Goal: Task Accomplishment & Management: Use online tool/utility

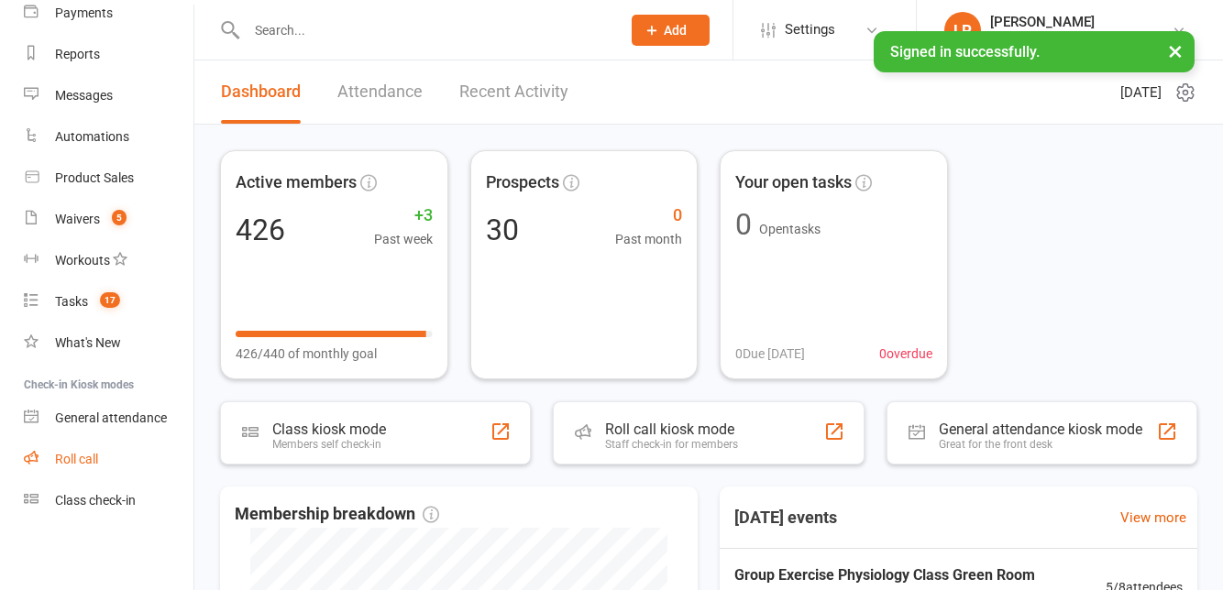
click at [114, 463] on link "Roll call" at bounding box center [109, 459] width 170 height 41
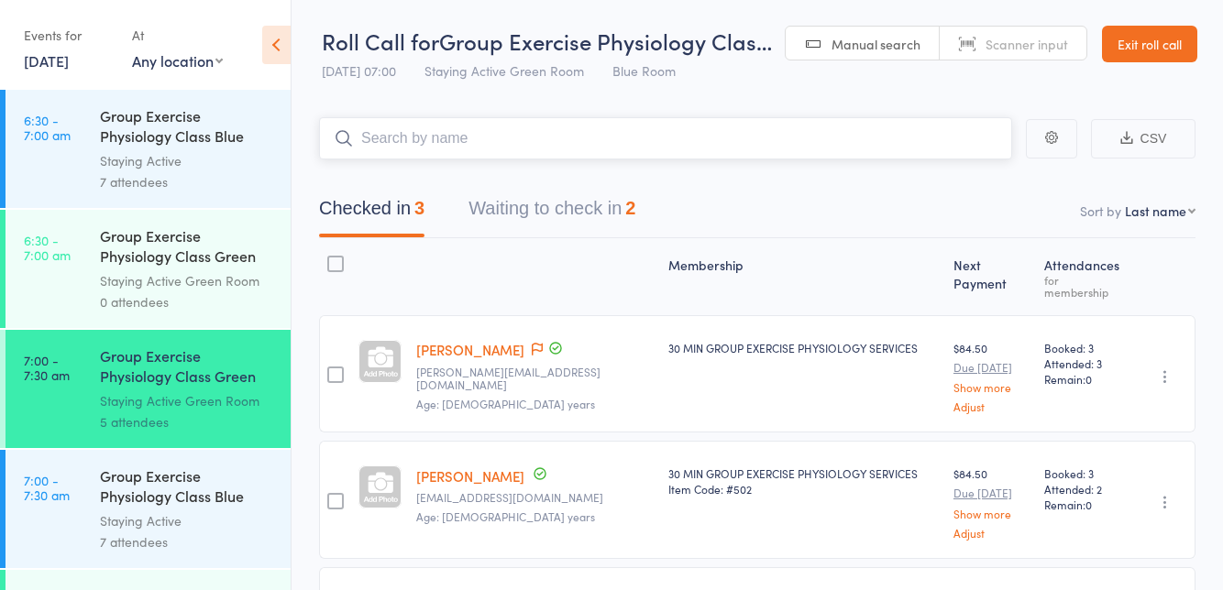
click at [502, 209] on button "Waiting to check in 2" at bounding box center [551, 213] width 167 height 49
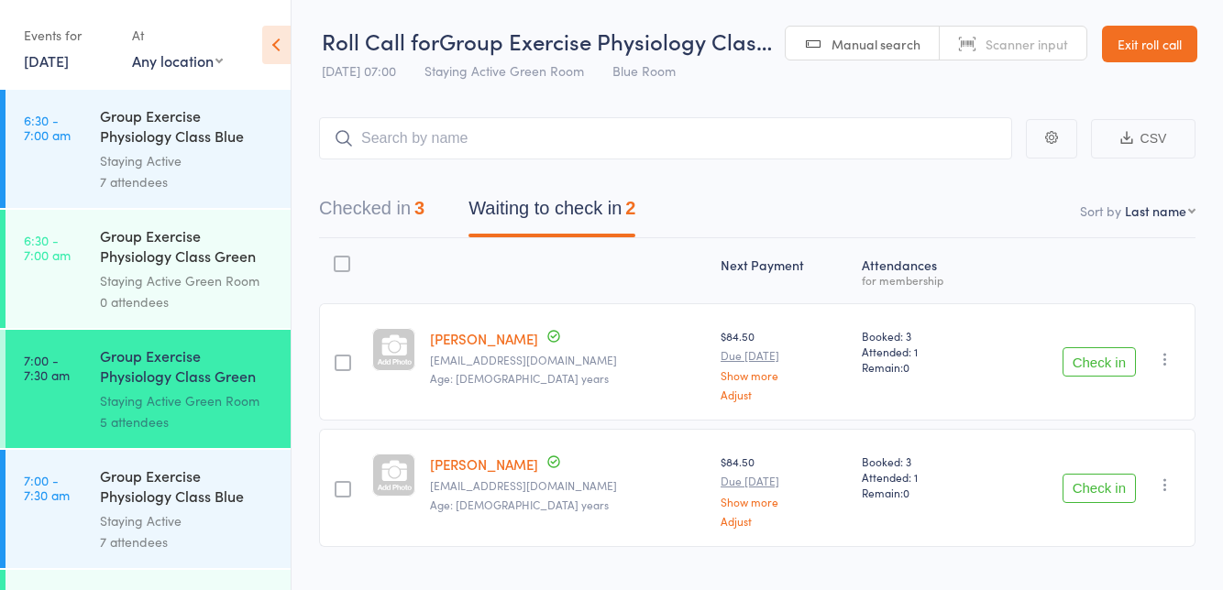
click at [1086, 376] on button "Check in" at bounding box center [1098, 361] width 73 height 29
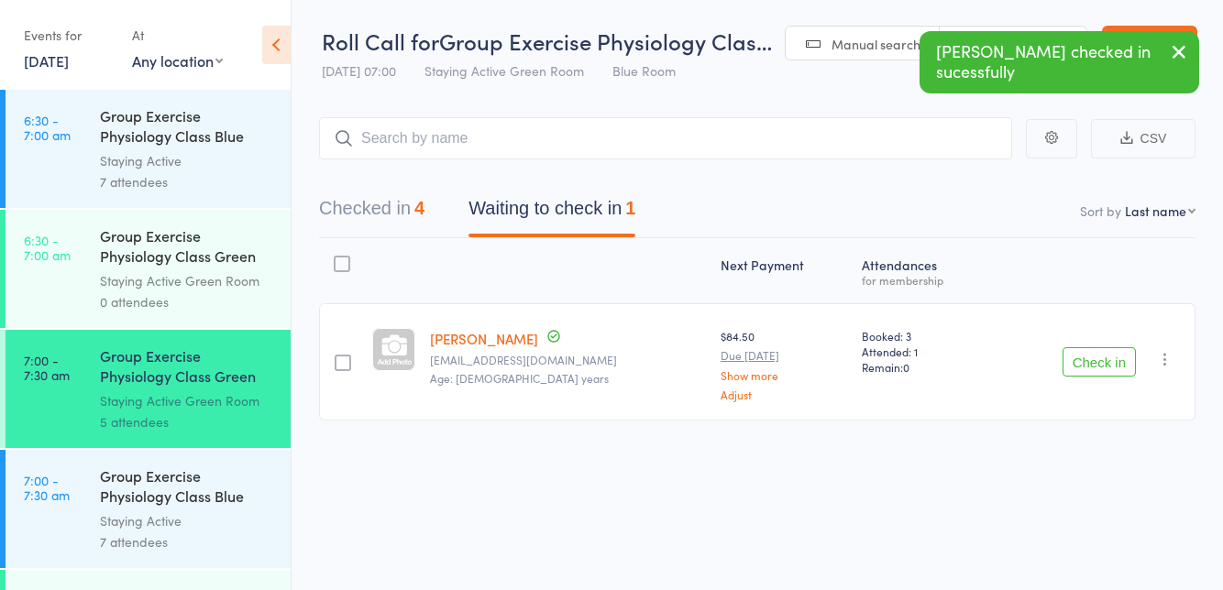
click at [1087, 362] on button "Check in" at bounding box center [1098, 361] width 73 height 29
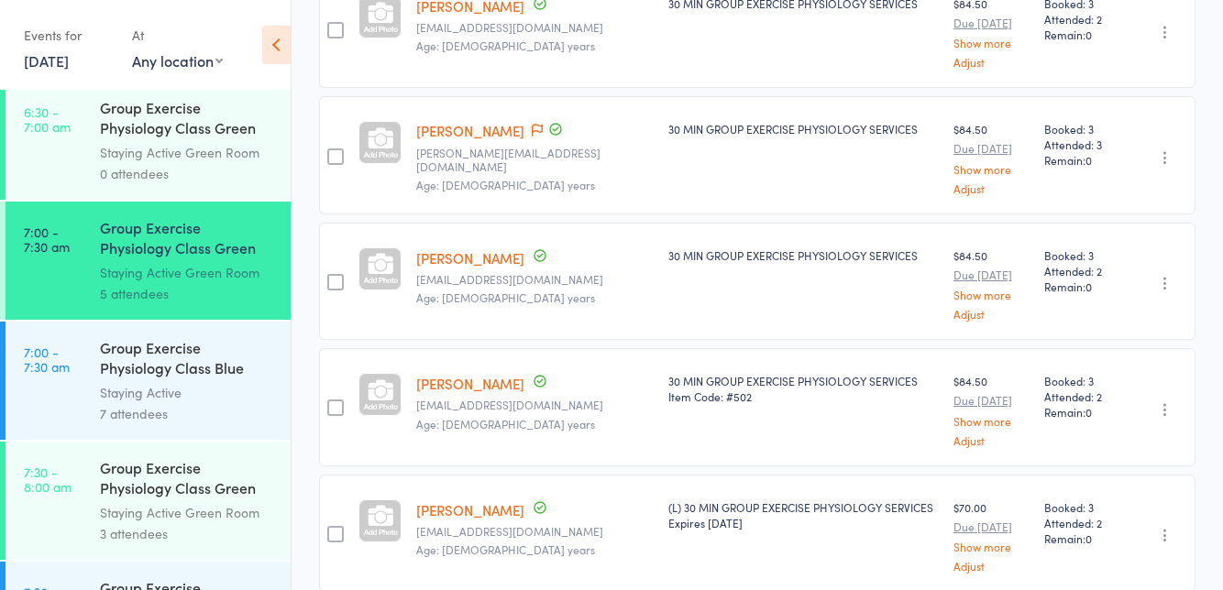
scroll to position [129, 0]
click at [220, 508] on div "Staying Active Green Room" at bounding box center [187, 511] width 175 height 21
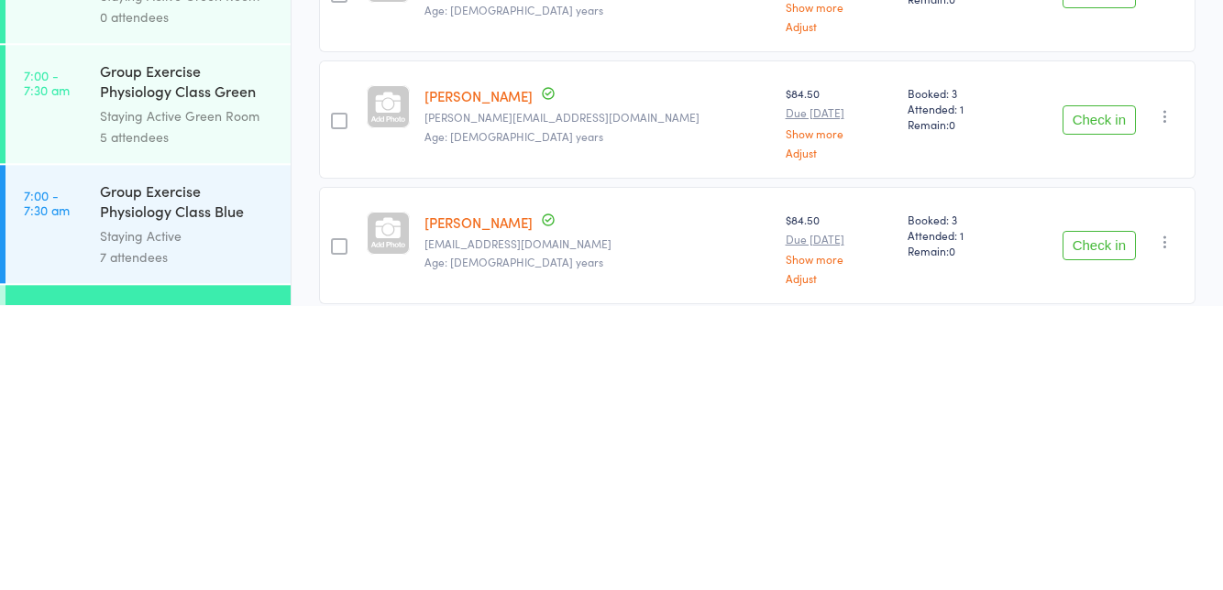
scroll to position [94, 0]
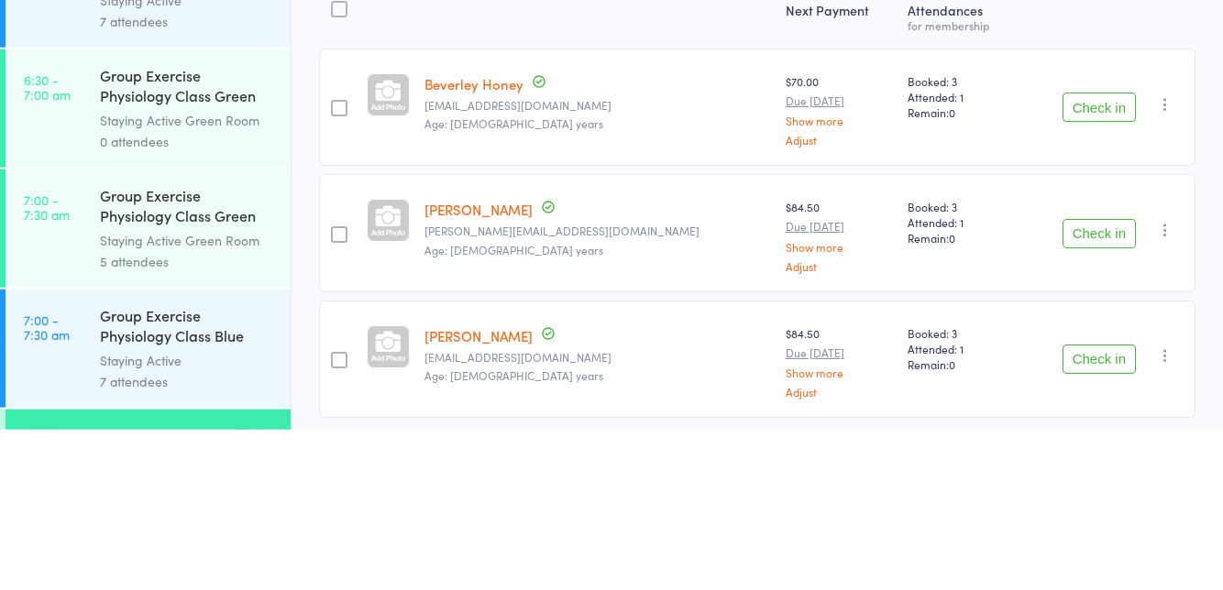
click at [1080, 280] on button "Check in" at bounding box center [1098, 267] width 73 height 29
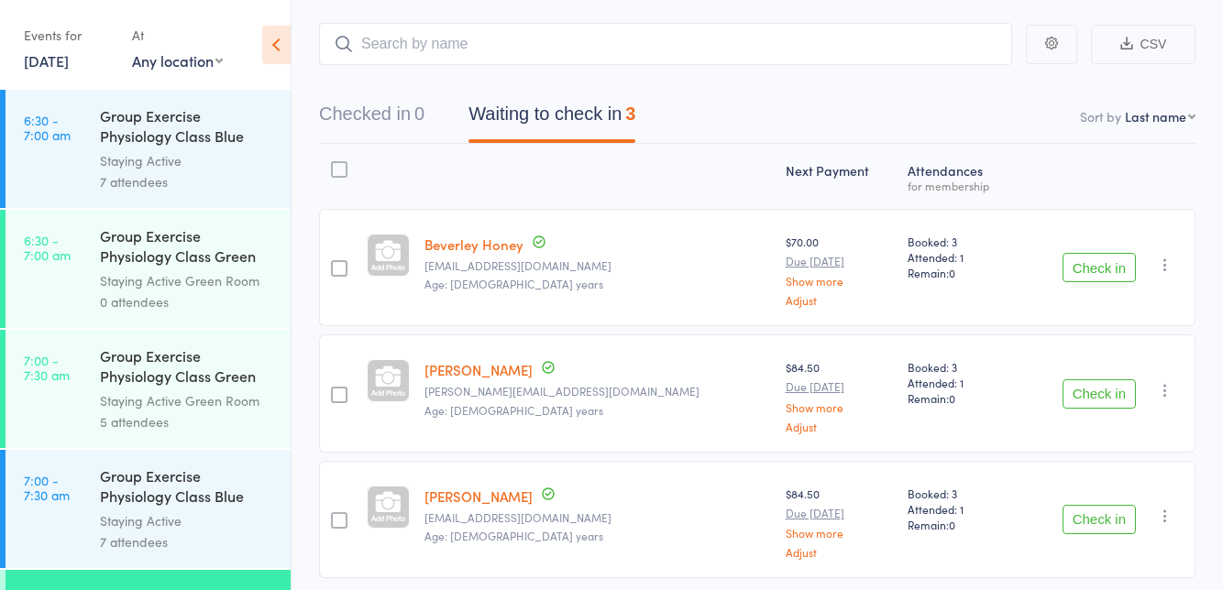
scroll to position [36, 0]
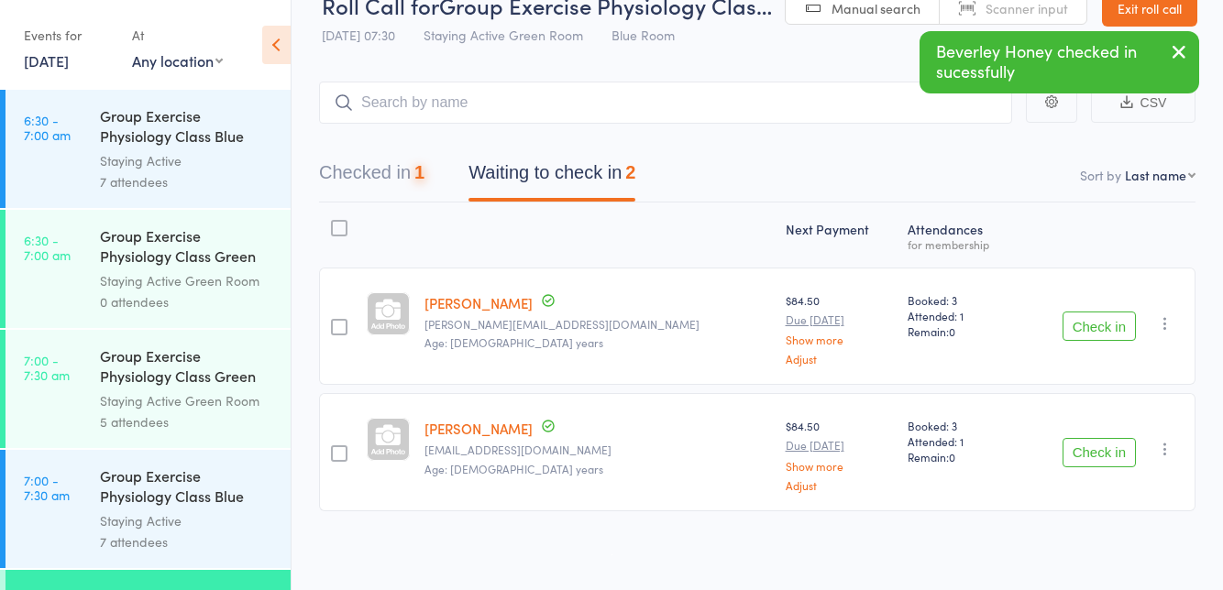
click at [1087, 331] on button "Check in" at bounding box center [1098, 326] width 73 height 29
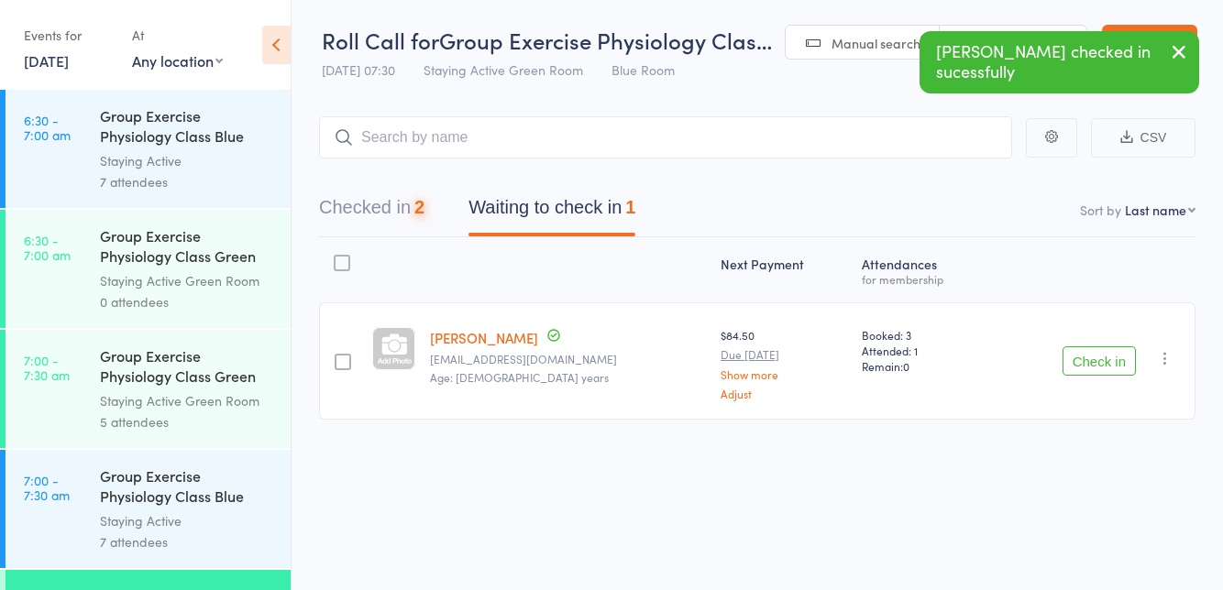
scroll to position [1, 0]
click at [1117, 356] on button "Check in" at bounding box center [1098, 360] width 73 height 29
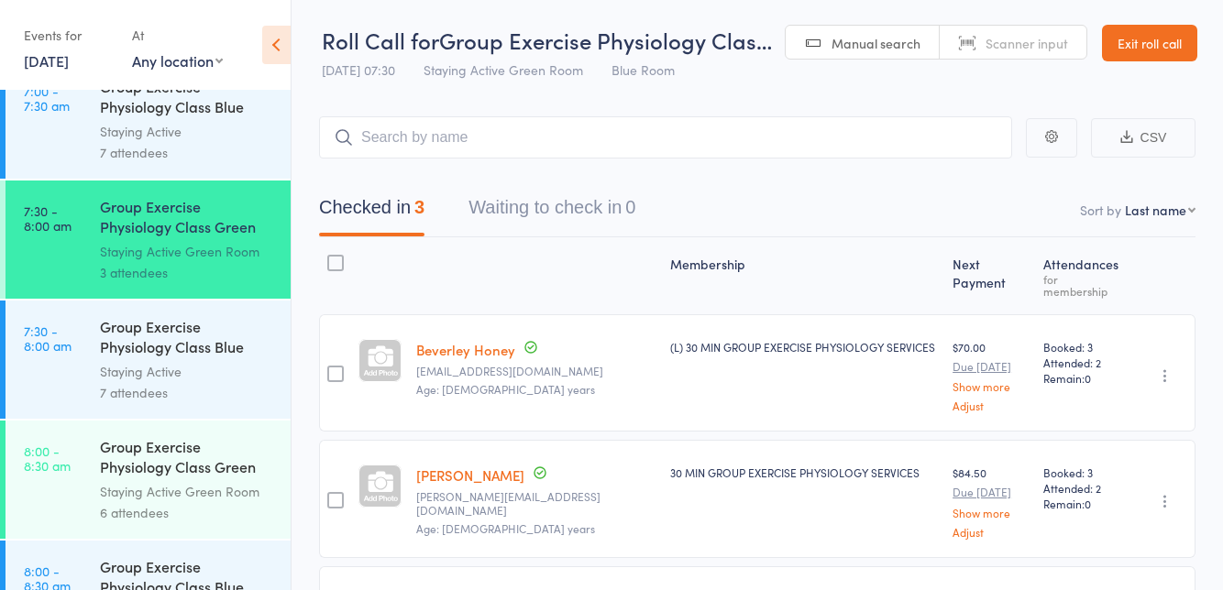
scroll to position [554, 0]
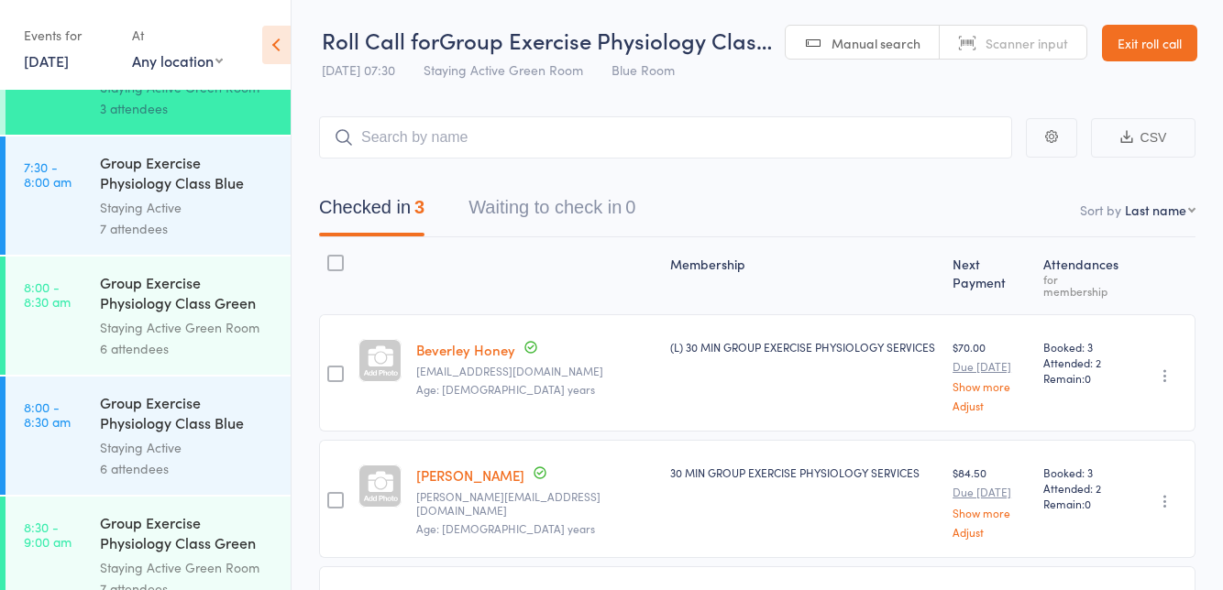
click at [205, 302] on div "Group Exercise Physiology Class Green Room" at bounding box center [187, 294] width 175 height 45
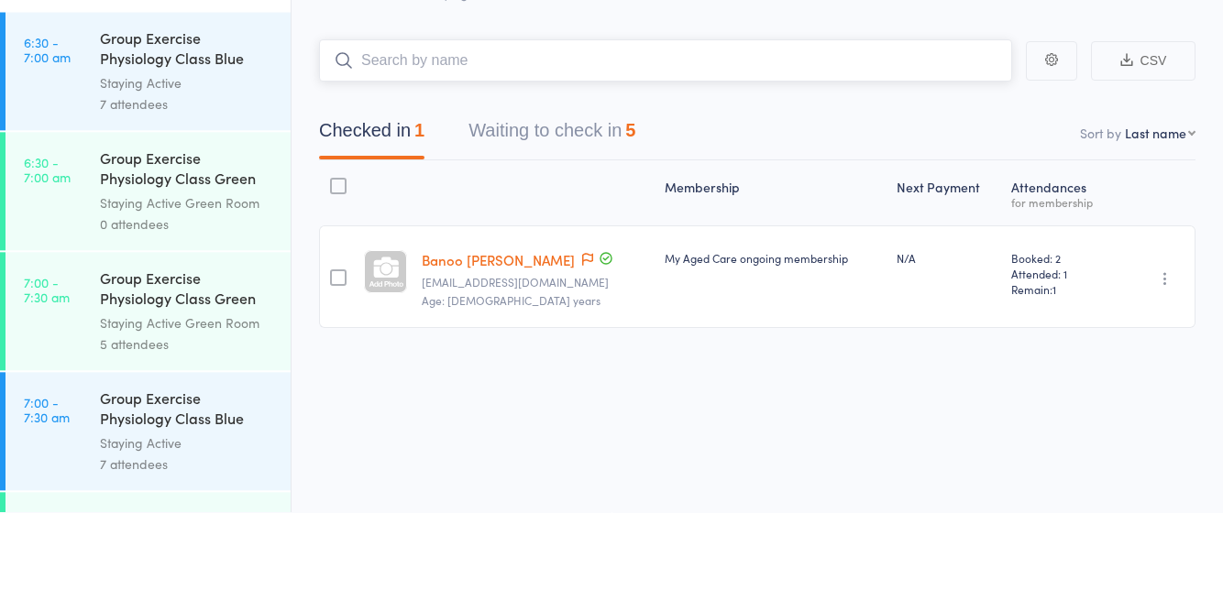
click at [581, 213] on button "Waiting to check in 5" at bounding box center [551, 213] width 167 height 49
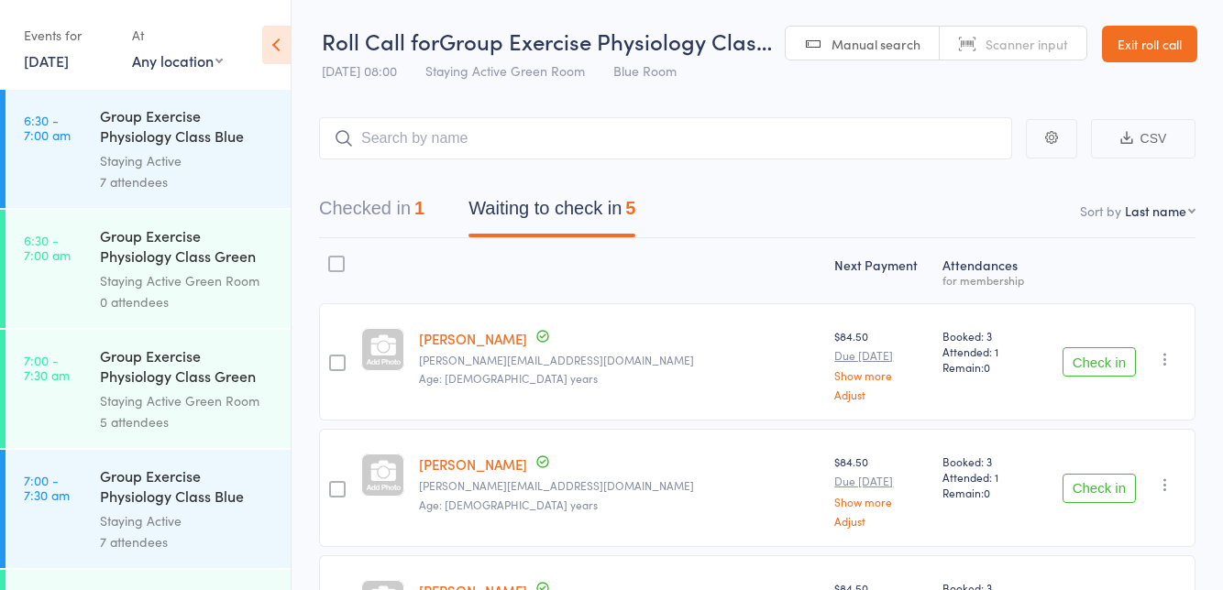
click at [1091, 366] on button "Check in" at bounding box center [1098, 361] width 73 height 29
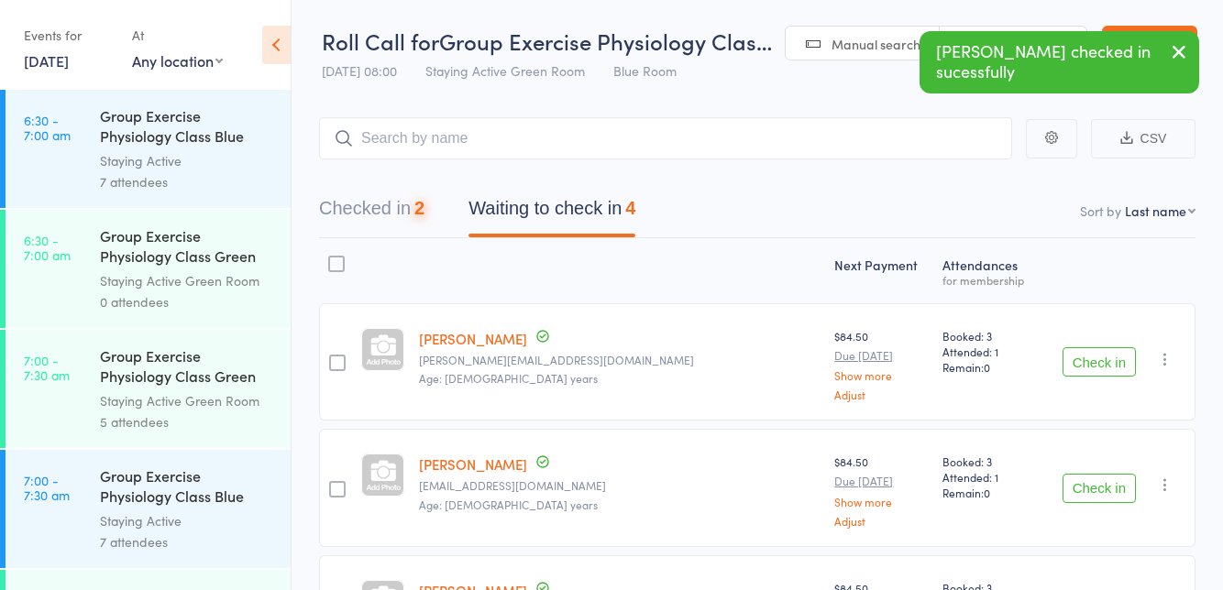
click at [1083, 363] on button "Check in" at bounding box center [1098, 361] width 73 height 29
click at [1074, 357] on button "Check in" at bounding box center [1098, 361] width 73 height 29
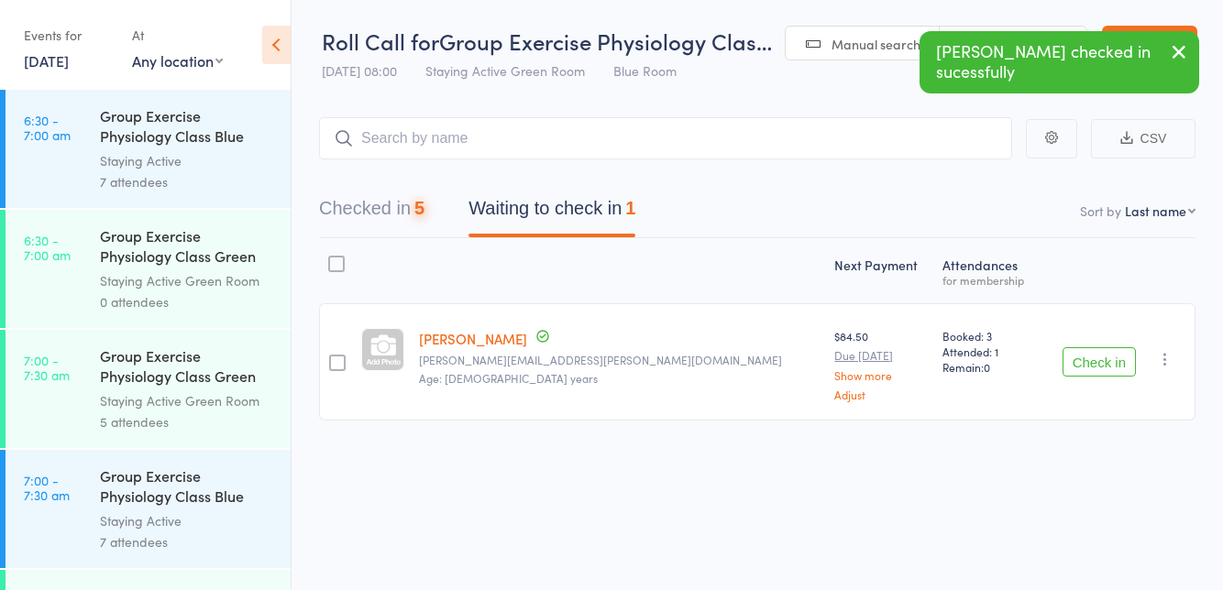
click at [1091, 350] on button "Check in" at bounding box center [1098, 361] width 73 height 29
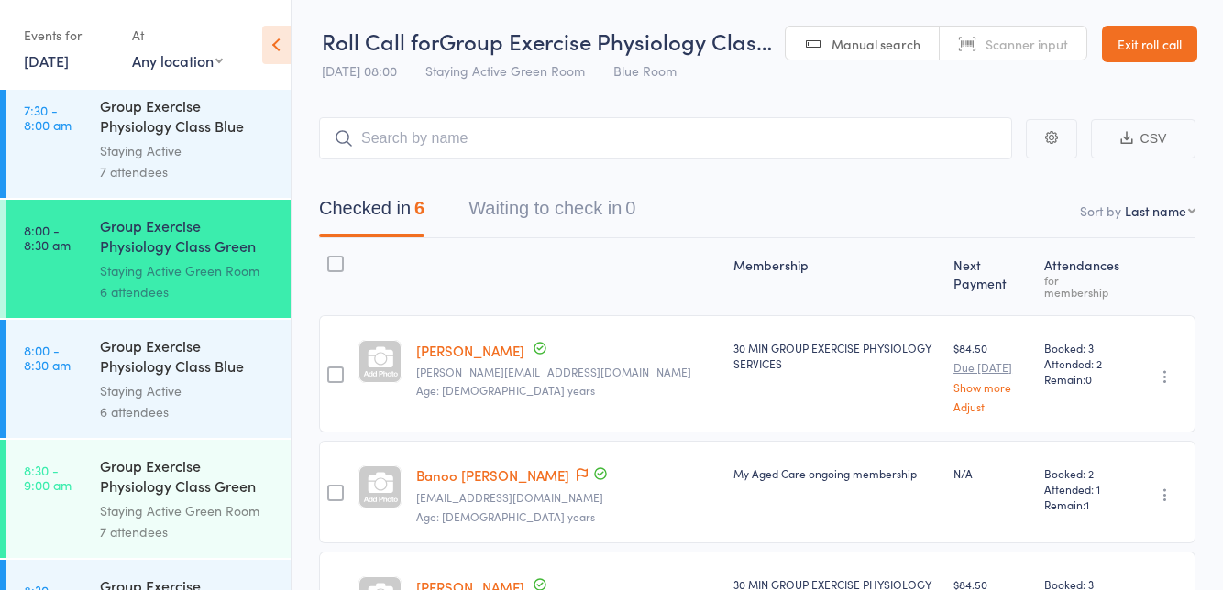
scroll to position [606, 0]
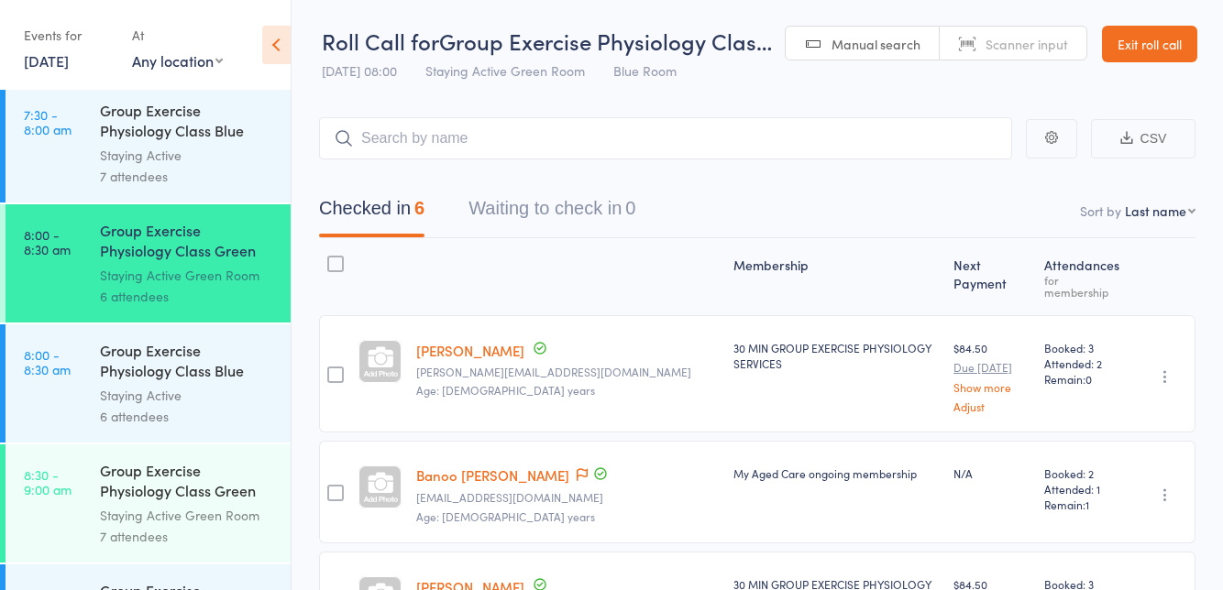
click at [236, 516] on div "Staying Active Green Room" at bounding box center [187, 515] width 175 height 21
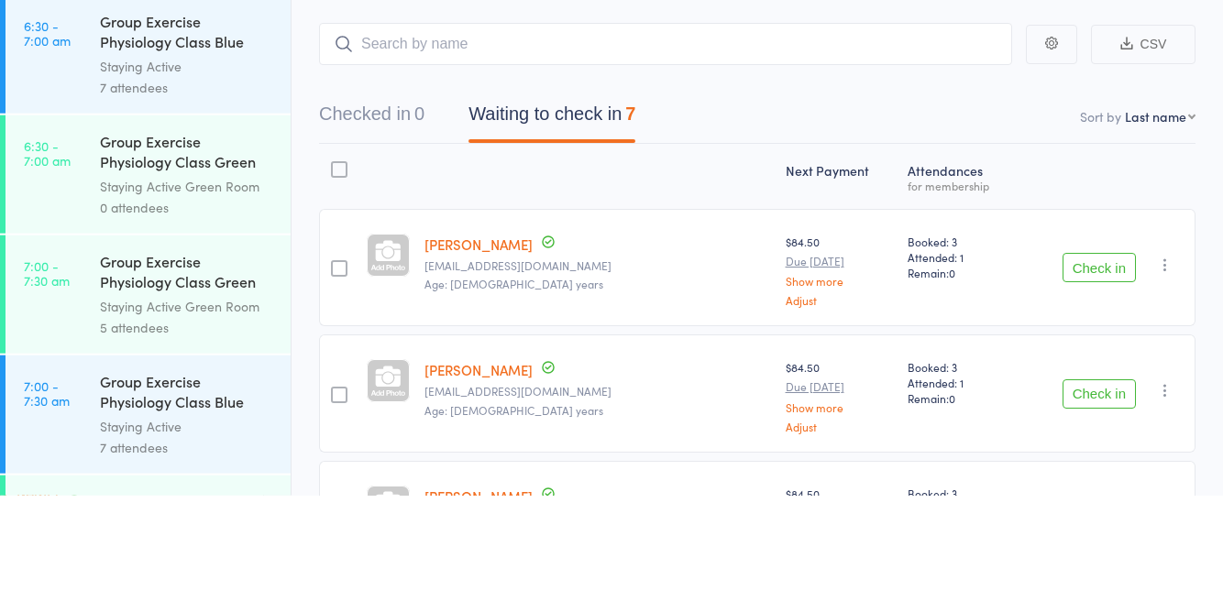
click at [1102, 369] on button "Check in" at bounding box center [1098, 361] width 73 height 29
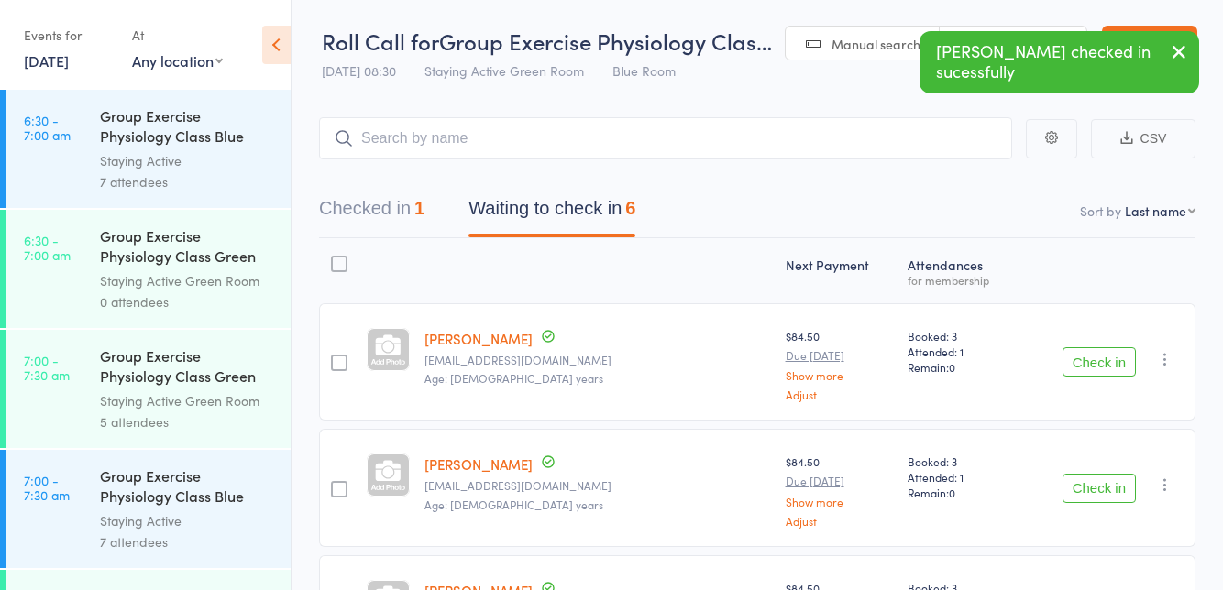
click at [1096, 366] on button "Check in" at bounding box center [1098, 361] width 73 height 29
click at [1081, 369] on button "Check in" at bounding box center [1098, 361] width 73 height 29
click at [1104, 367] on button "Check in" at bounding box center [1098, 361] width 73 height 29
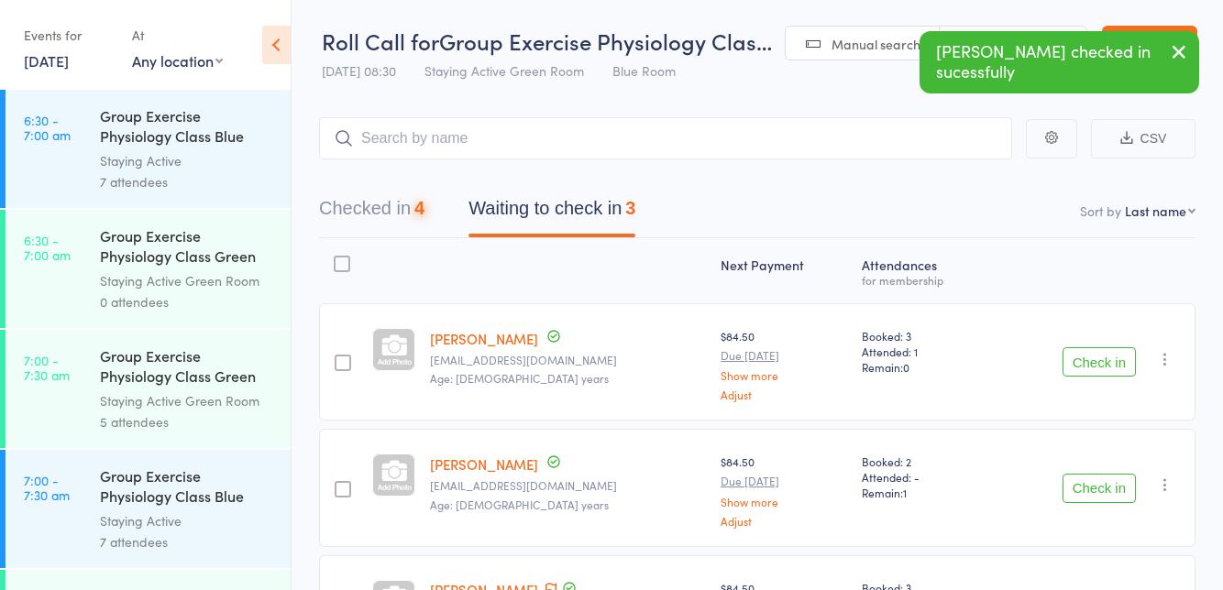
click at [1093, 368] on button "Check in" at bounding box center [1098, 361] width 73 height 29
click at [1102, 490] on button "Check in" at bounding box center [1098, 488] width 73 height 29
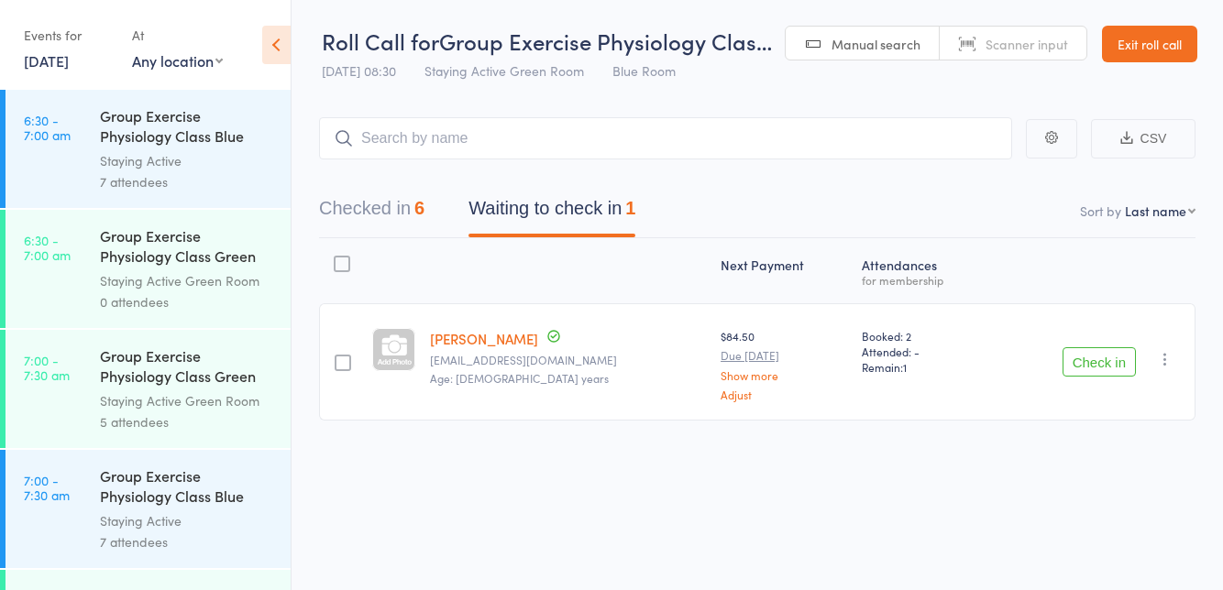
click at [1094, 367] on button "Check in" at bounding box center [1098, 361] width 73 height 29
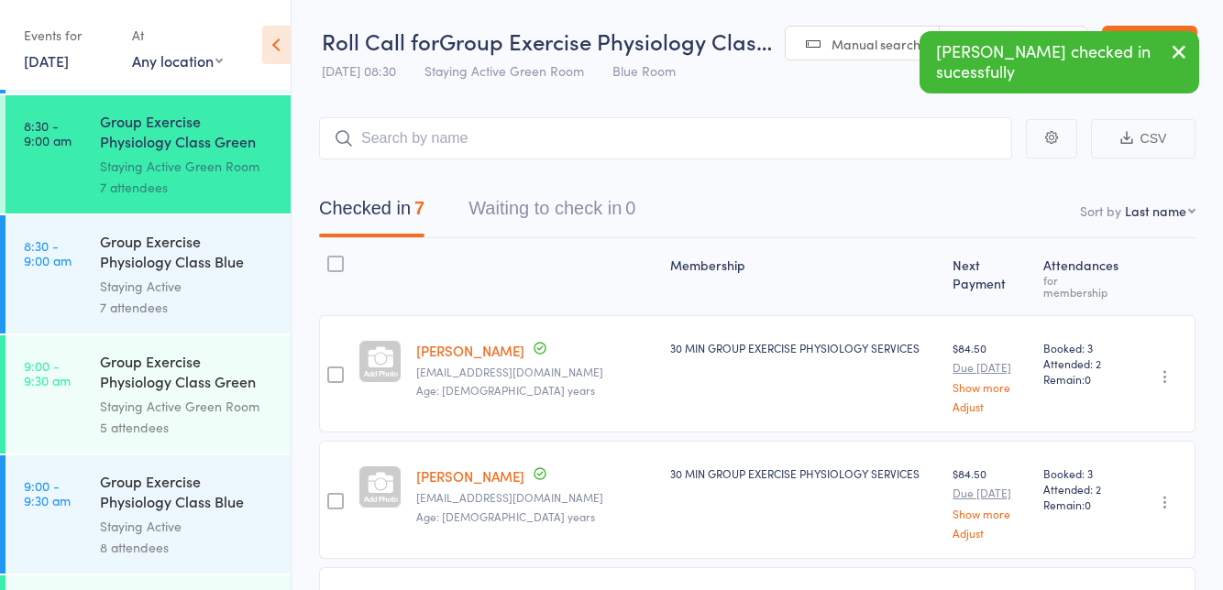
scroll to position [955, 0]
click at [60, 403] on link "9:00 - 9:30 am Group Exercise Physiology Class Green Room Staying Active Green …" at bounding box center [147, 394] width 285 height 118
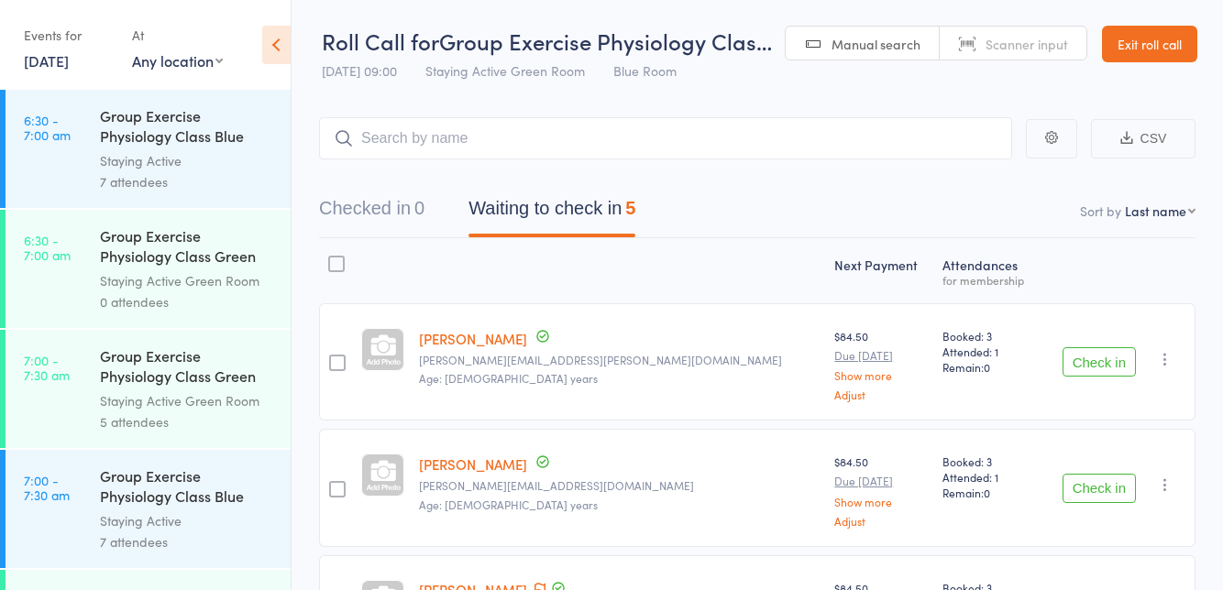
click at [807, 90] on main "CSV Checked in 0 Waiting to check in 5 Sort by Last name First name Last name B…" at bounding box center [756, 548] width 931 height 917
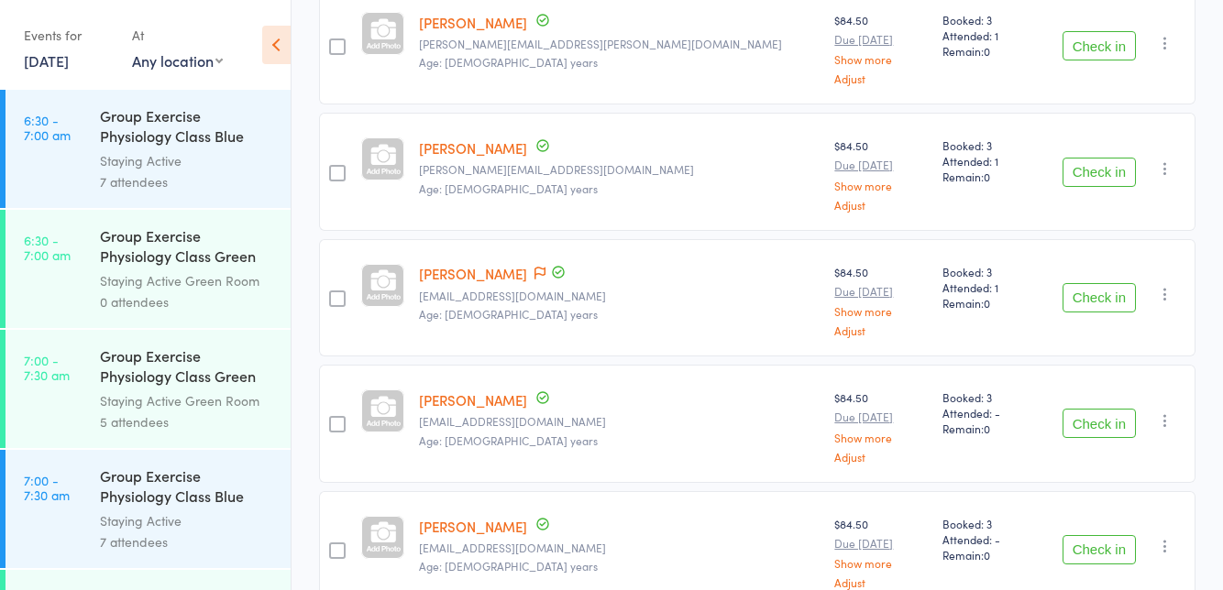
scroll to position [333, 0]
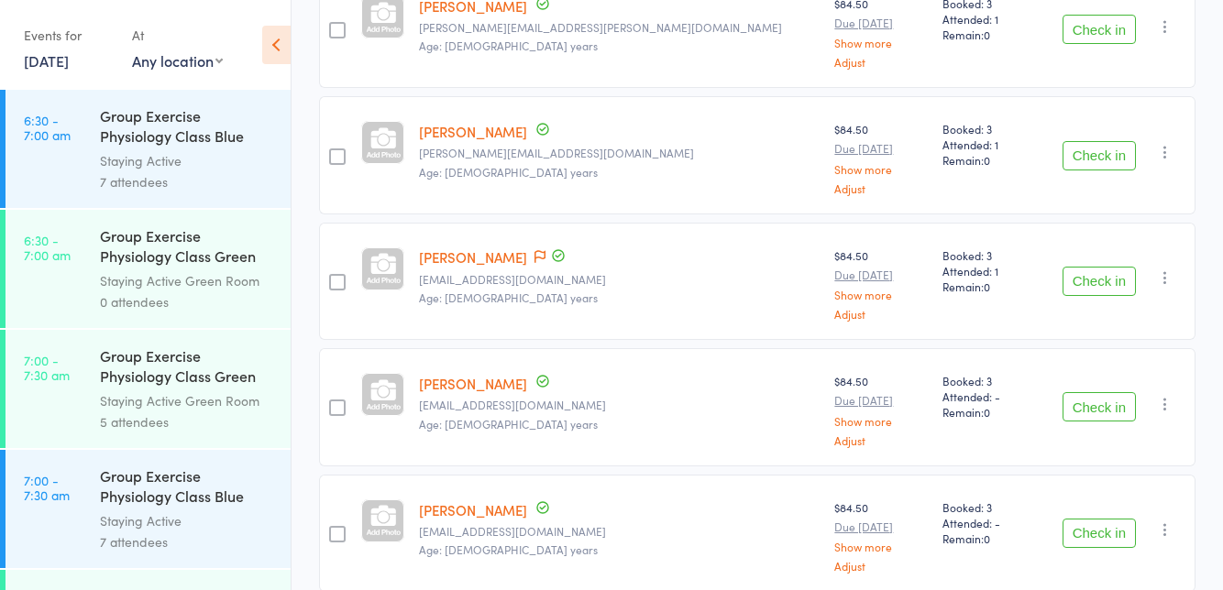
click at [545, 258] on icon at bounding box center [539, 256] width 11 height 13
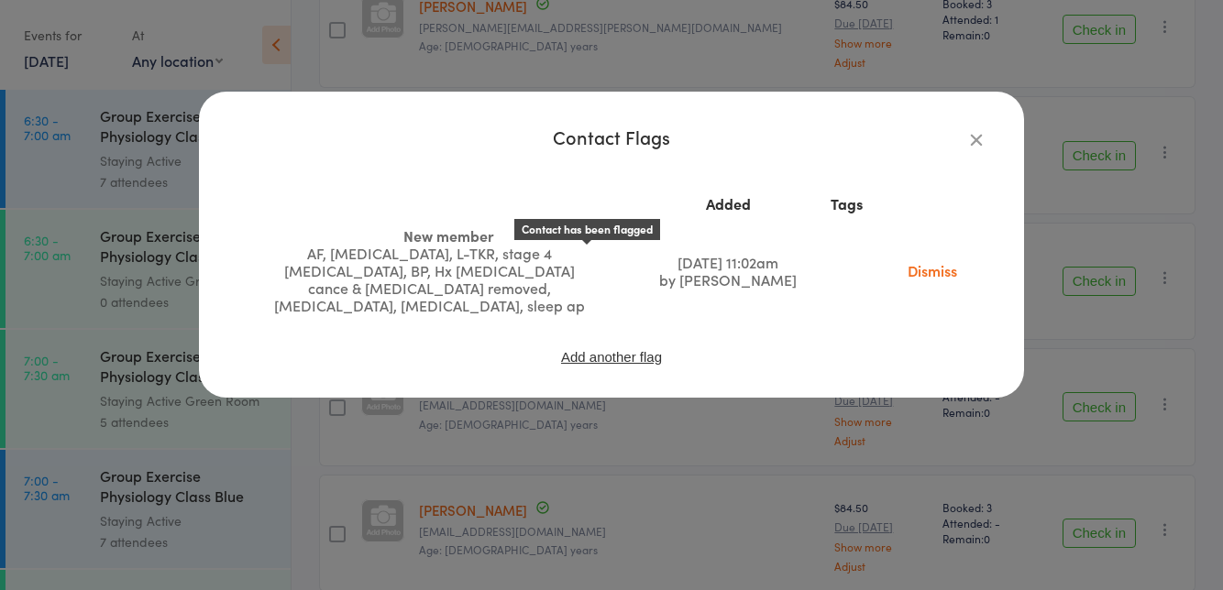
click at [936, 269] on link "Dismiss" at bounding box center [932, 270] width 77 height 20
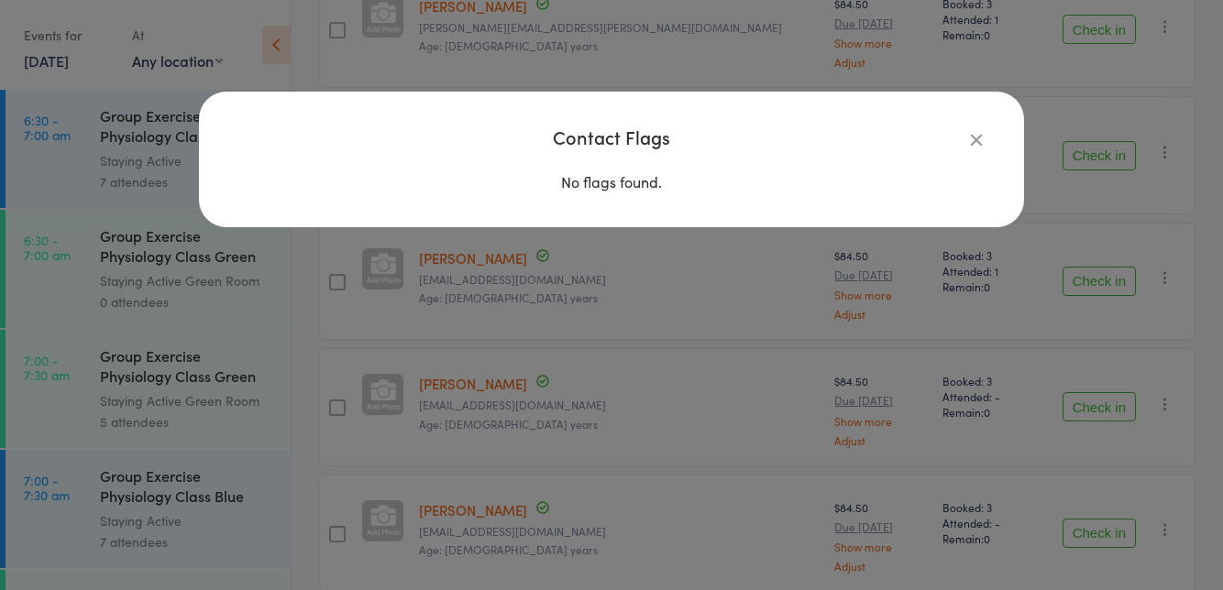
click at [970, 161] on div "Contact Flags No flags found." at bounding box center [612, 159] width 752 height 62
click at [981, 148] on icon "button" at bounding box center [976, 139] width 20 height 20
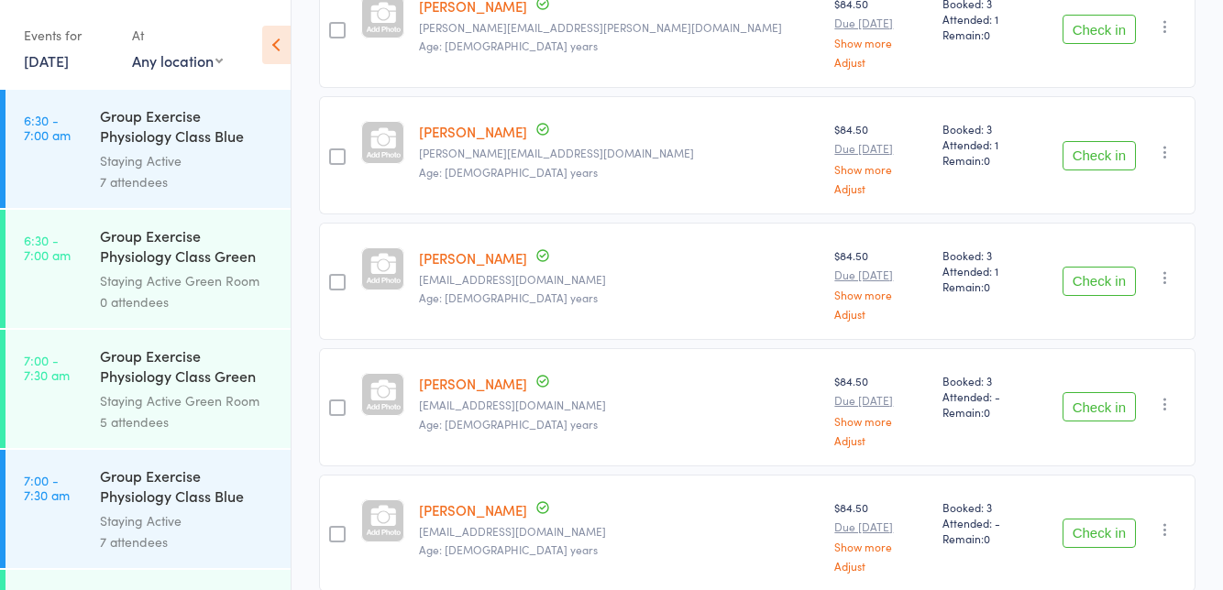
click at [971, 180] on div "Booked: 3 Attended: 1 Remain: 0" at bounding box center [987, 154] width 105 height 117
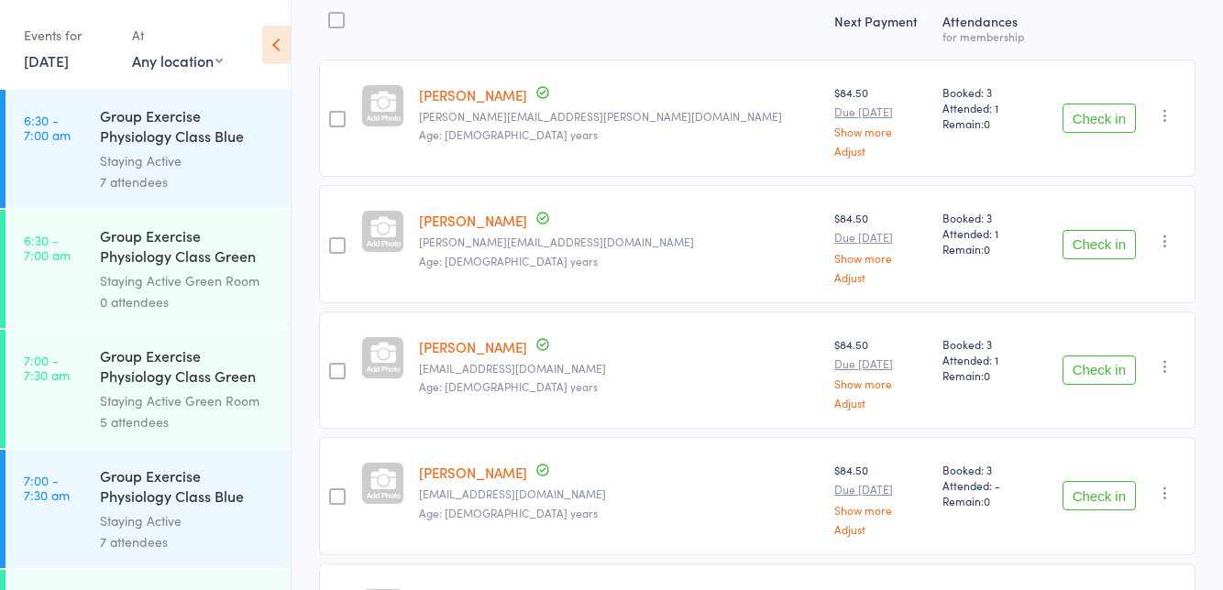
scroll to position [246, 0]
click at [1105, 123] on button "Check in" at bounding box center [1098, 116] width 73 height 29
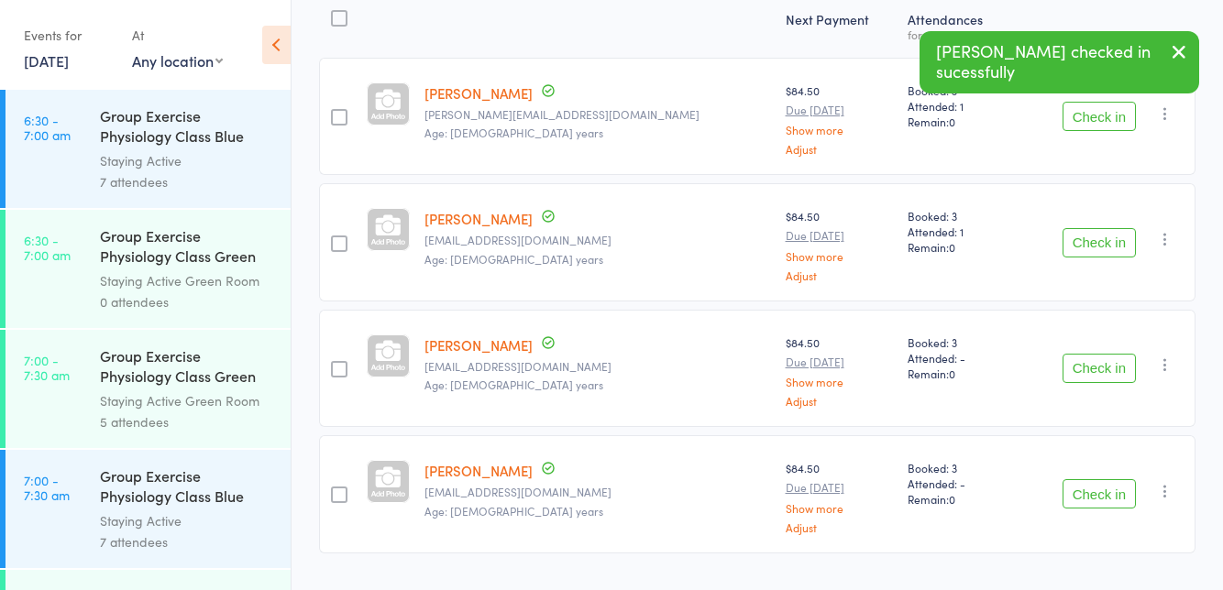
click at [1090, 119] on button "Check in" at bounding box center [1098, 116] width 73 height 29
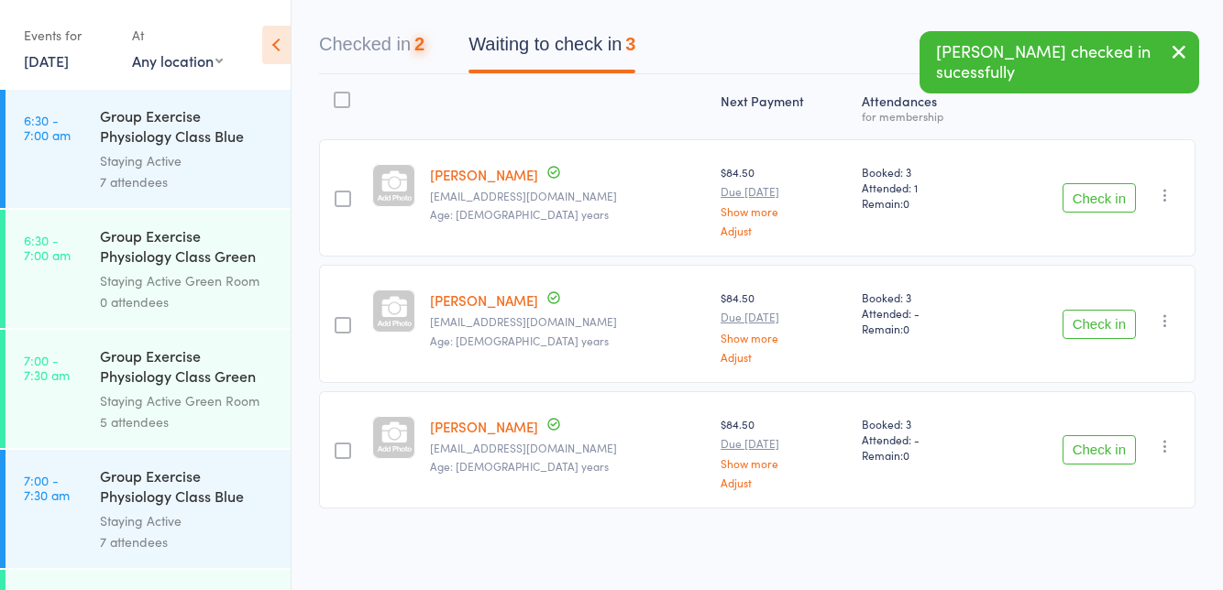
scroll to position [160, 0]
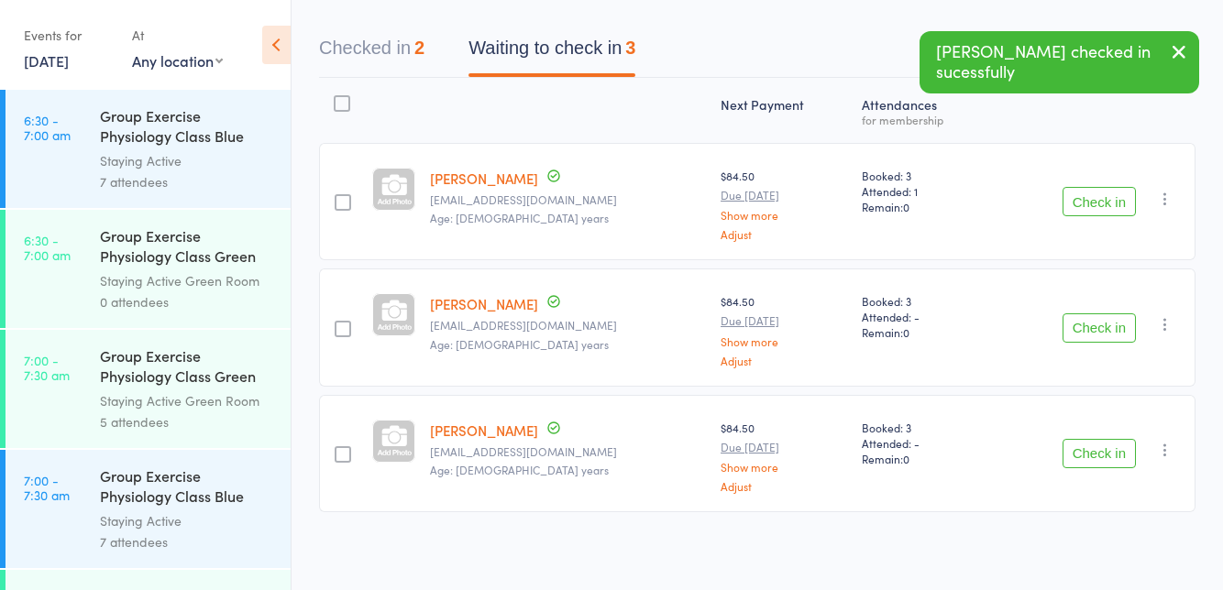
click at [1094, 205] on button "Check in" at bounding box center [1098, 201] width 73 height 29
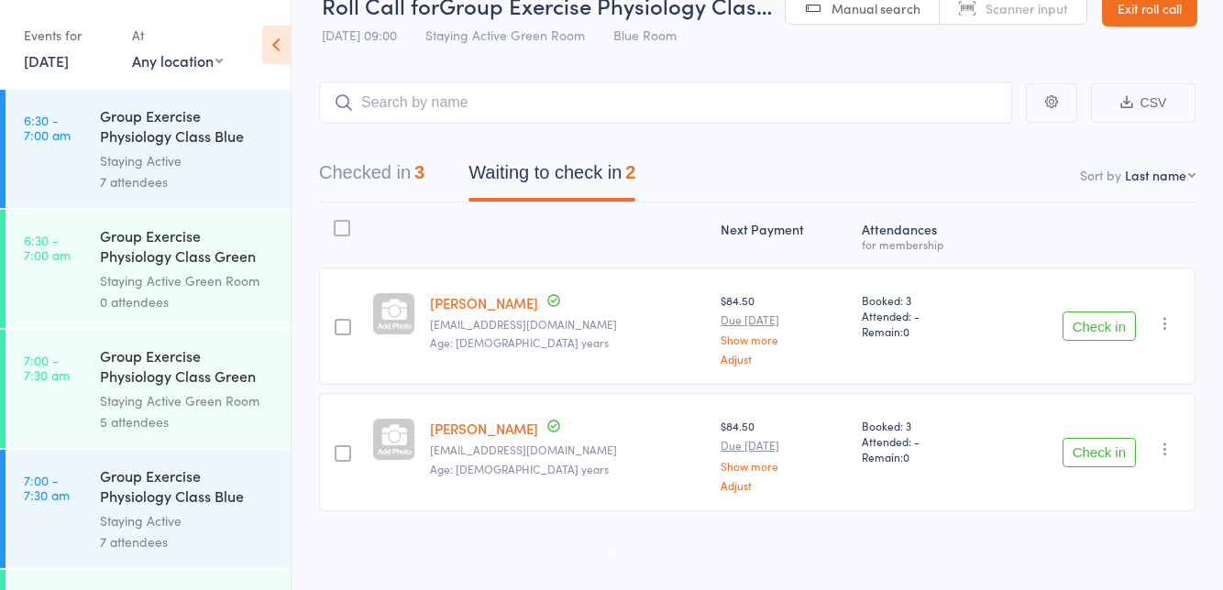
click at [1100, 332] on button "Check in" at bounding box center [1098, 326] width 73 height 29
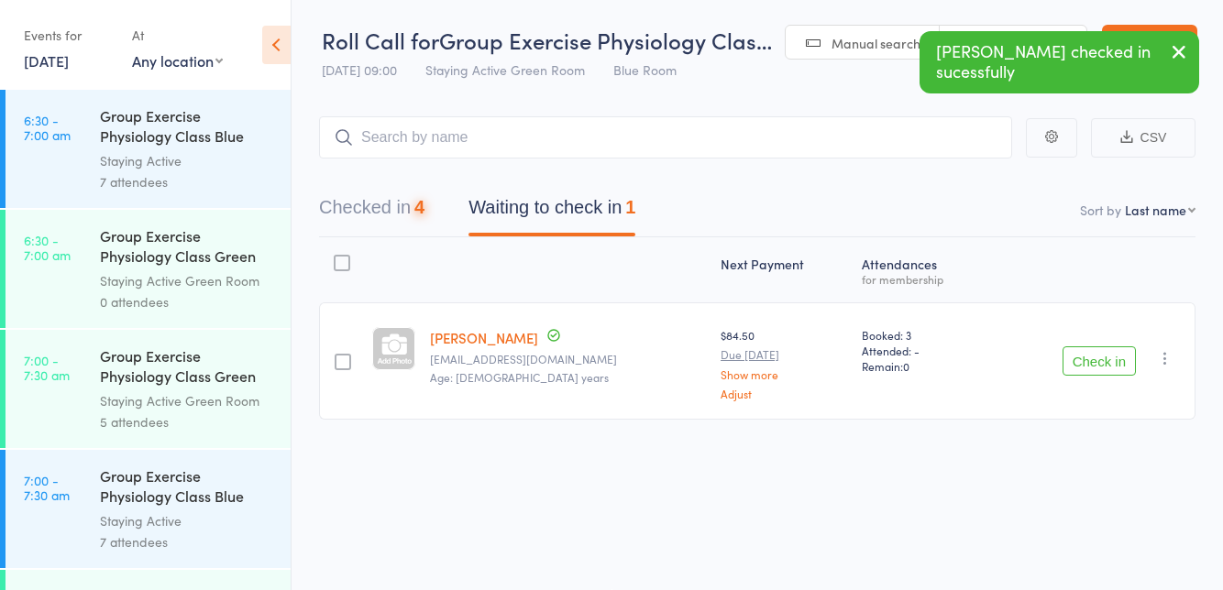
scroll to position [1, 0]
click at [1093, 363] on button "Check in" at bounding box center [1098, 360] width 73 height 29
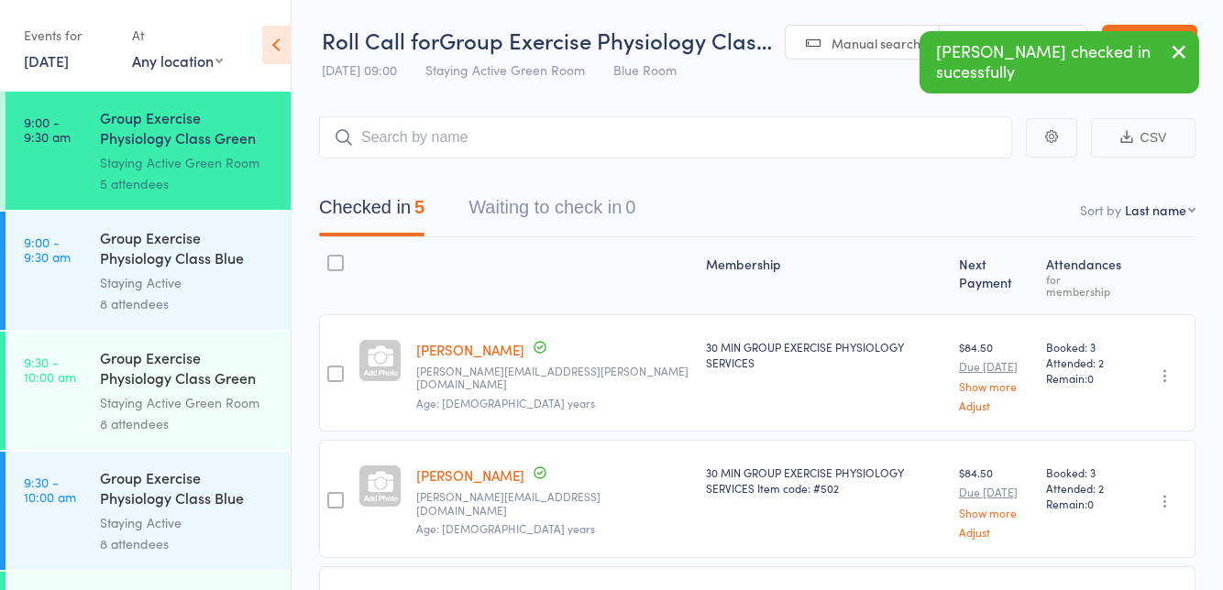
scroll to position [1199, 0]
click at [45, 413] on link "9:30 - 10:00 am Group Exercise Physiology Class Green Room Staying Active Green…" at bounding box center [147, 391] width 285 height 118
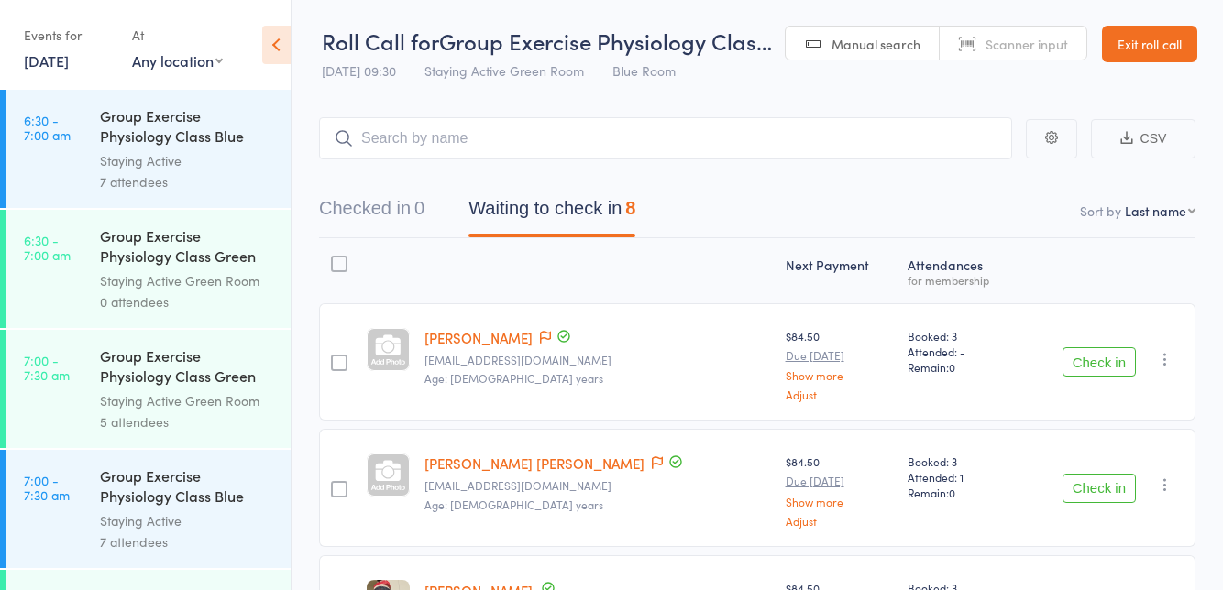
click at [429, 77] on span "Staying Active Green Room" at bounding box center [503, 70] width 159 height 18
click at [1094, 366] on button "Check in" at bounding box center [1098, 361] width 73 height 29
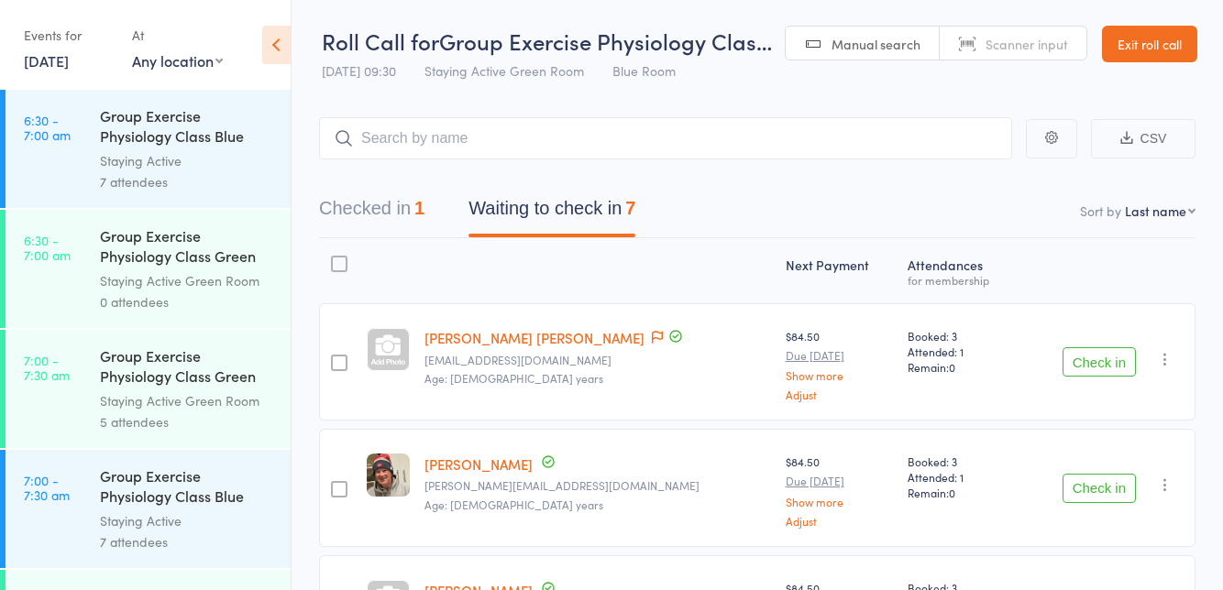
click at [1080, 368] on button "Check in" at bounding box center [1098, 361] width 73 height 29
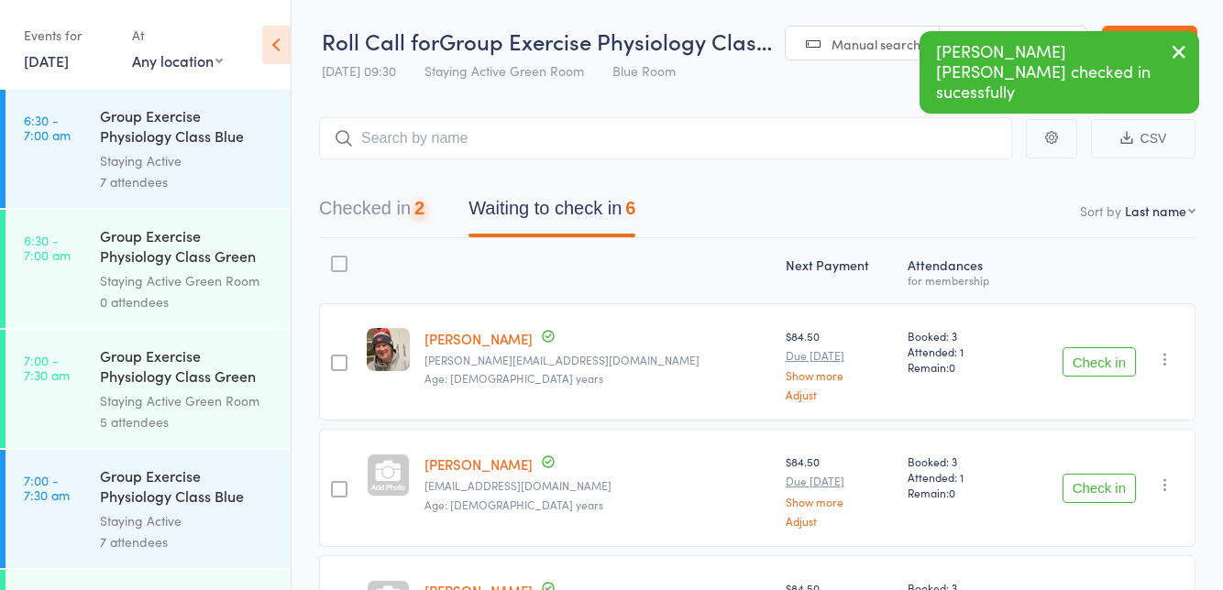
click at [1083, 357] on button "Check in" at bounding box center [1098, 361] width 73 height 29
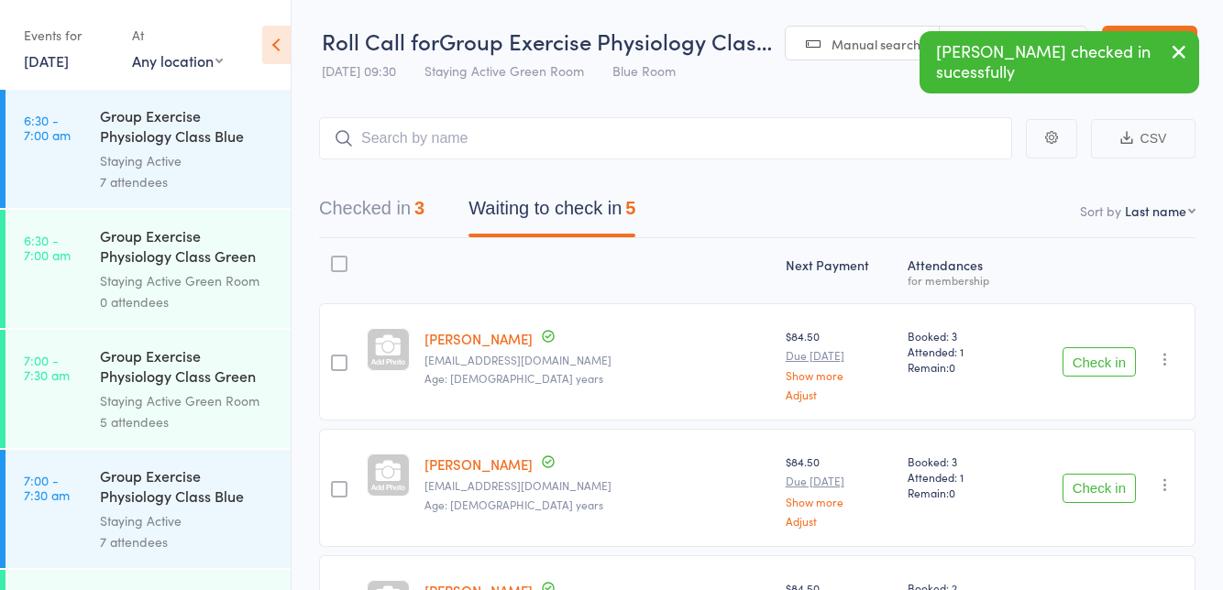
click at [1082, 357] on button "Check in" at bounding box center [1098, 361] width 73 height 29
click at [1087, 361] on button "Check in" at bounding box center [1098, 361] width 73 height 29
click at [1078, 374] on button "Check in" at bounding box center [1098, 361] width 73 height 29
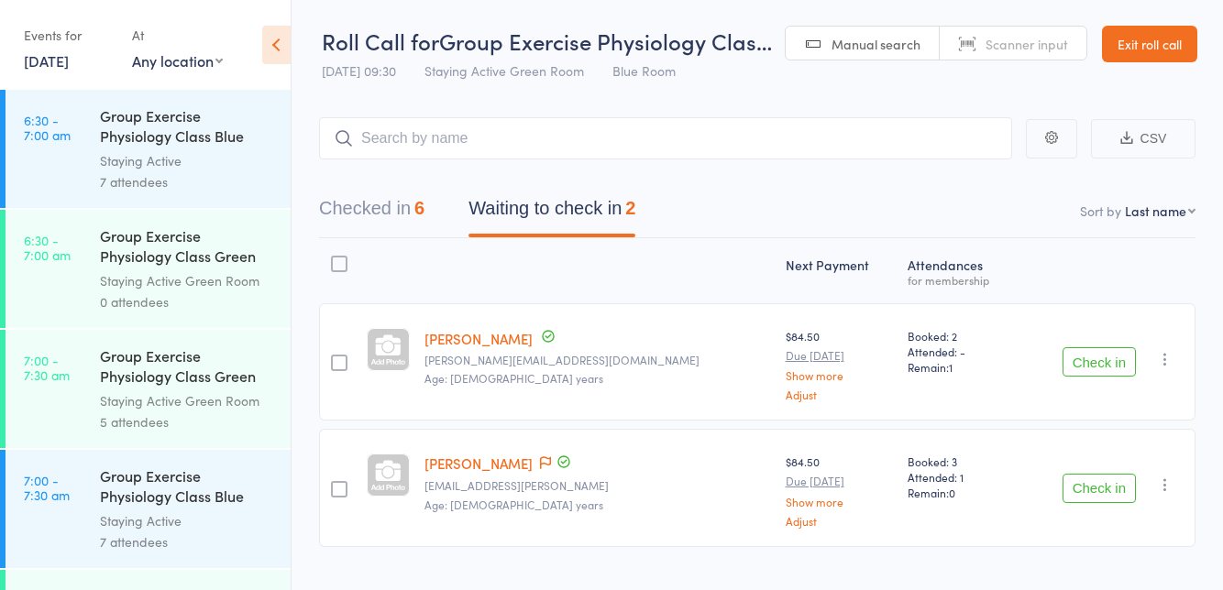
click at [1079, 373] on button "Check in" at bounding box center [1098, 361] width 73 height 29
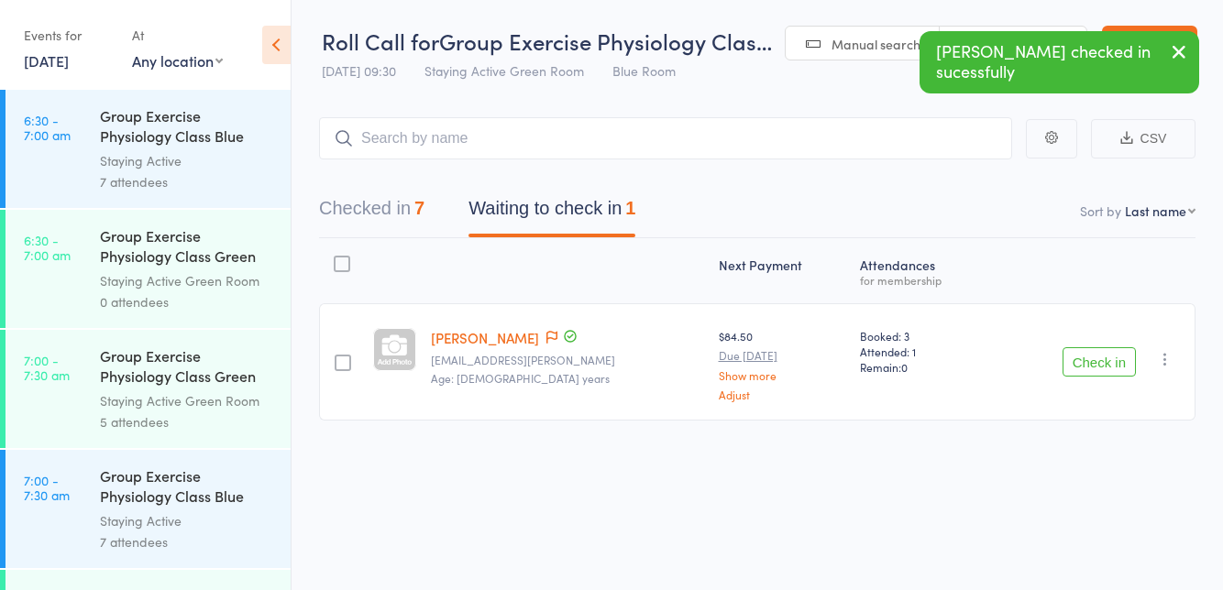
click at [1082, 367] on button "Check in" at bounding box center [1098, 361] width 73 height 29
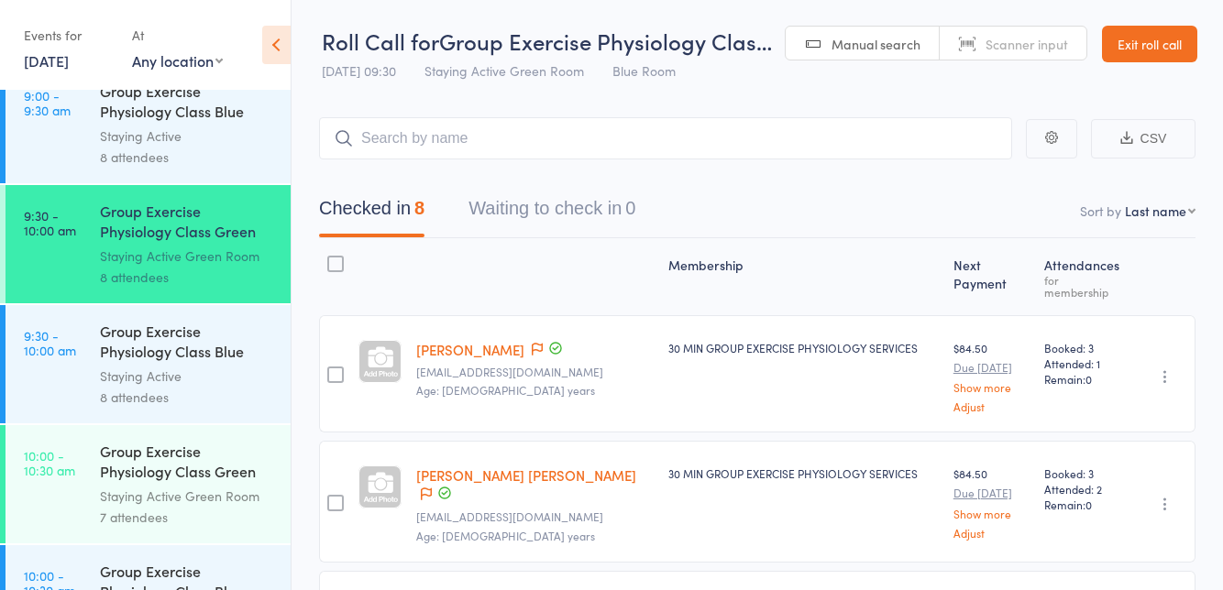
scroll to position [1355, 0]
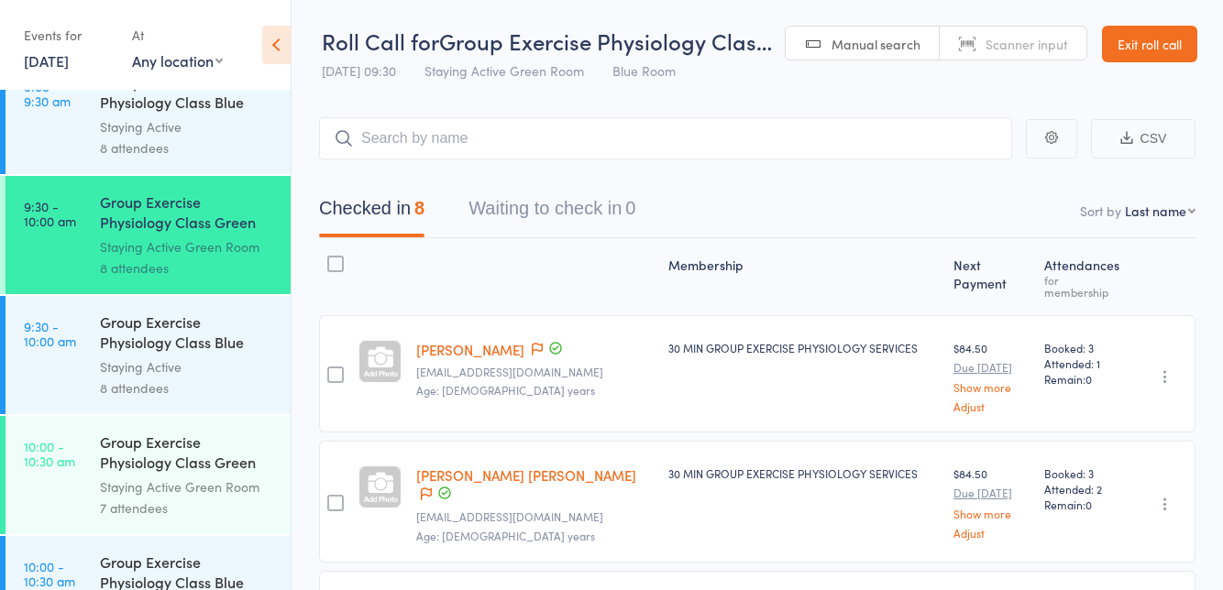
click at [217, 455] on div "Group Exercise Physiology Class Green Room" at bounding box center [187, 454] width 175 height 45
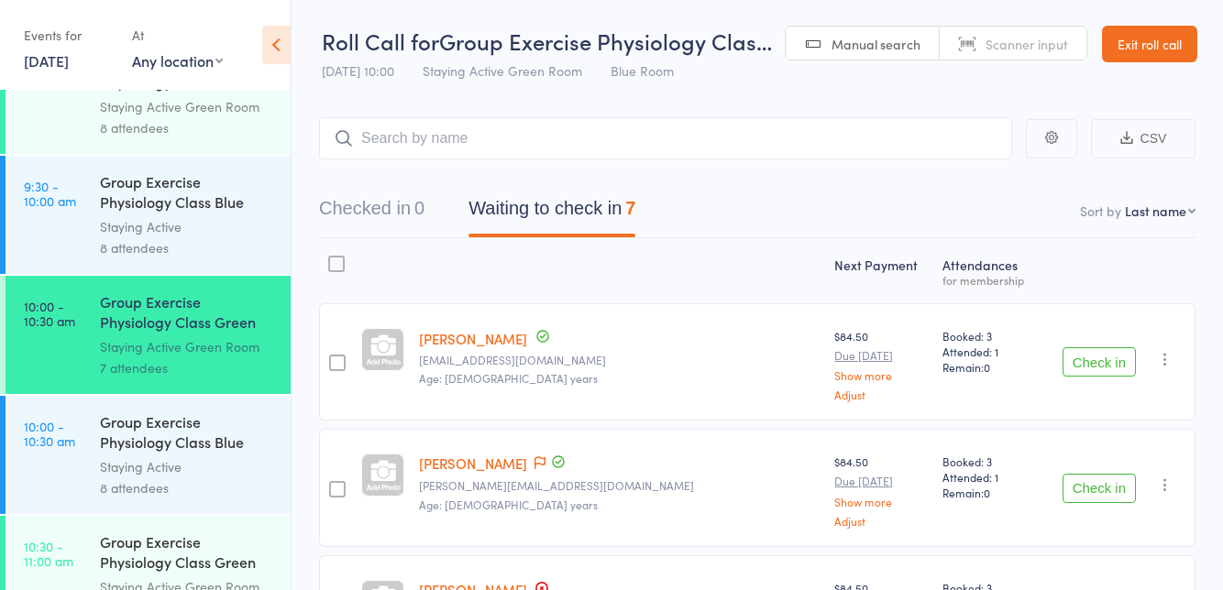
click at [1085, 363] on button "Check in" at bounding box center [1098, 361] width 73 height 29
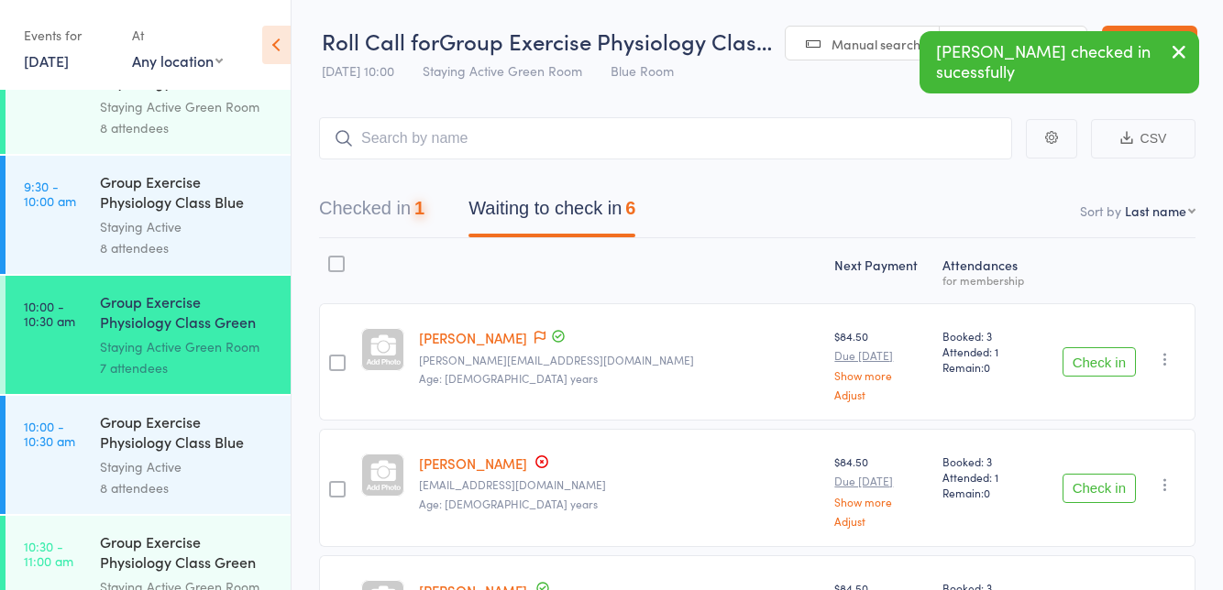
click at [1080, 367] on button "Check in" at bounding box center [1098, 361] width 73 height 29
click at [1078, 376] on button "Check in" at bounding box center [1098, 361] width 73 height 29
click at [1093, 374] on button "Check in" at bounding box center [1098, 361] width 73 height 29
click at [1080, 368] on button "Check in" at bounding box center [1098, 361] width 73 height 29
click at [1108, 491] on button "Check in" at bounding box center [1098, 488] width 73 height 29
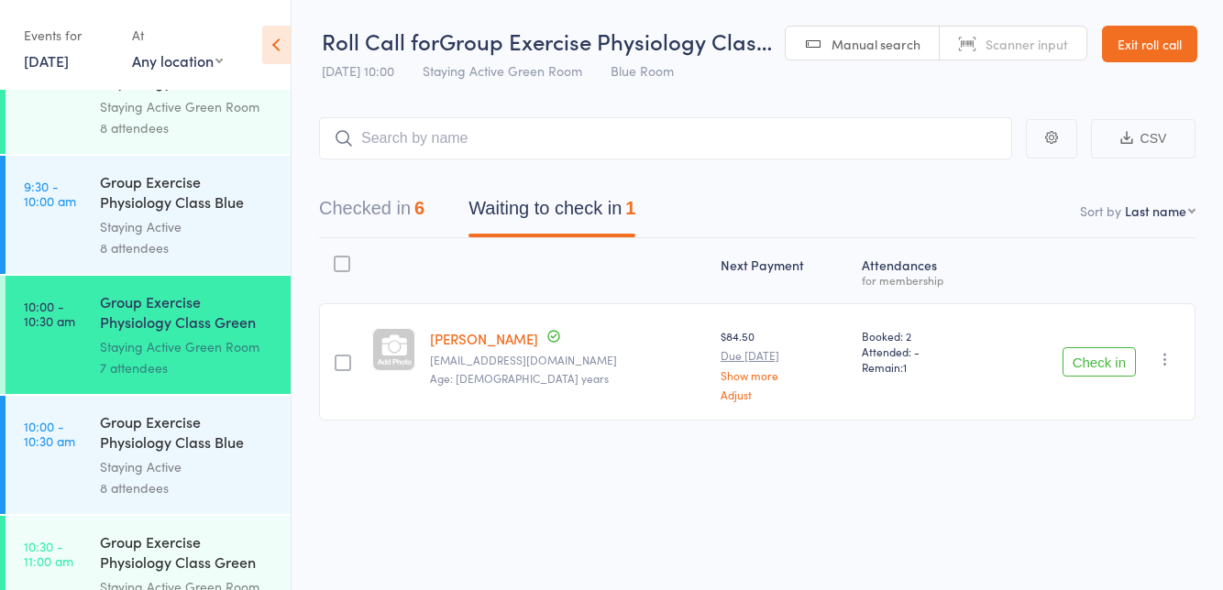
click at [1093, 376] on button "Check in" at bounding box center [1098, 361] width 73 height 29
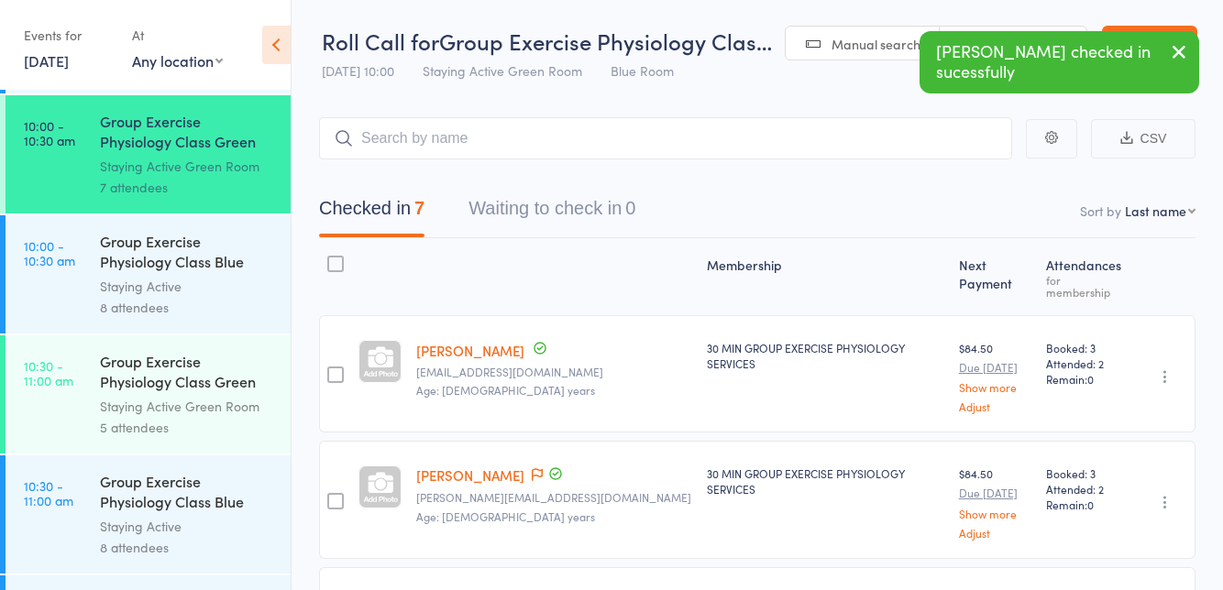
click at [144, 389] on div "Group Exercise Physiology Class Green Room" at bounding box center [187, 373] width 175 height 45
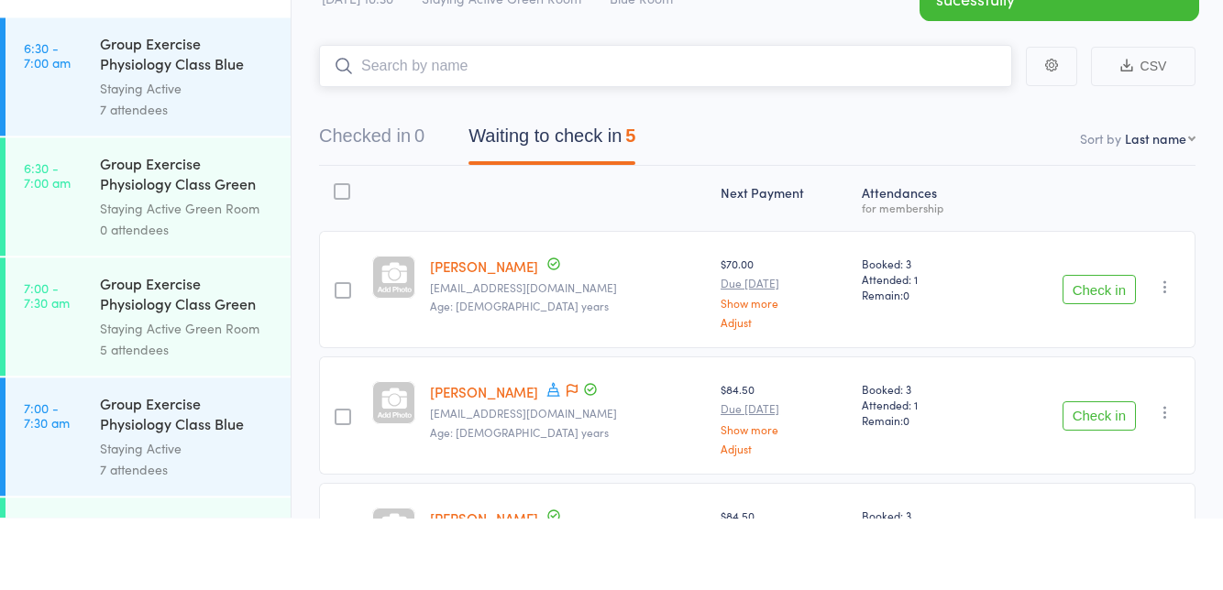
click at [737, 216] on nav "Checked in 0 Waiting to check in 5" at bounding box center [757, 213] width 920 height 49
click at [783, 121] on input "search" at bounding box center [665, 138] width 693 height 42
click at [791, 107] on main "CSV Checked in 0 Waiting to check in 5 Sort by Last name First name Last name B…" at bounding box center [756, 548] width 931 height 917
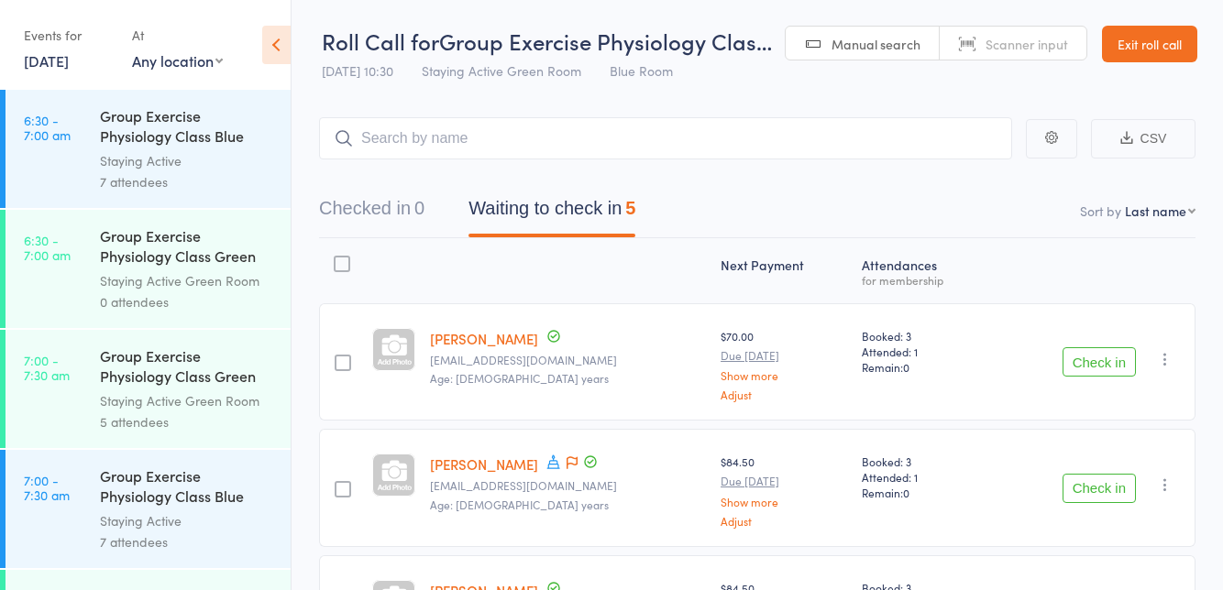
click at [1127, 60] on link "Exit roll call" at bounding box center [1149, 44] width 95 height 37
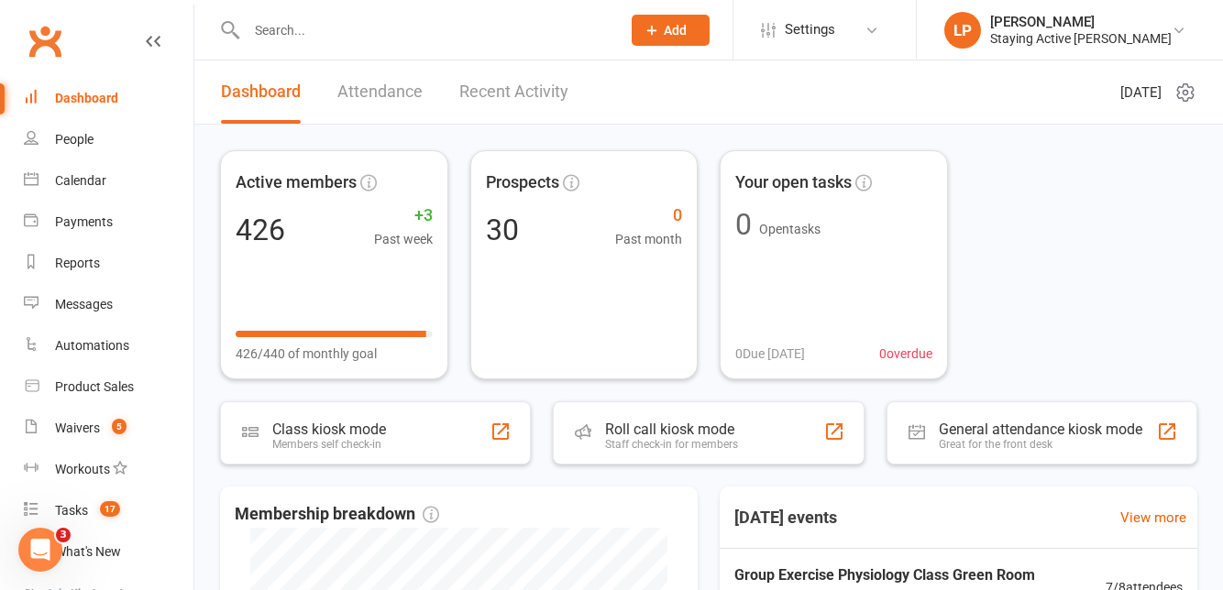
click at [280, 34] on input "text" at bounding box center [424, 30] width 367 height 26
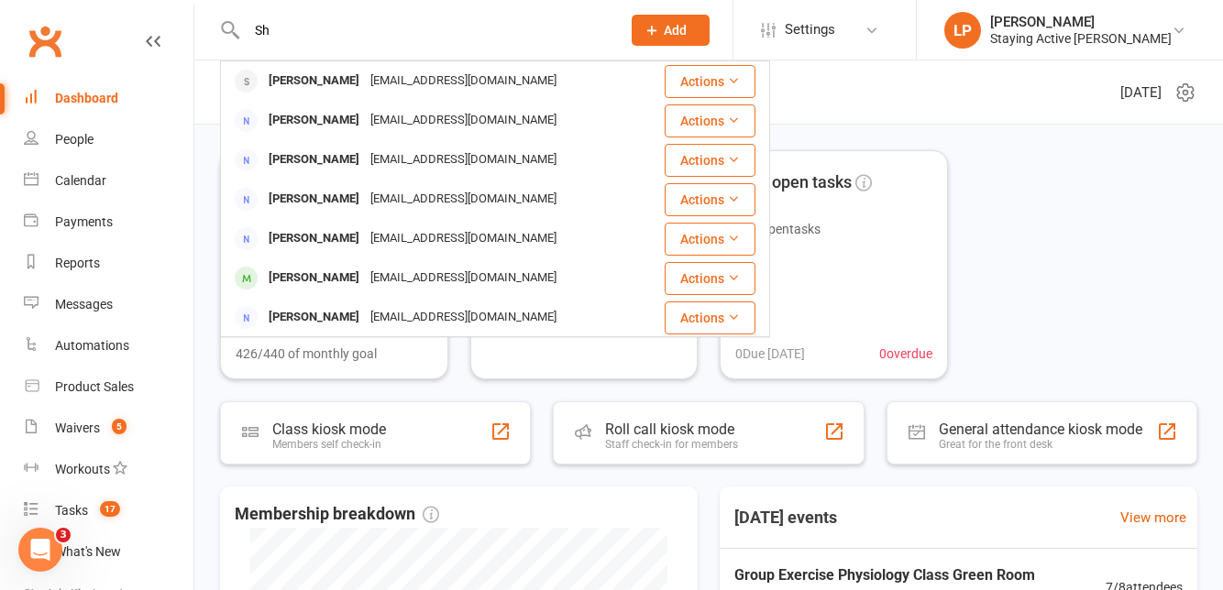
type input "S"
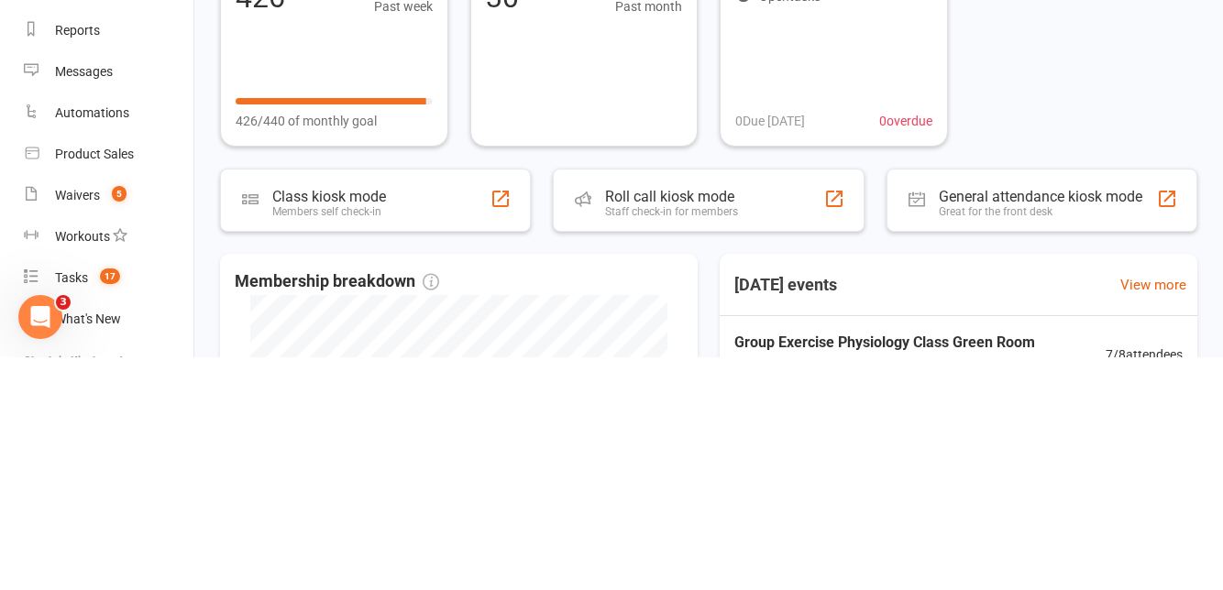
click at [722, 442] on div "Staff check-in for members" at bounding box center [671, 444] width 133 height 13
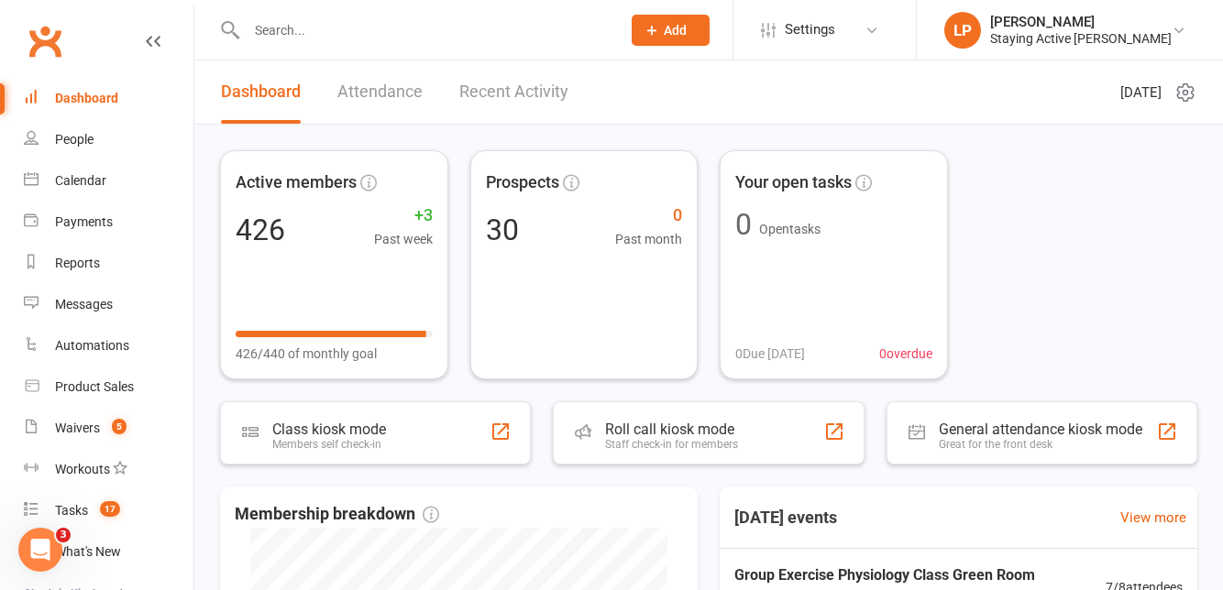
scroll to position [77, 0]
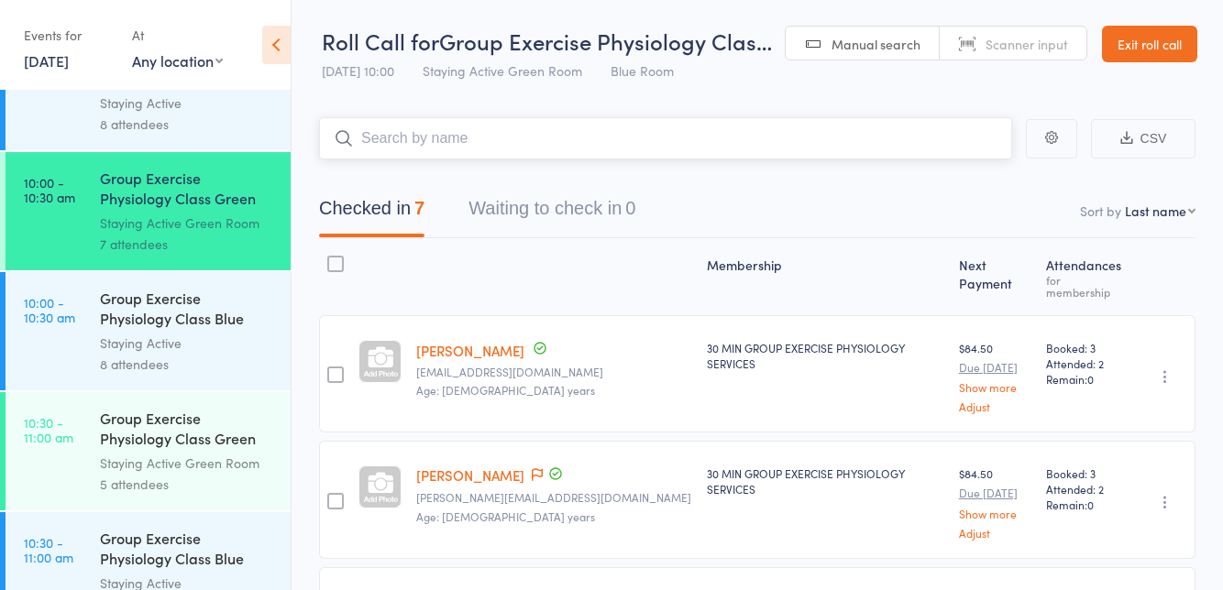
scroll to position [1619, 0]
click at [165, 429] on div "Group Exercise Physiology Class Green Room" at bounding box center [187, 430] width 175 height 45
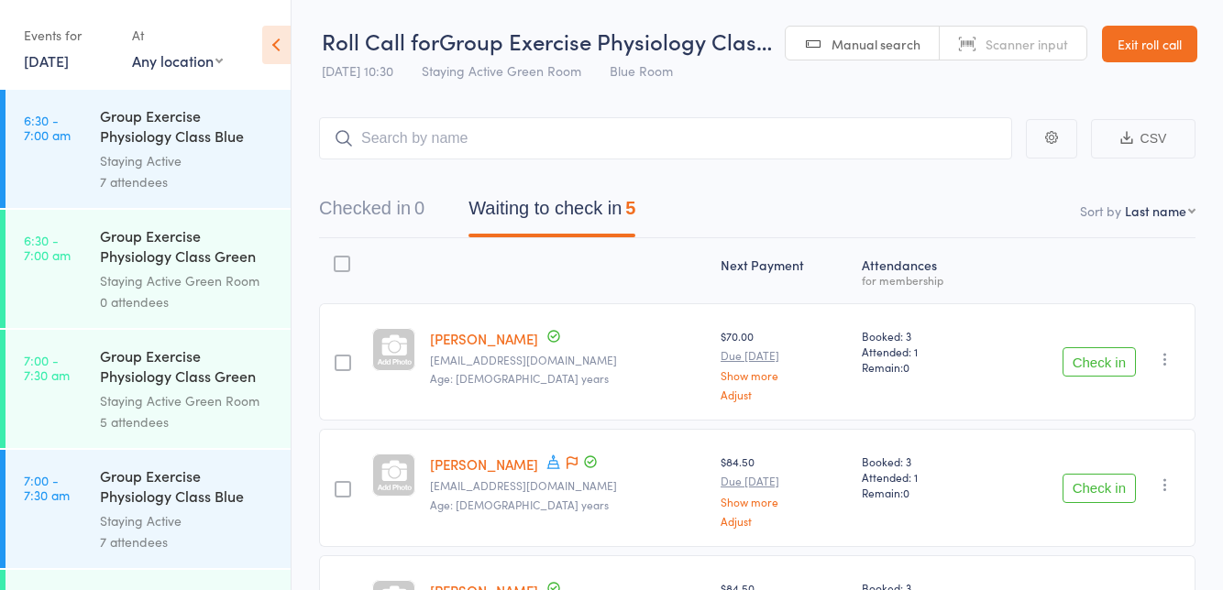
click at [708, 90] on div "Roll Call for Group Exercise Physiology Clas… 15 Oct 10:30 Staying Active Green…" at bounding box center [547, 58] width 450 height 64
click at [566, 461] on icon at bounding box center [571, 462] width 11 height 13
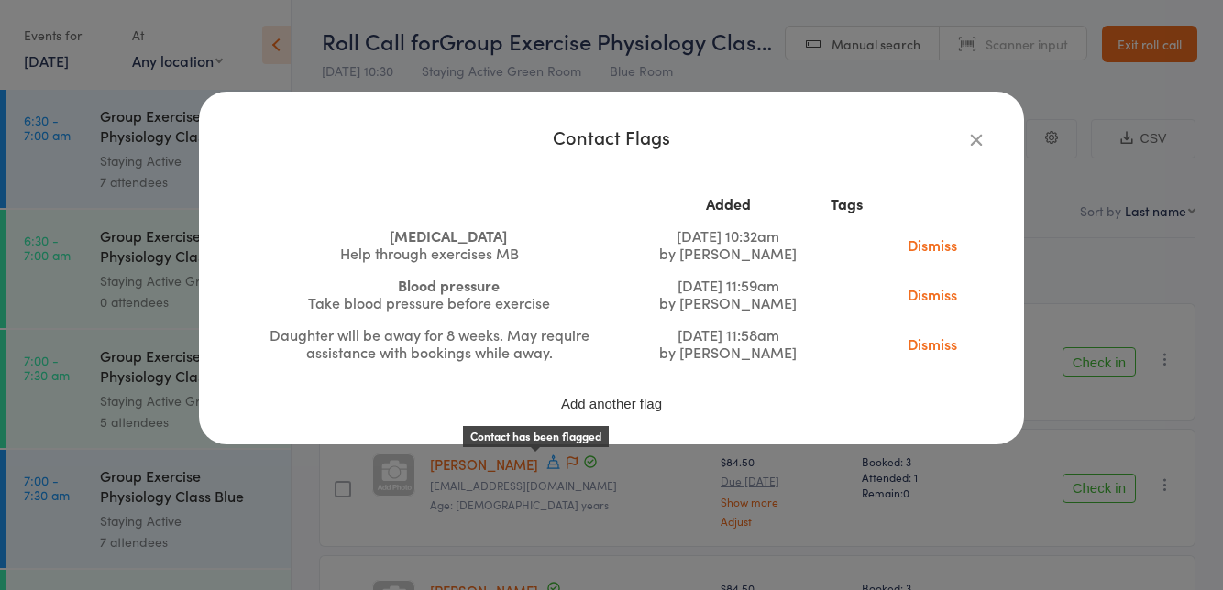
click at [975, 144] on icon "button" at bounding box center [976, 139] width 20 height 20
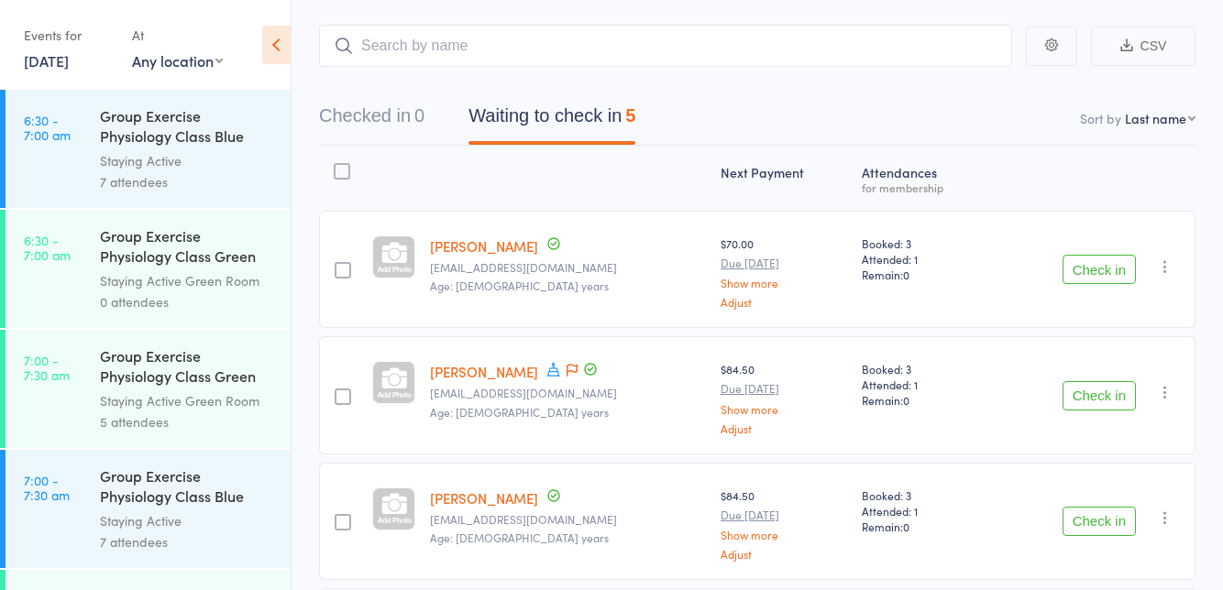
scroll to position [92, 0]
click at [1100, 400] on button "Check in" at bounding box center [1098, 396] width 73 height 29
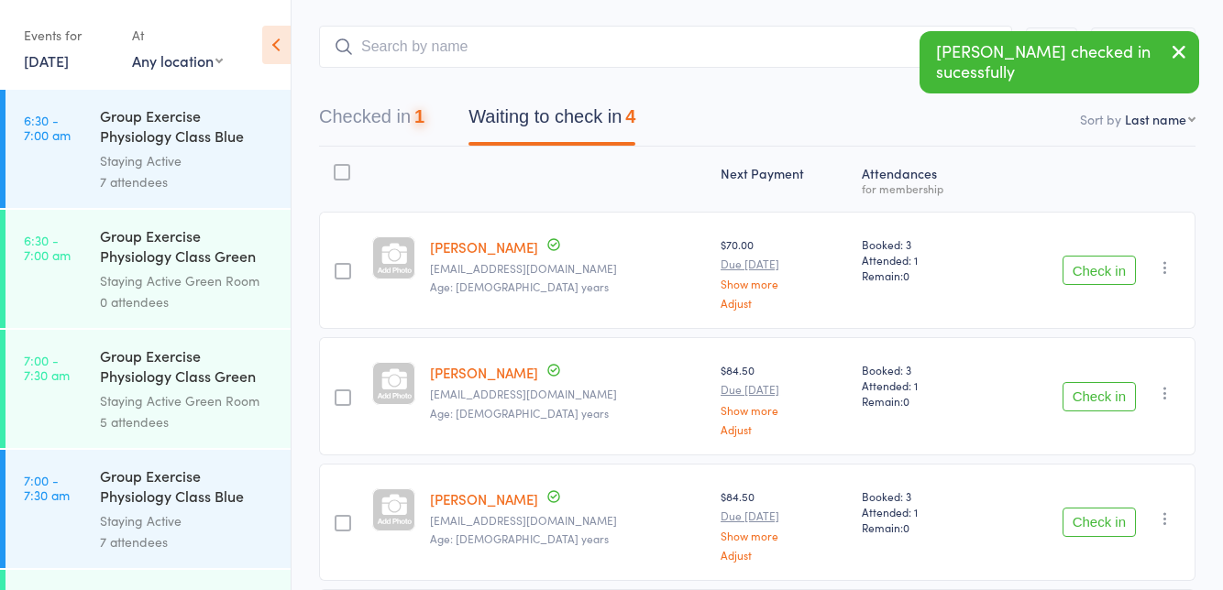
click at [1100, 258] on button "Check in" at bounding box center [1098, 270] width 73 height 29
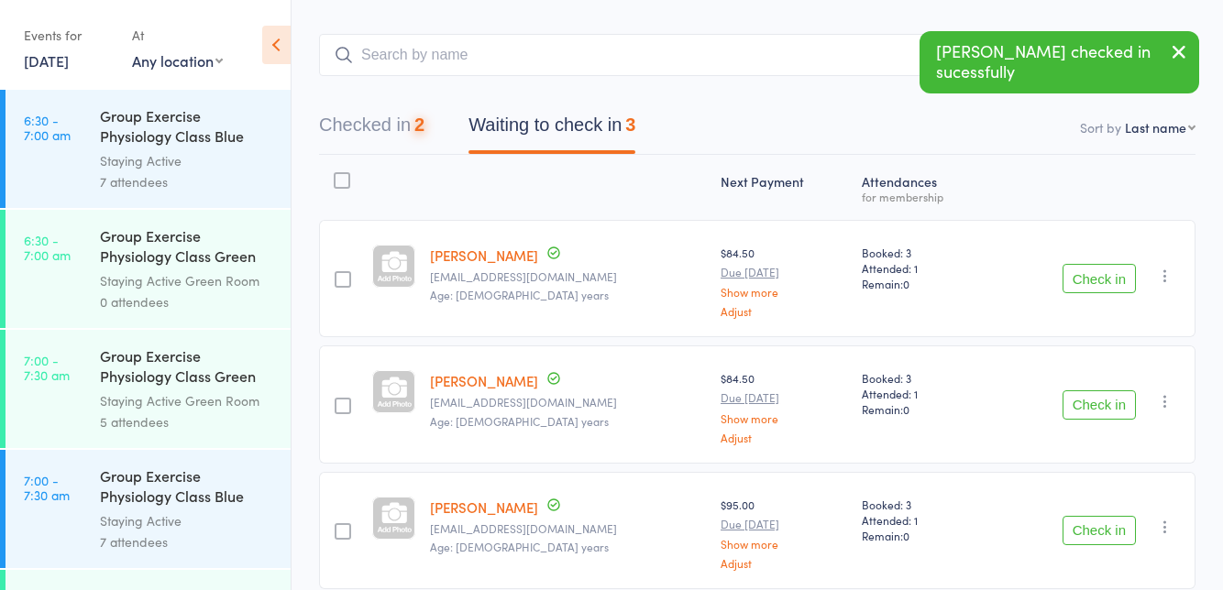
click at [1098, 522] on button "Check in" at bounding box center [1098, 530] width 73 height 29
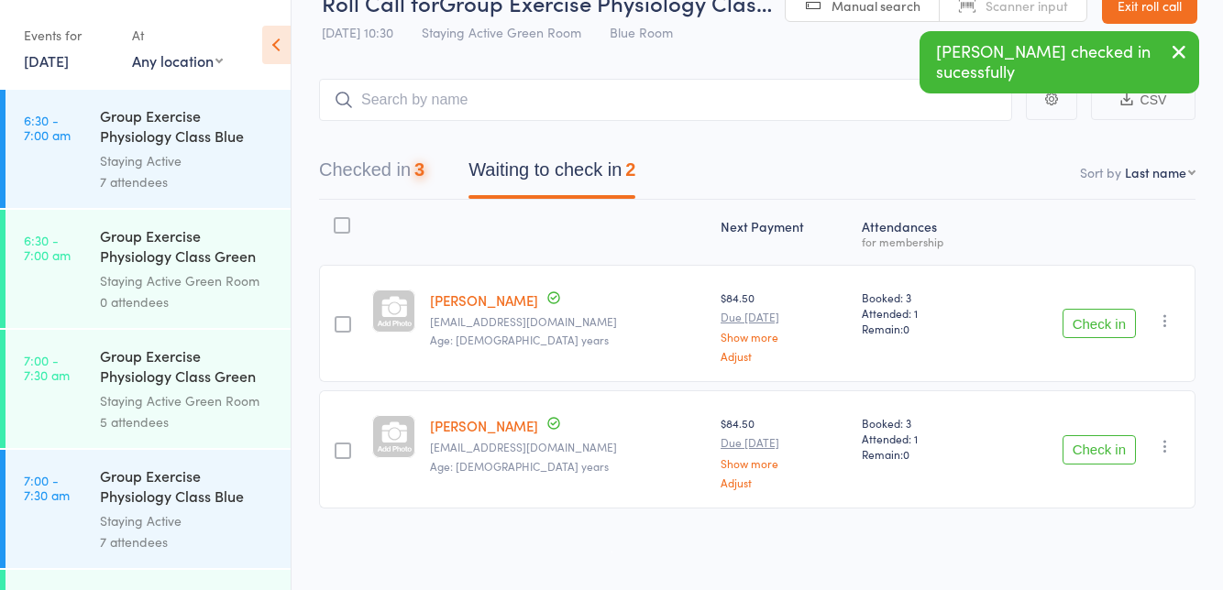
scroll to position [0, 0]
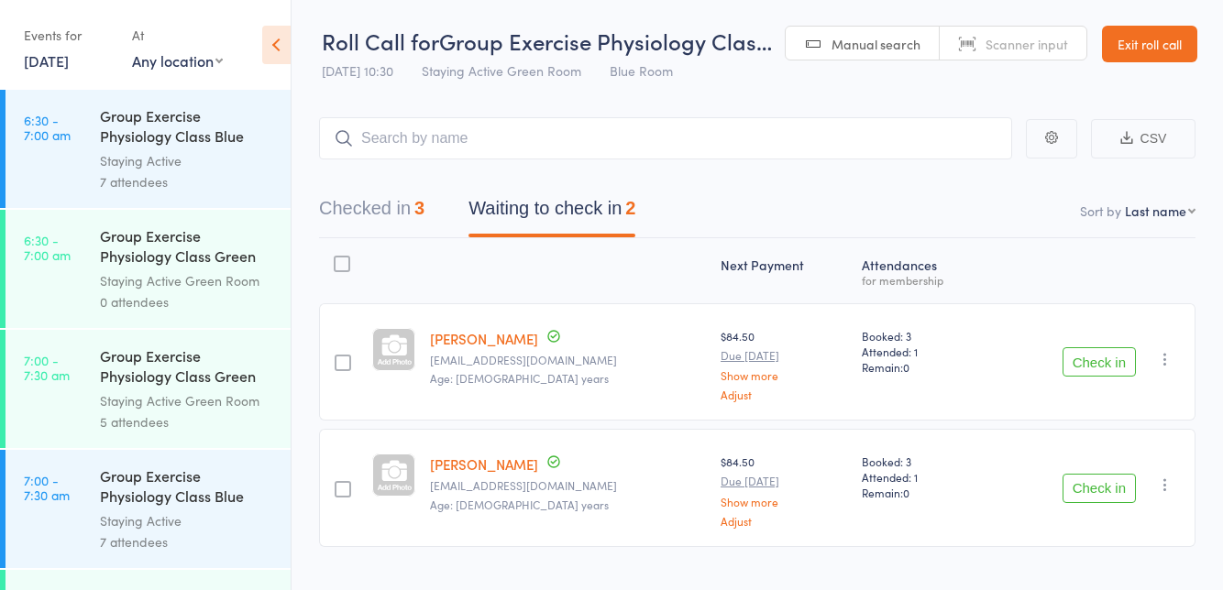
click at [1102, 363] on button "Check in" at bounding box center [1098, 361] width 73 height 29
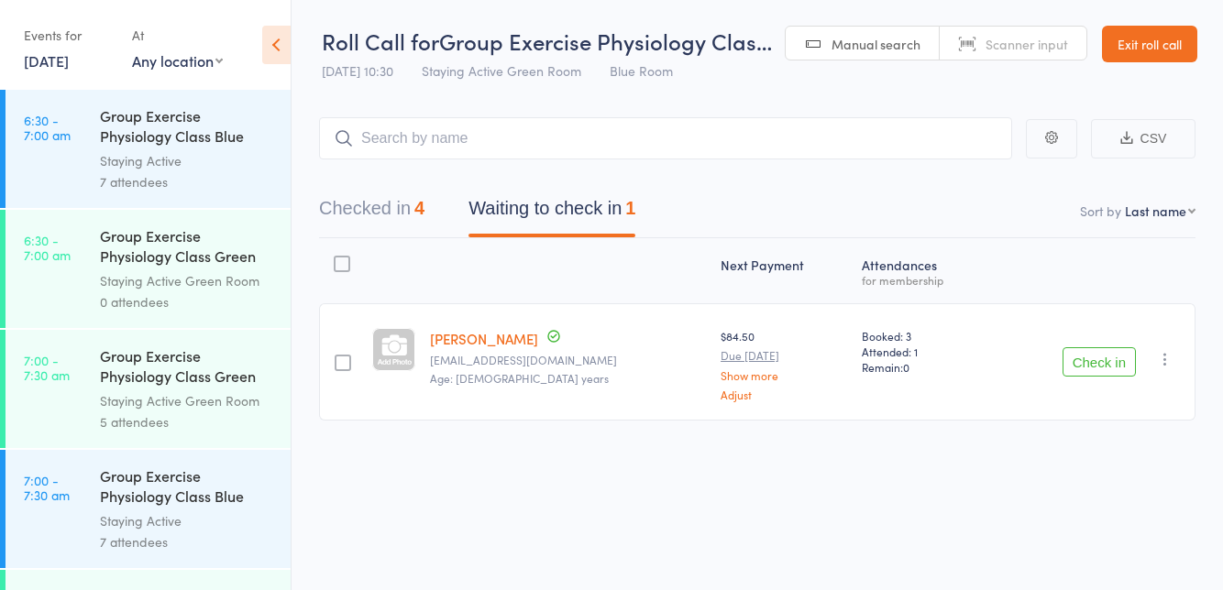
click at [1104, 368] on button "Check in" at bounding box center [1098, 361] width 73 height 29
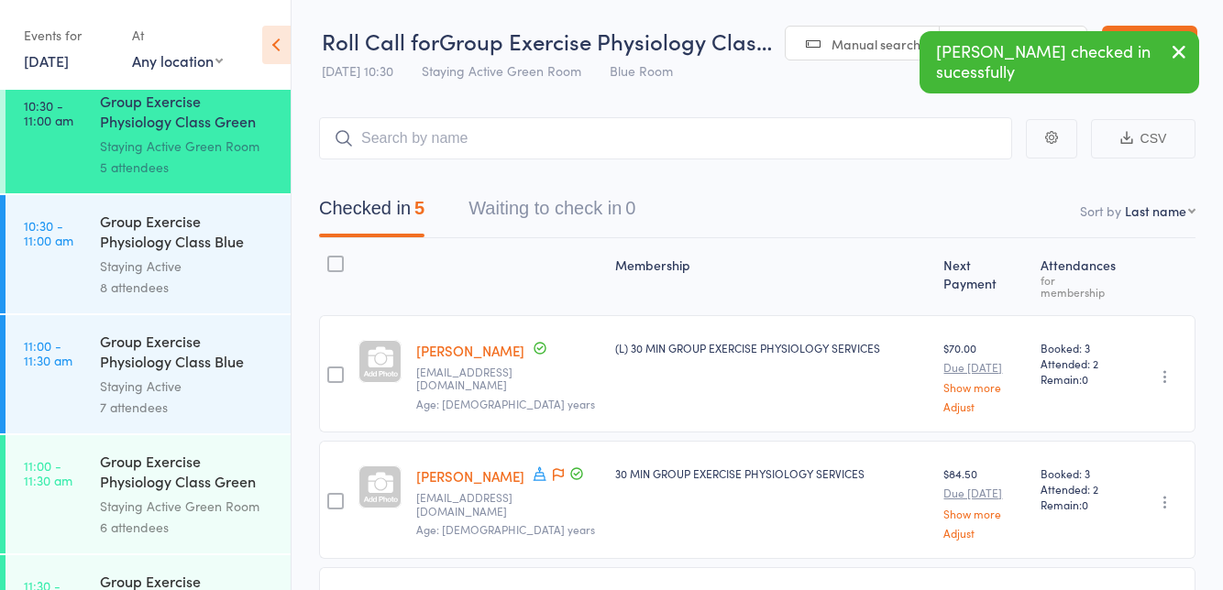
scroll to position [1939, 0]
click at [214, 506] on div "Staying Active Green Room" at bounding box center [187, 503] width 175 height 21
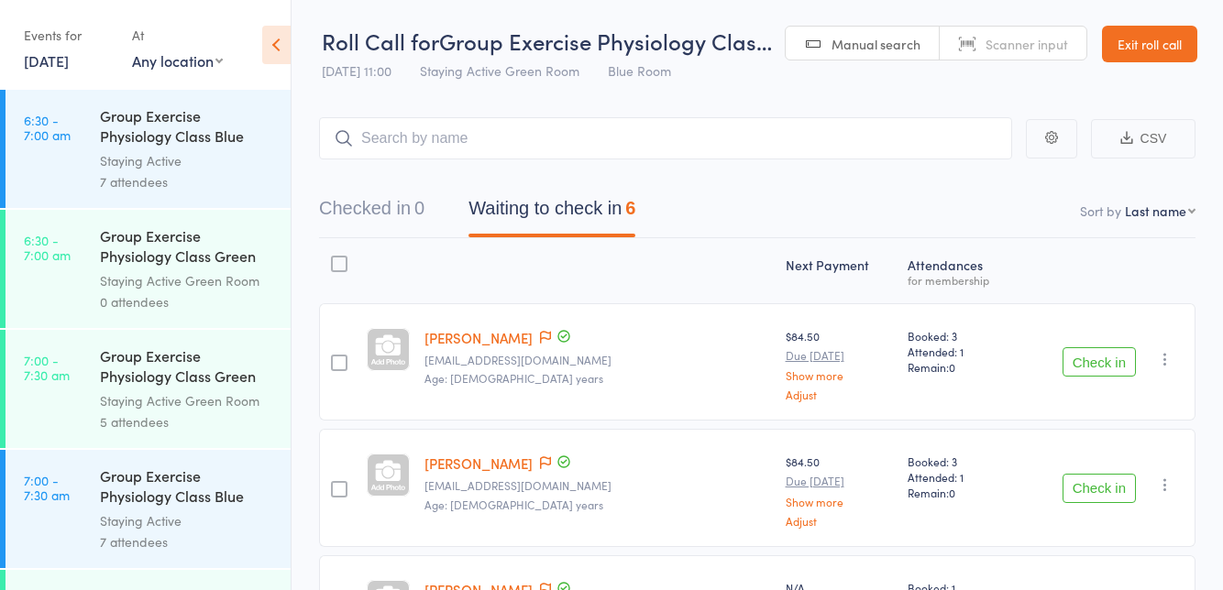
click at [717, 75] on div "Roll Call for Group Exercise Physiology Clas… 15 Oct 11:00 Staying Active Green…" at bounding box center [547, 58] width 450 height 64
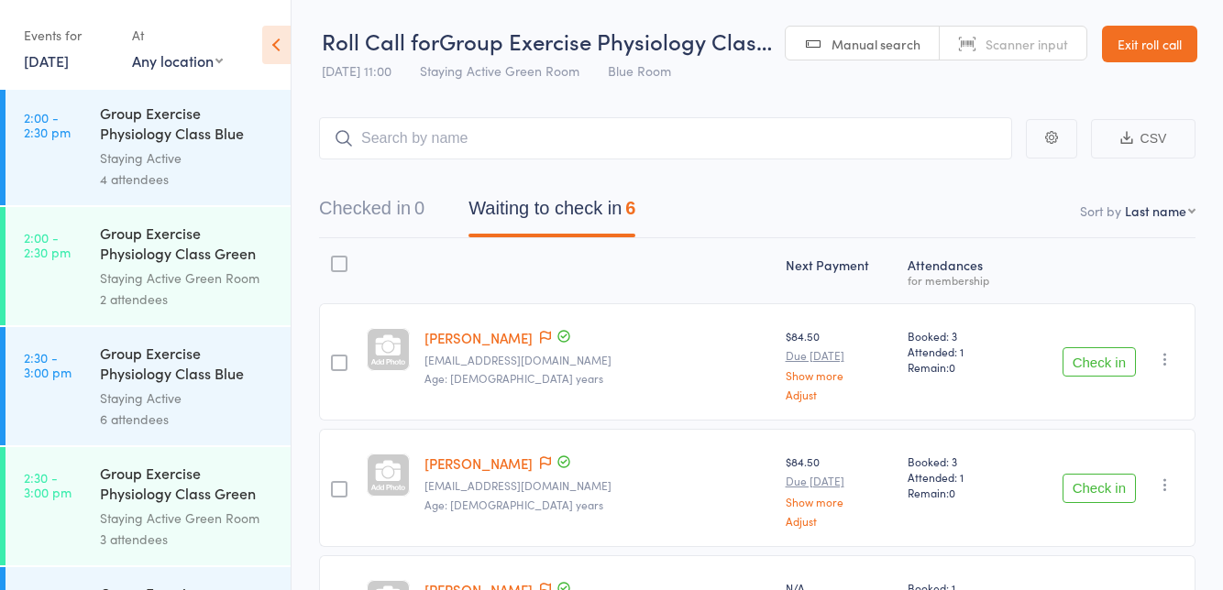
scroll to position [2999, 0]
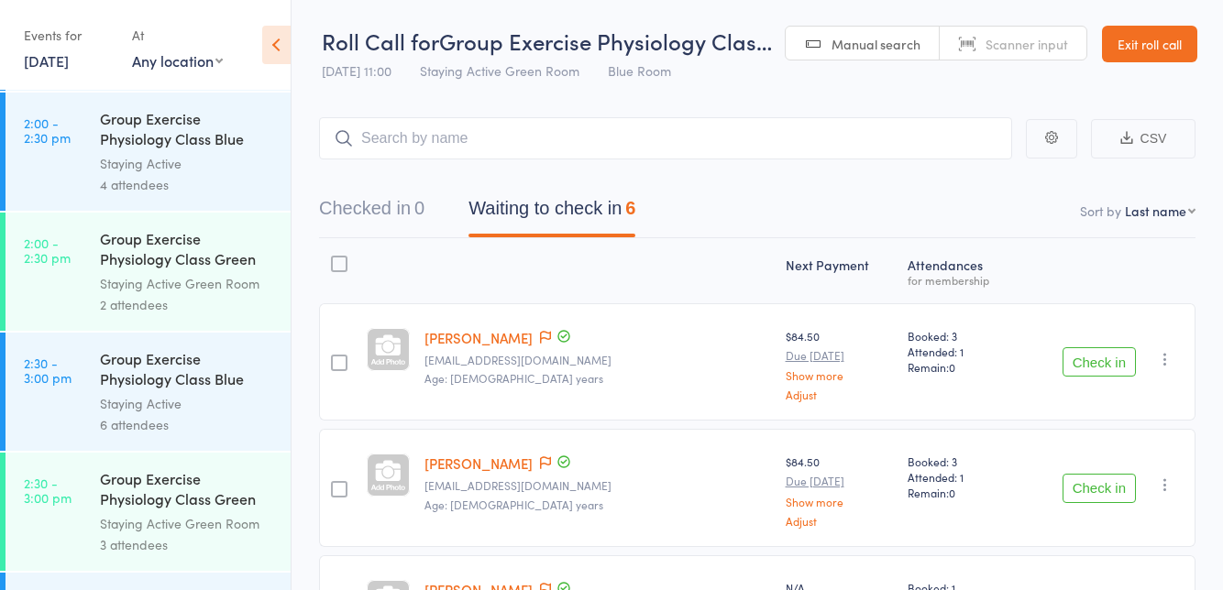
click at [215, 275] on div "Staying Active Green Room" at bounding box center [187, 283] width 175 height 21
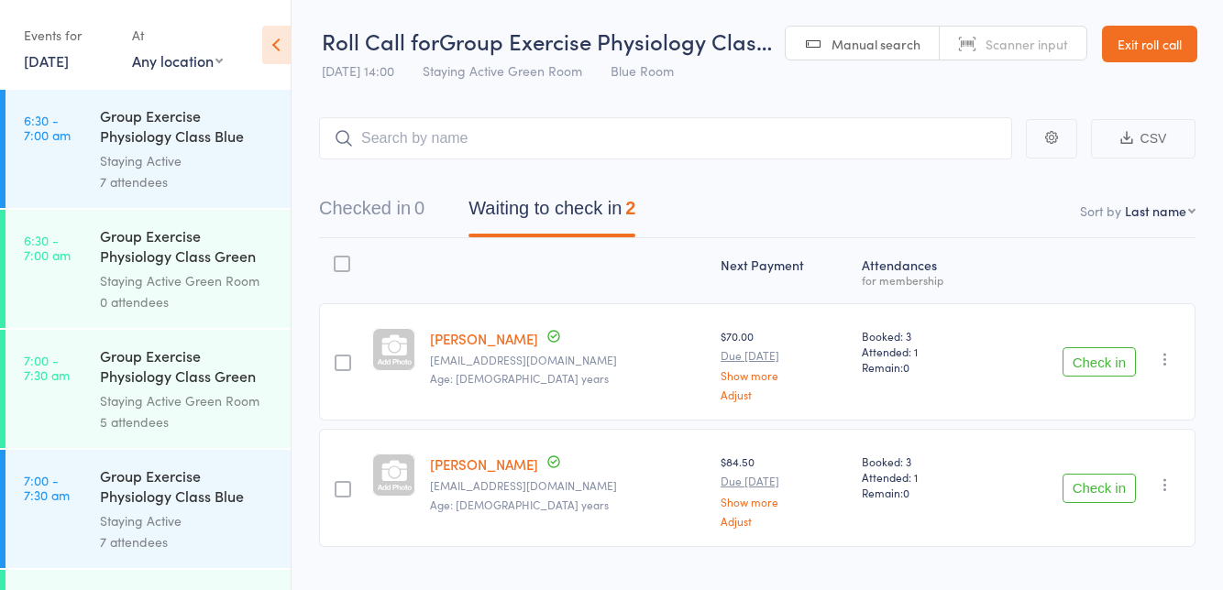
click at [735, 76] on div "Roll Call for Group Exercise Physiology Clas… 15 Oct 14:00 Staying Active Green…" at bounding box center [547, 58] width 450 height 64
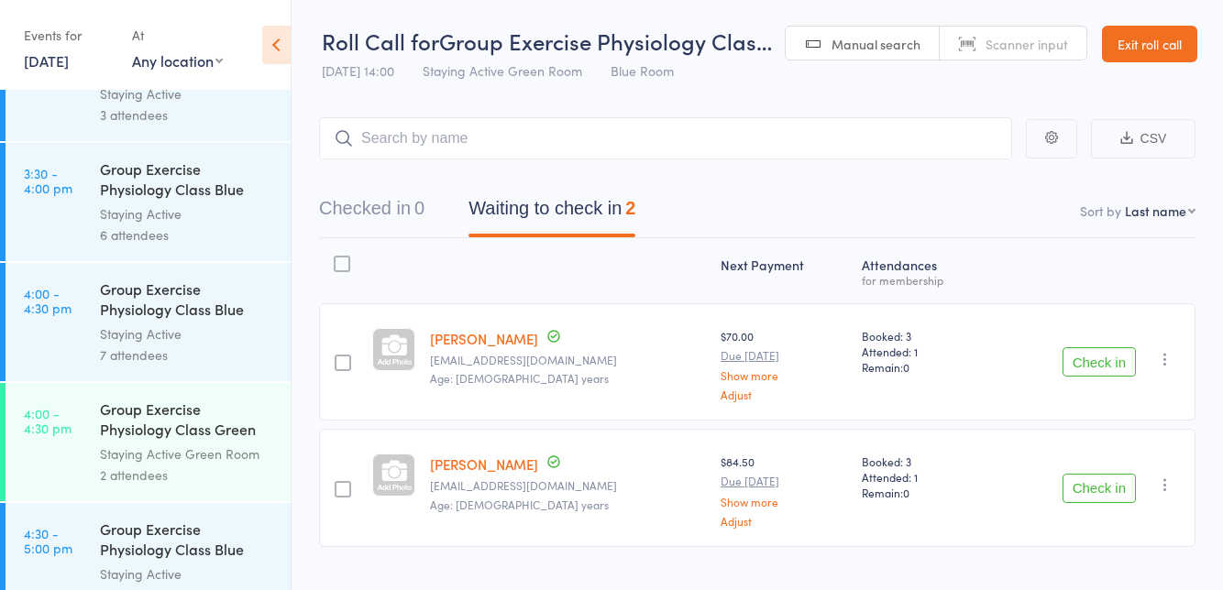
scroll to position [3625, 0]
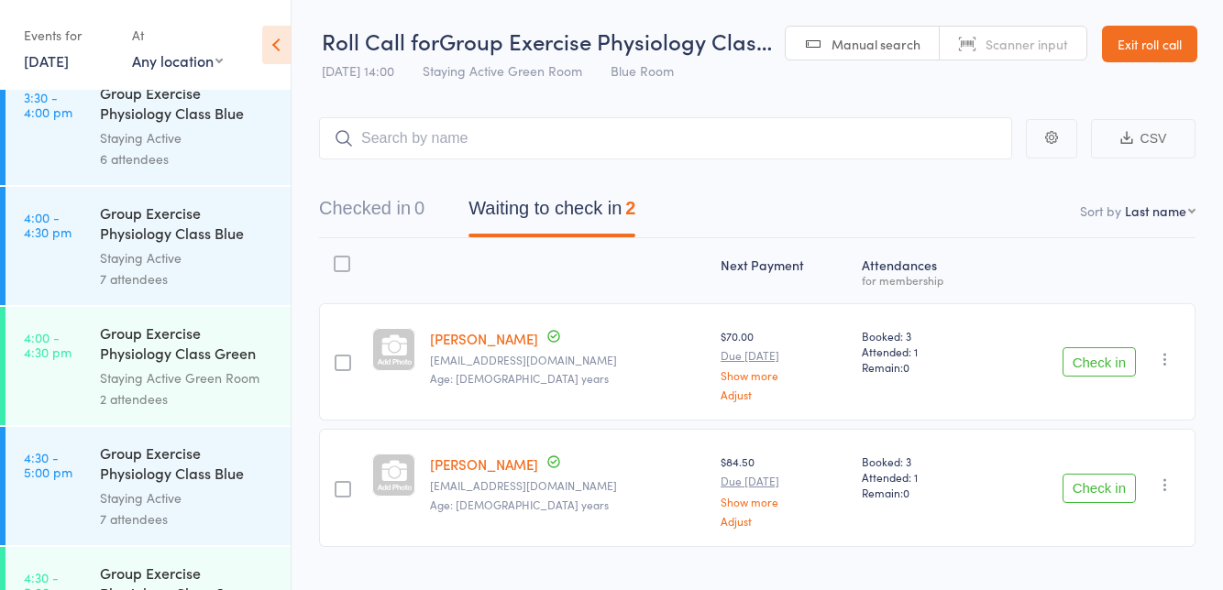
click at [202, 589] on div "Group Exercise Physiology Class Green Room" at bounding box center [187, 585] width 175 height 45
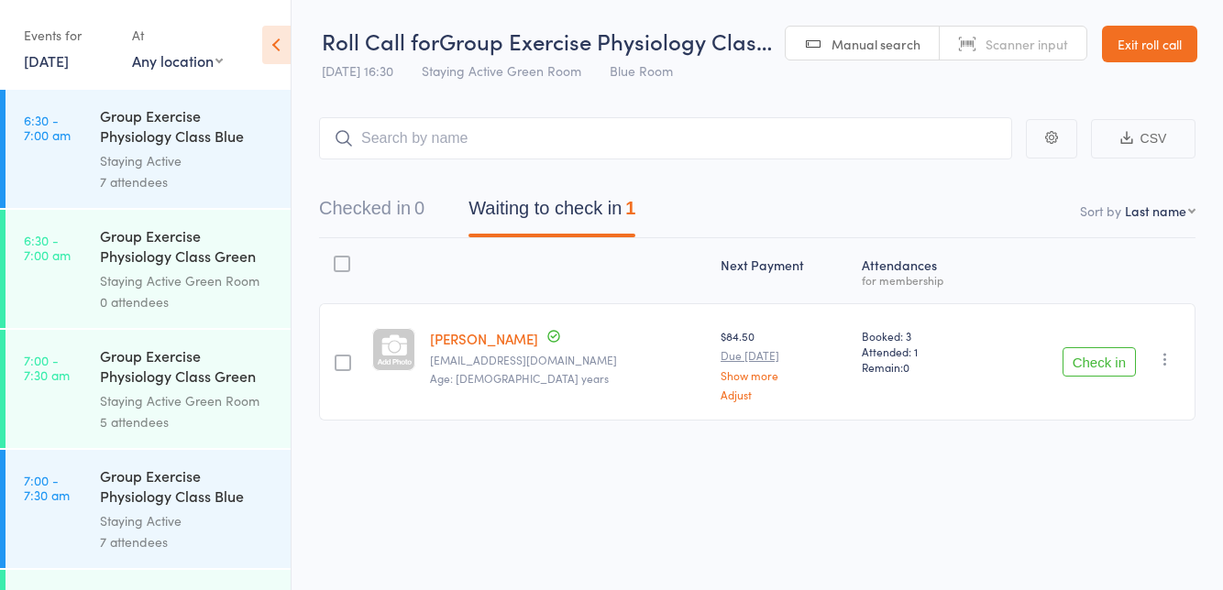
click at [1155, 52] on link "Exit roll call" at bounding box center [1149, 44] width 95 height 37
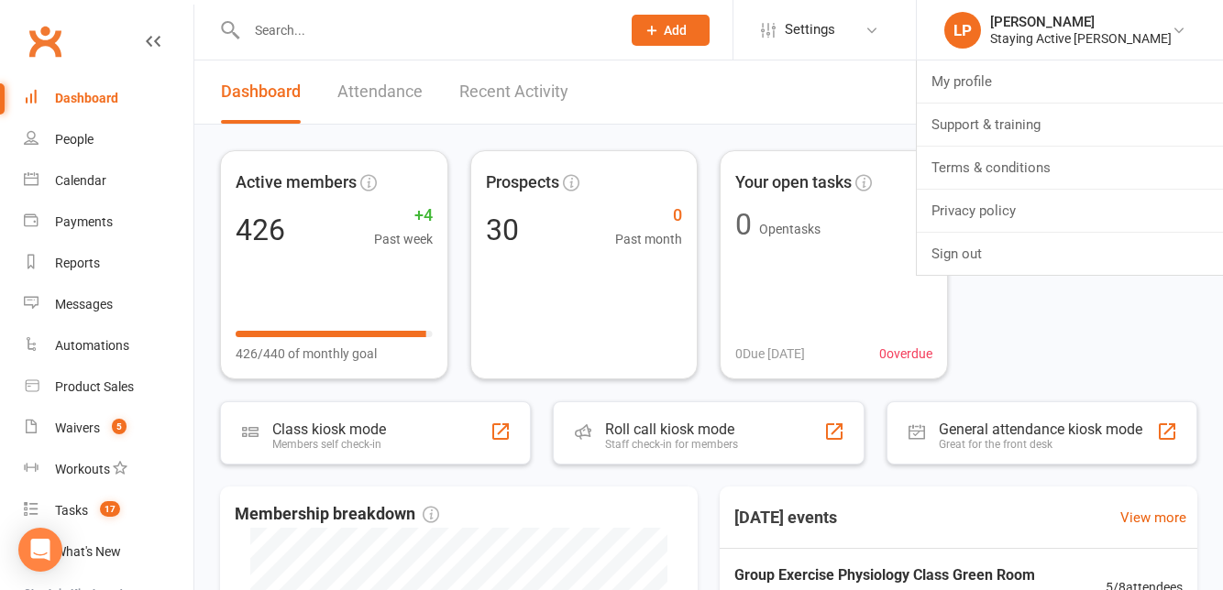
click at [839, 121] on header "Dashboard Attendance Recent Activity Wednesday 15th, October 2025" at bounding box center [708, 92] width 1028 height 64
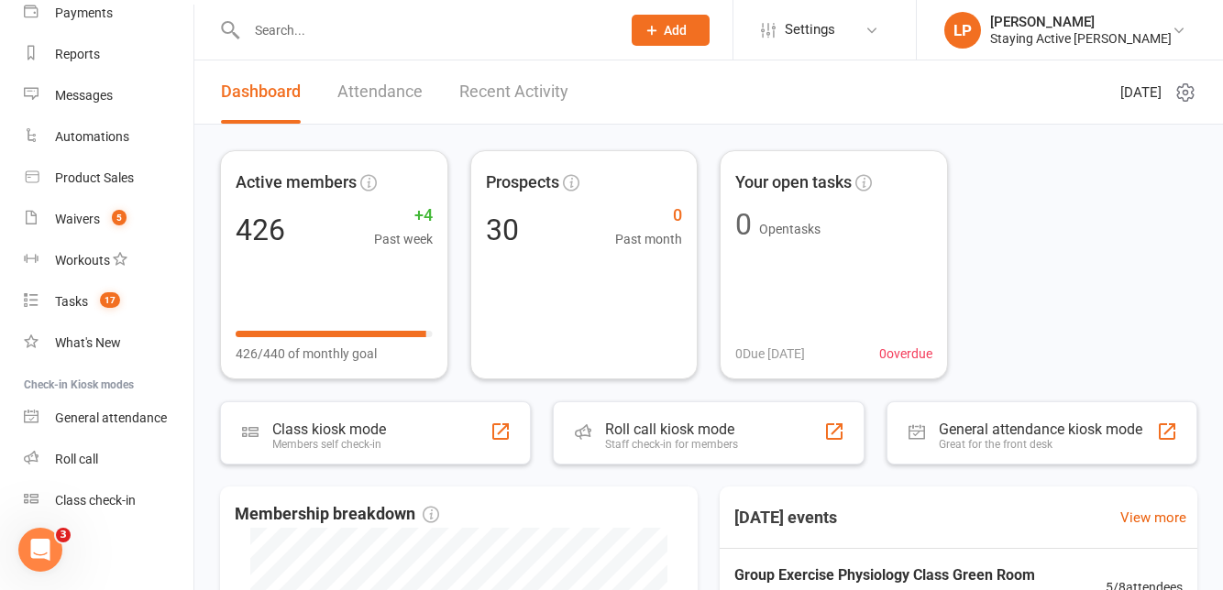
scroll to position [132, 0]
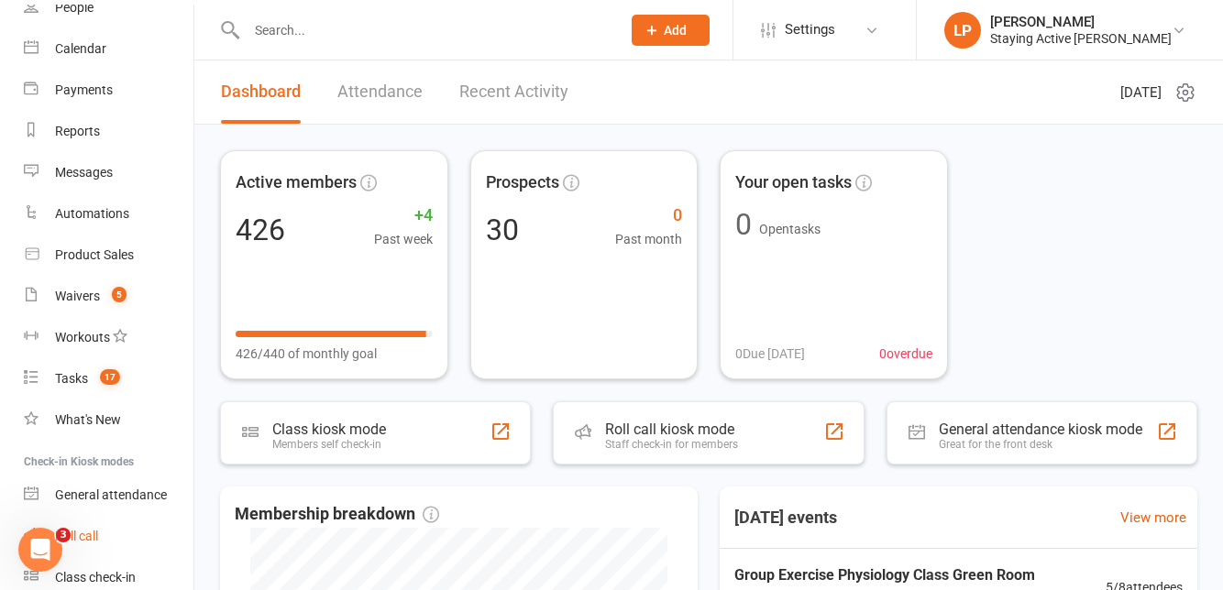
click at [82, 543] on div "Roll call" at bounding box center [76, 536] width 43 height 15
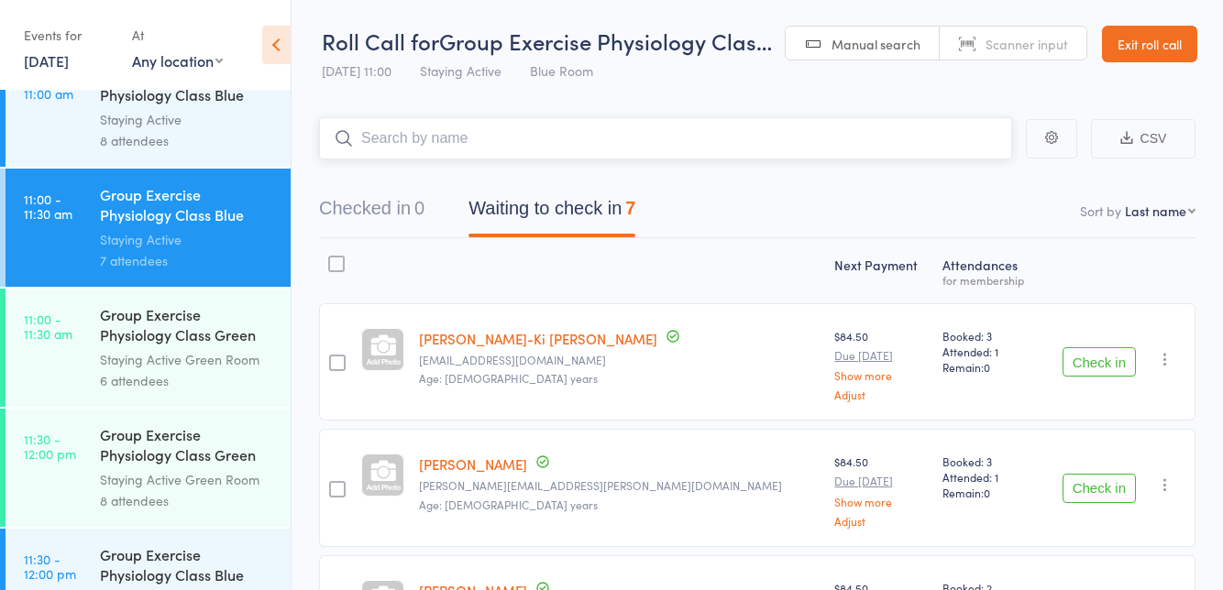
scroll to position [2083, 0]
click at [94, 356] on link "11:00 - 11:30 am Group Exercise Physiology Class Green Room Staying Active Gree…" at bounding box center [147, 347] width 285 height 118
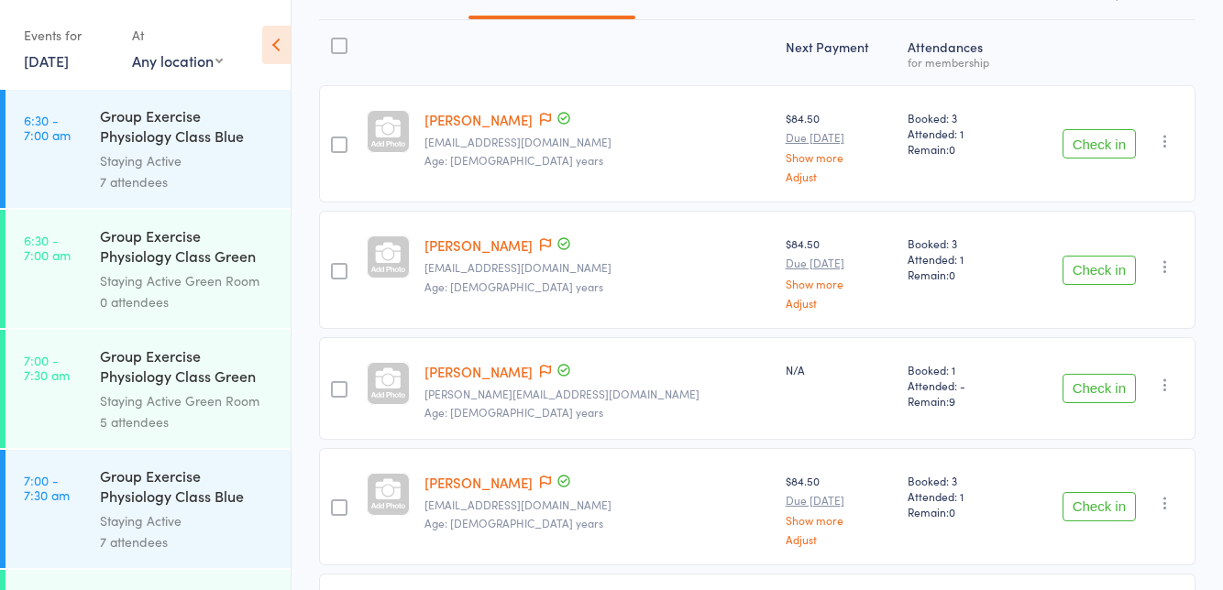
scroll to position [226, 0]
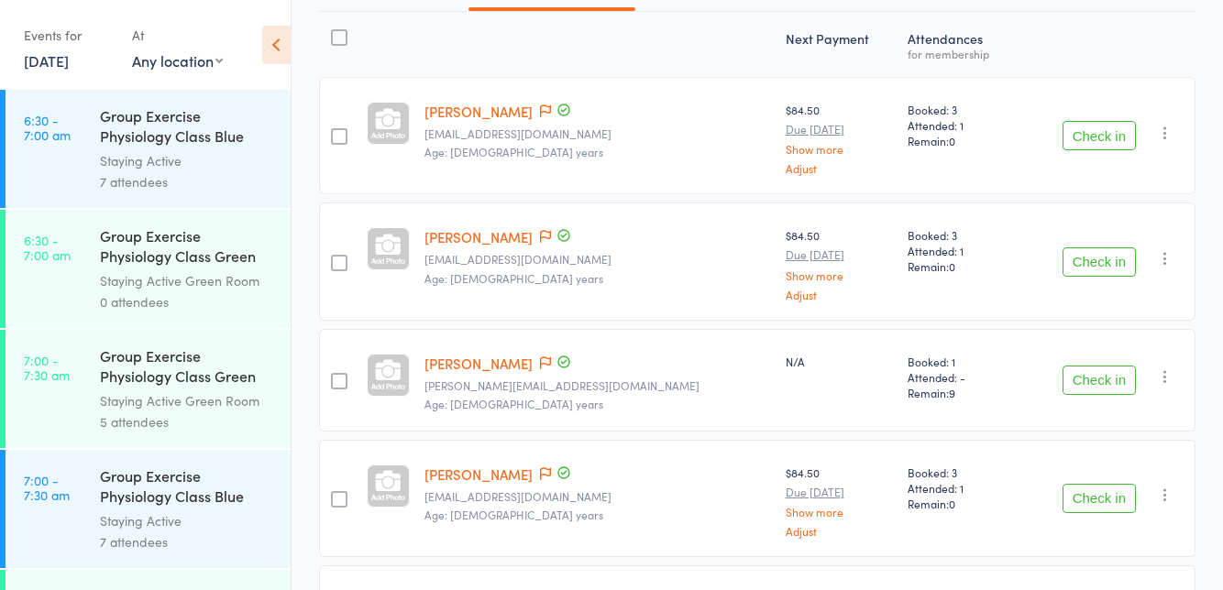
click at [1097, 501] on button "Check in" at bounding box center [1098, 498] width 73 height 29
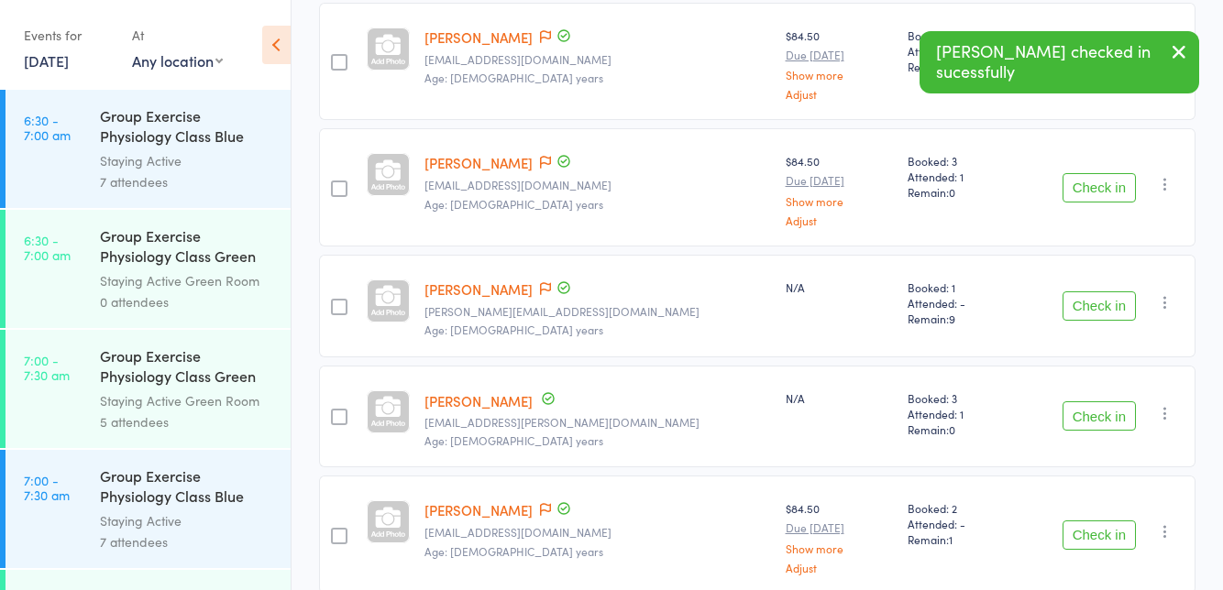
scroll to position [302, 0]
click at [1102, 528] on button "Check in" at bounding box center [1098, 534] width 73 height 29
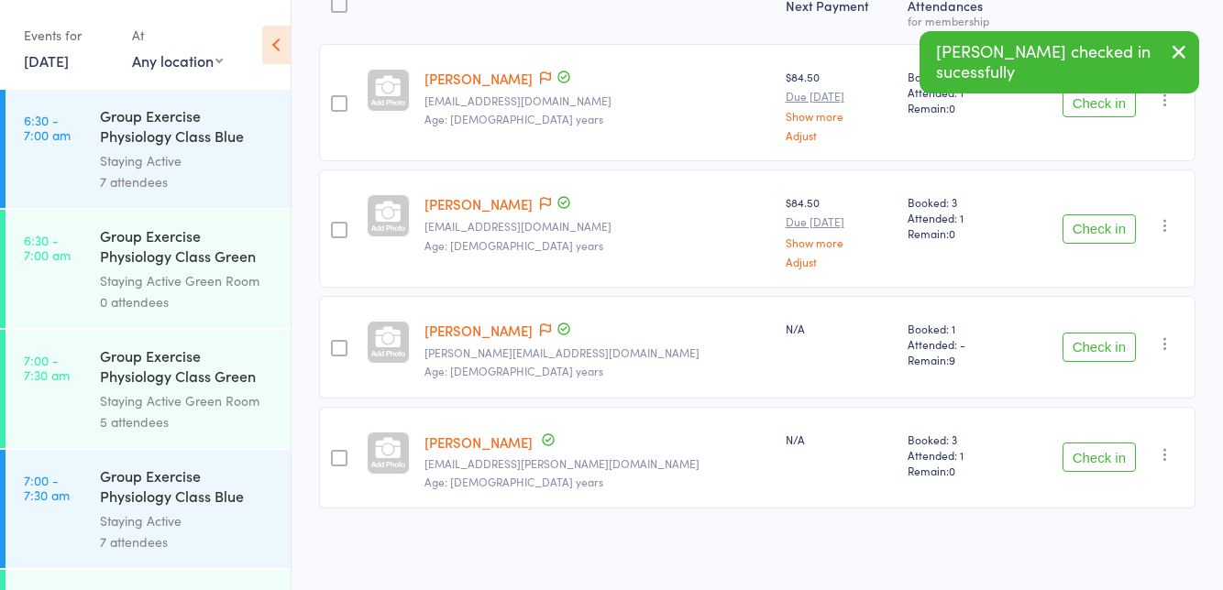
scroll to position [179, 0]
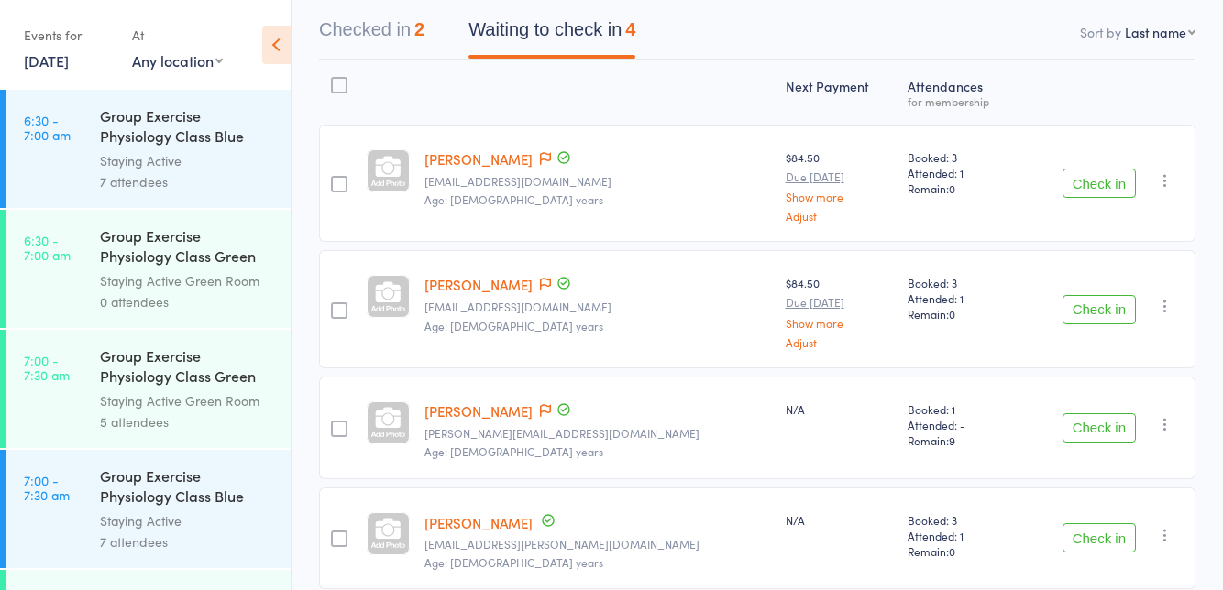
click at [1091, 530] on button "Check in" at bounding box center [1098, 537] width 73 height 29
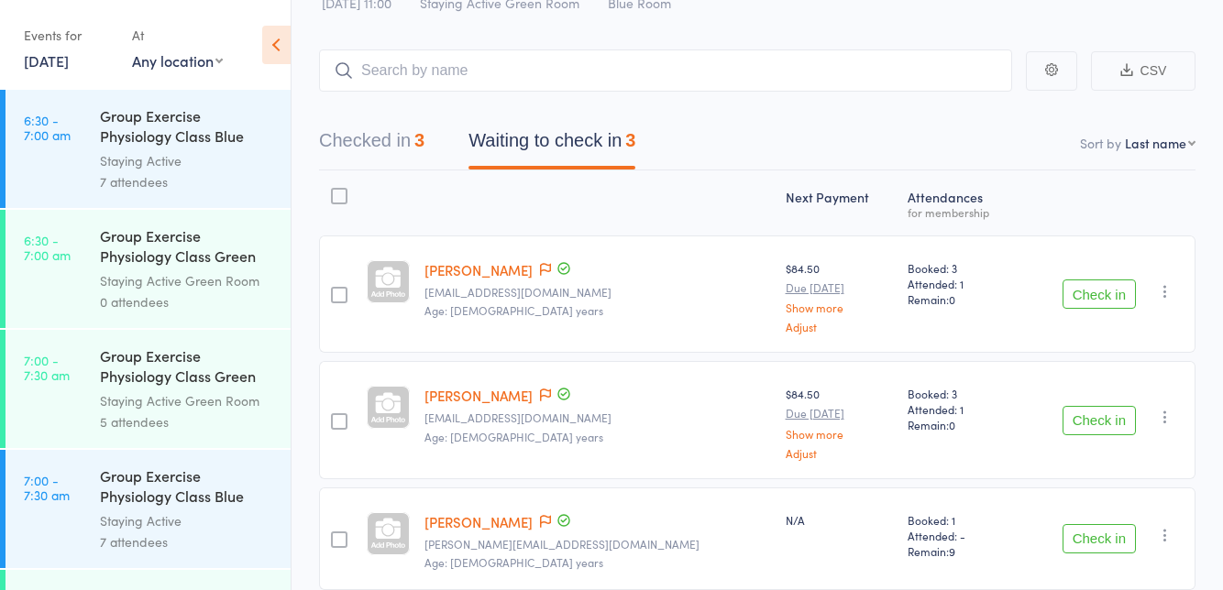
click at [1095, 419] on button "Check in" at bounding box center [1098, 420] width 73 height 29
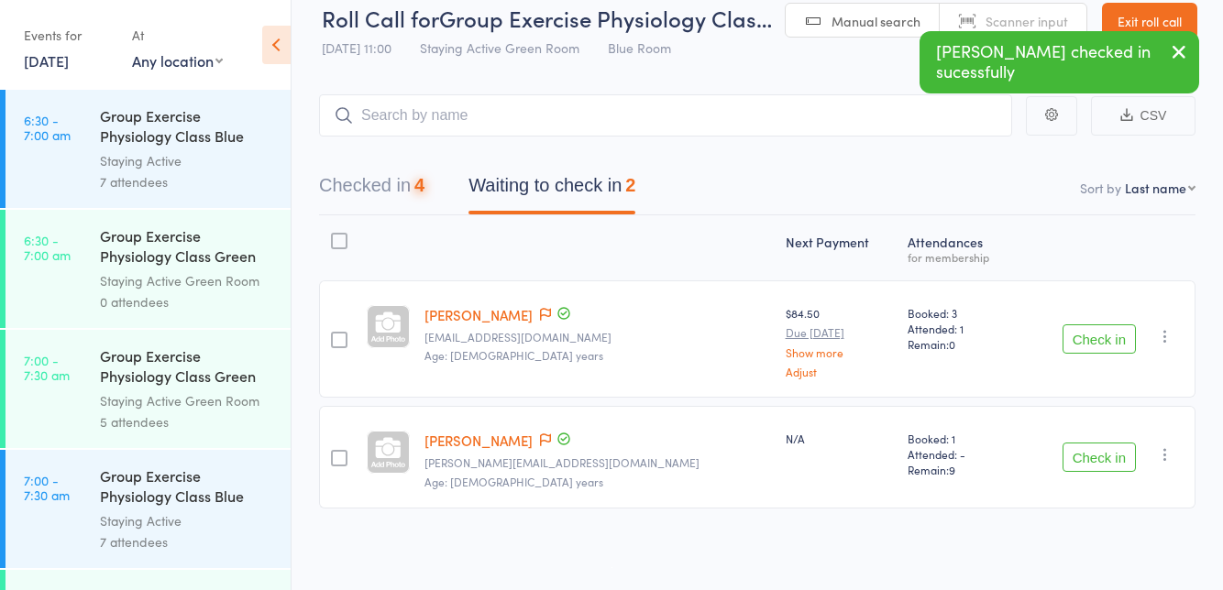
scroll to position [0, 0]
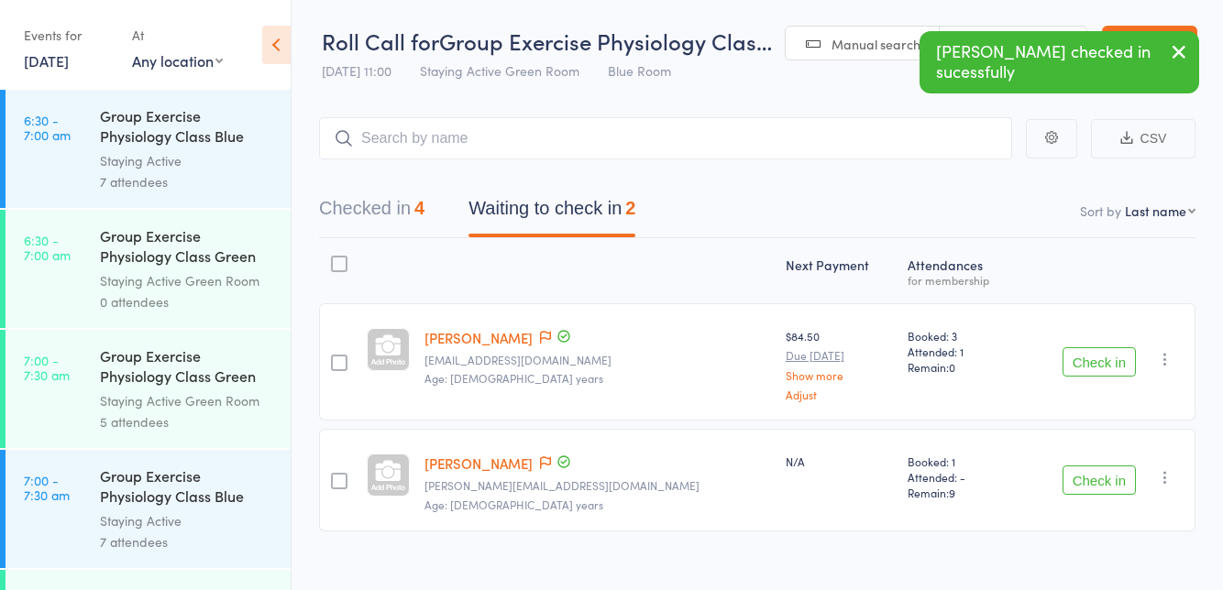
click at [545, 457] on icon at bounding box center [545, 463] width 11 height 13
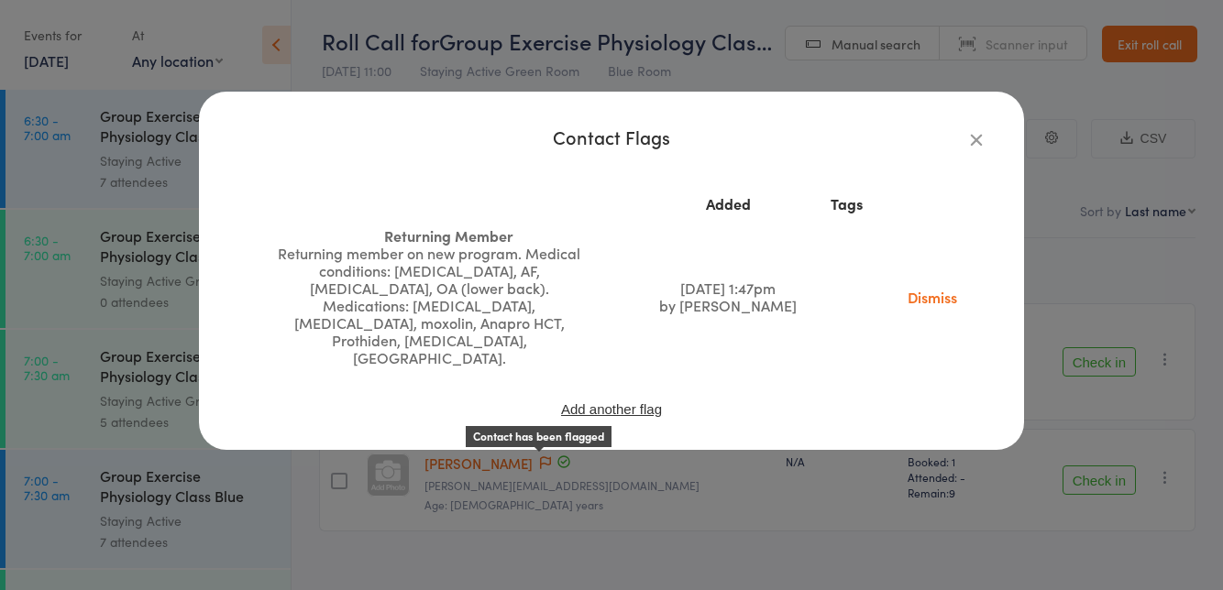
click at [979, 147] on icon "button" at bounding box center [976, 139] width 20 height 20
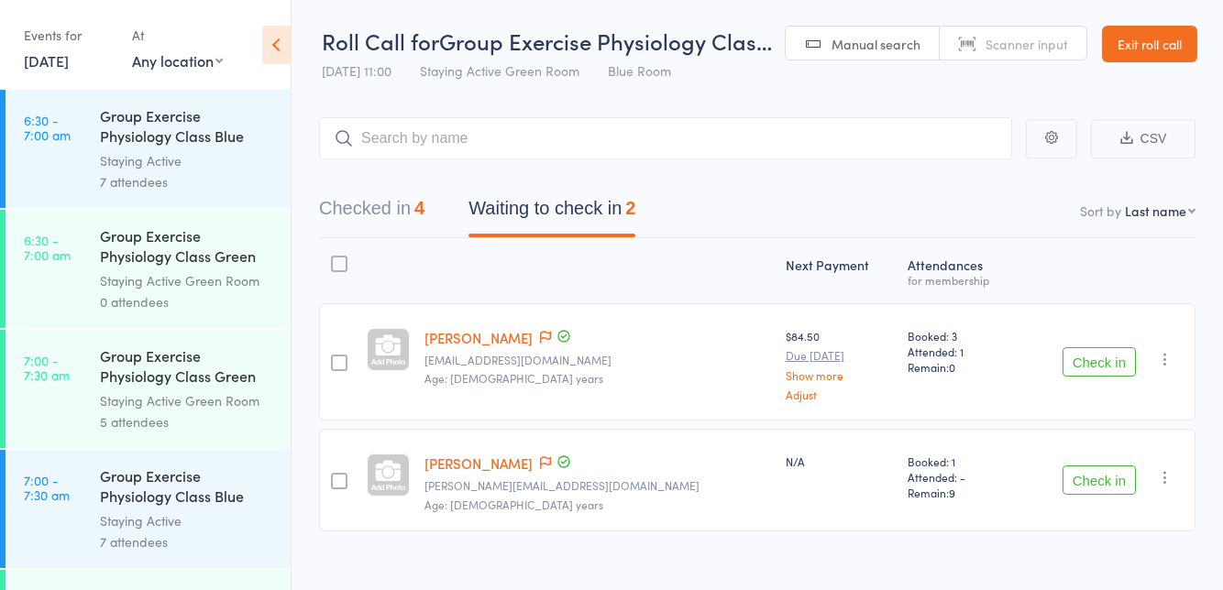
click at [1103, 367] on button "Check in" at bounding box center [1098, 361] width 73 height 29
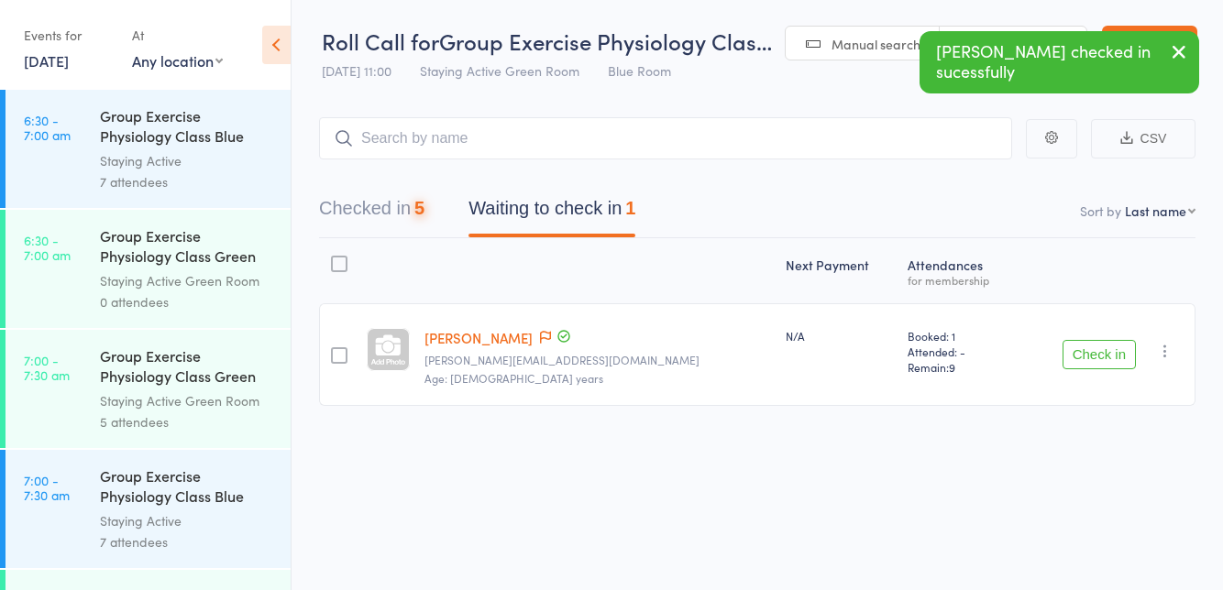
click at [1093, 355] on button "Check in" at bounding box center [1098, 354] width 73 height 29
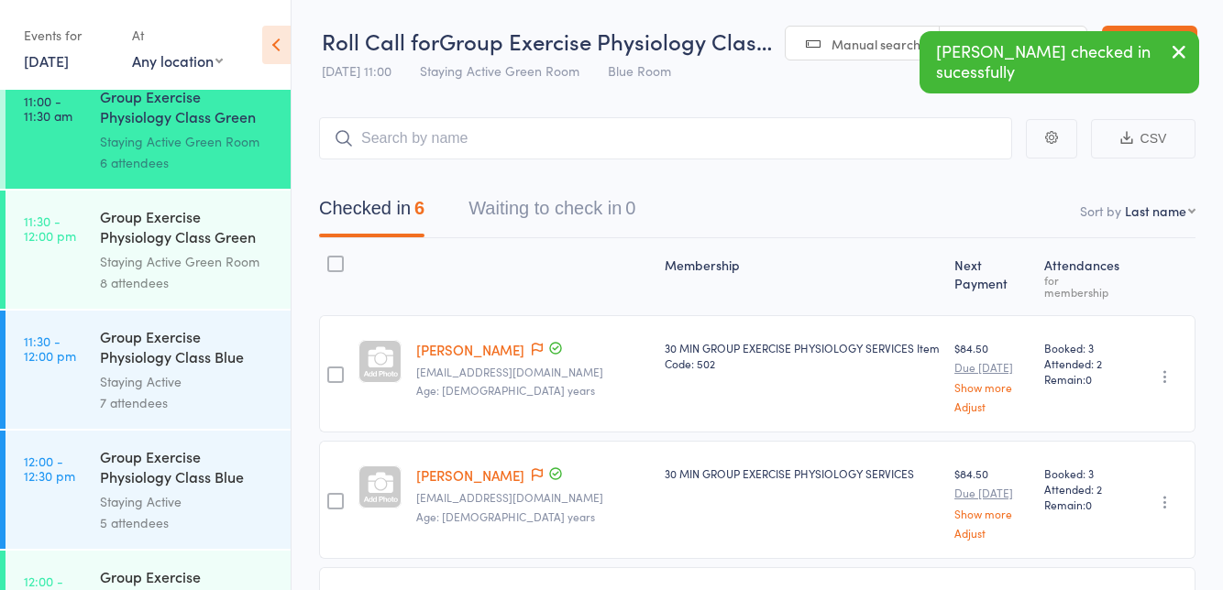
scroll to position [2288, 0]
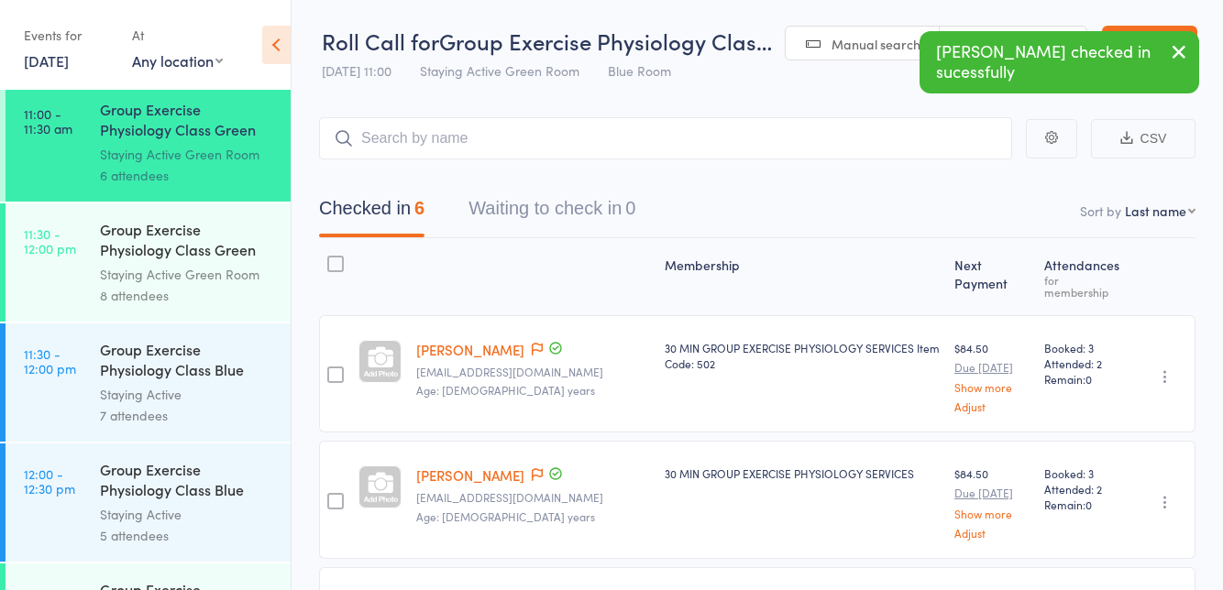
click at [224, 270] on div "Staying Active Green Room" at bounding box center [187, 274] width 175 height 21
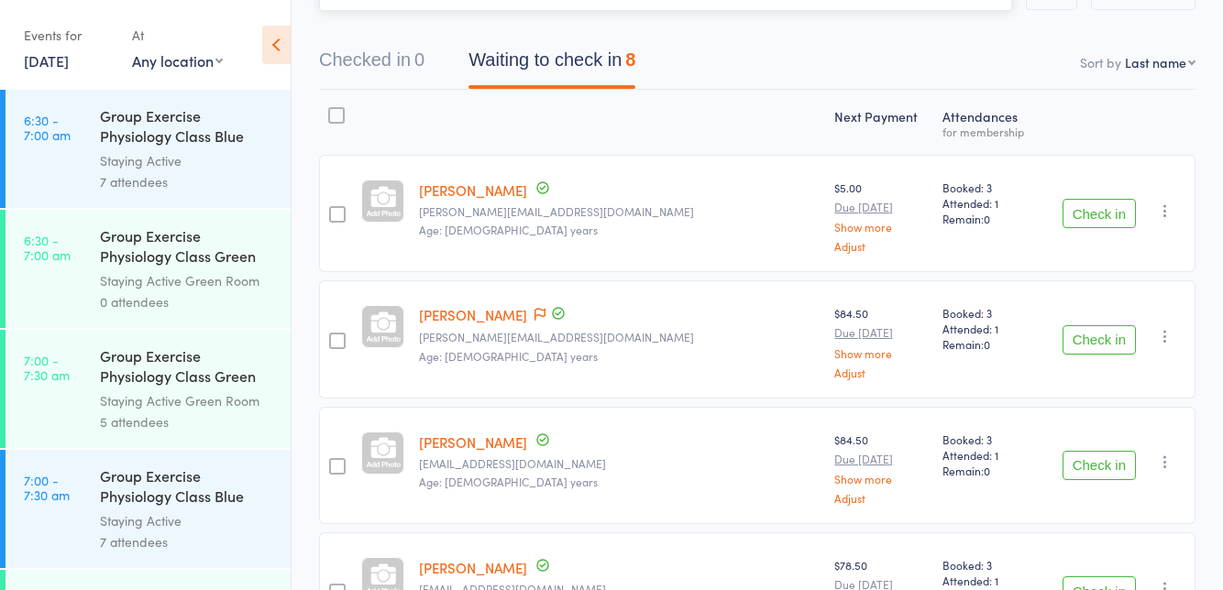
scroll to position [148, 0]
click at [1115, 466] on button "Check in" at bounding box center [1098, 466] width 73 height 29
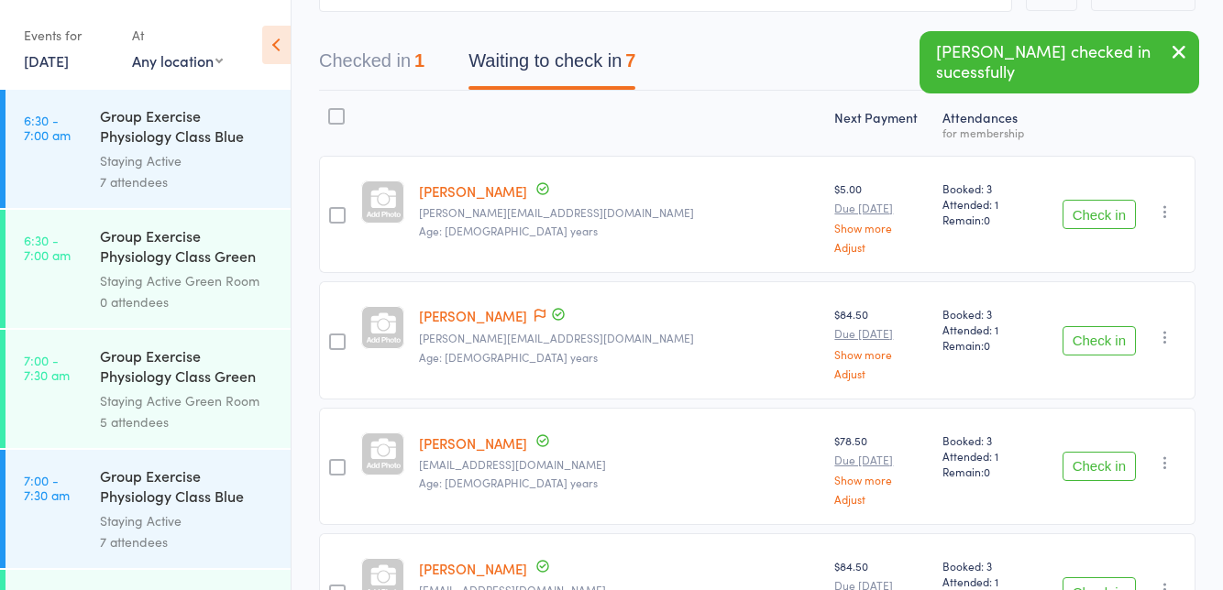
click at [1105, 462] on button "Check in" at bounding box center [1098, 466] width 73 height 29
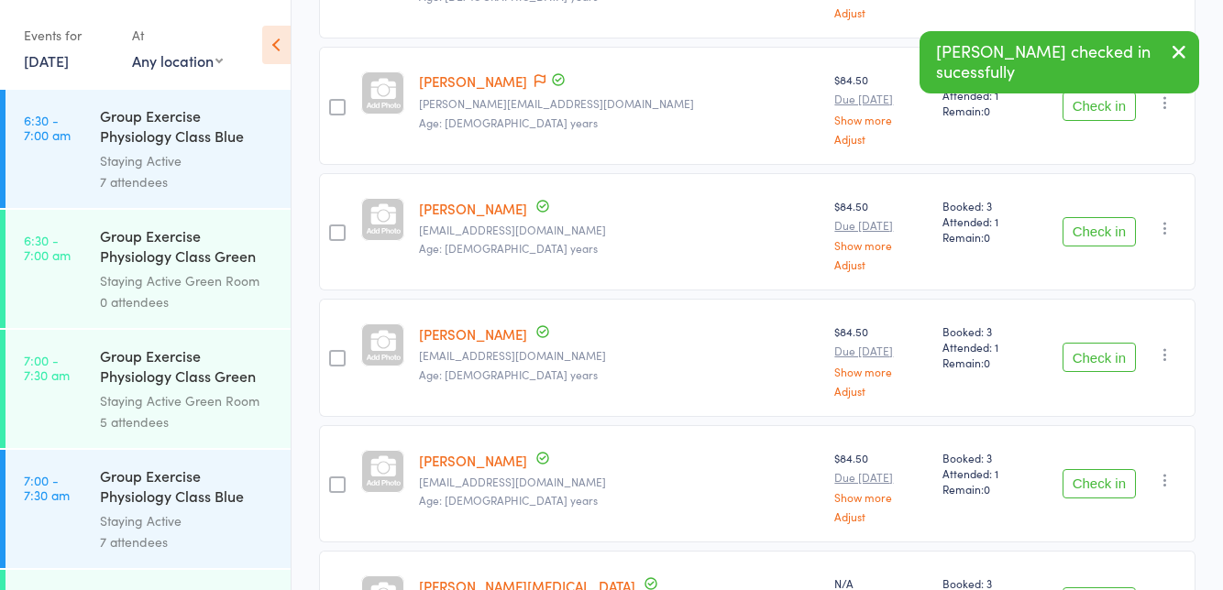
scroll to position [444, 0]
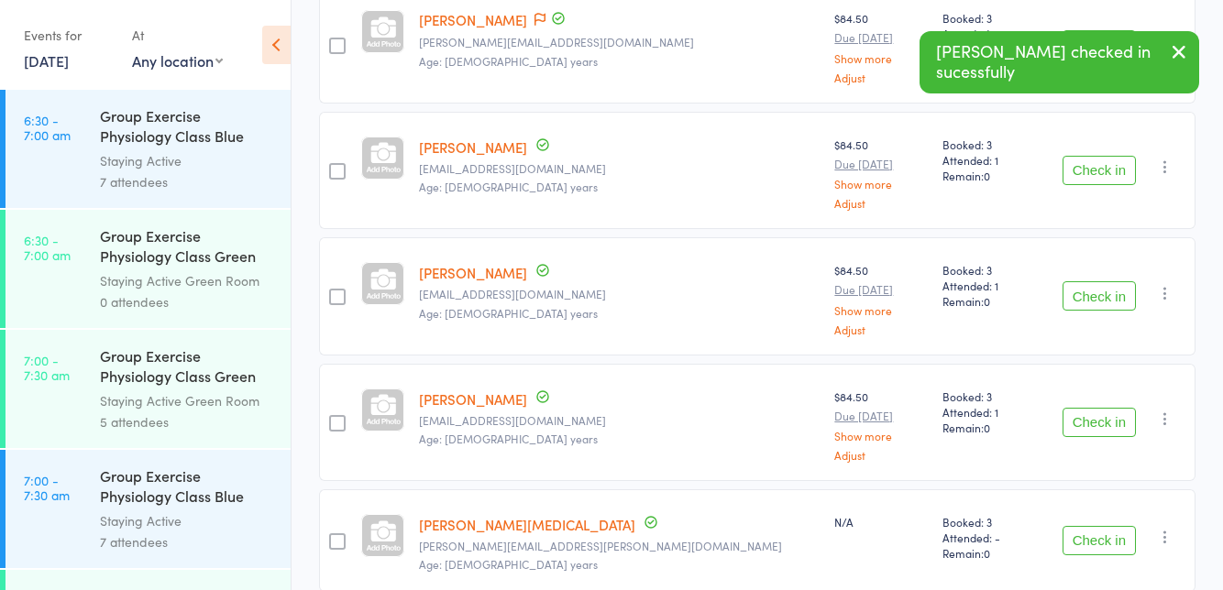
click at [1098, 539] on button "Check in" at bounding box center [1098, 540] width 73 height 29
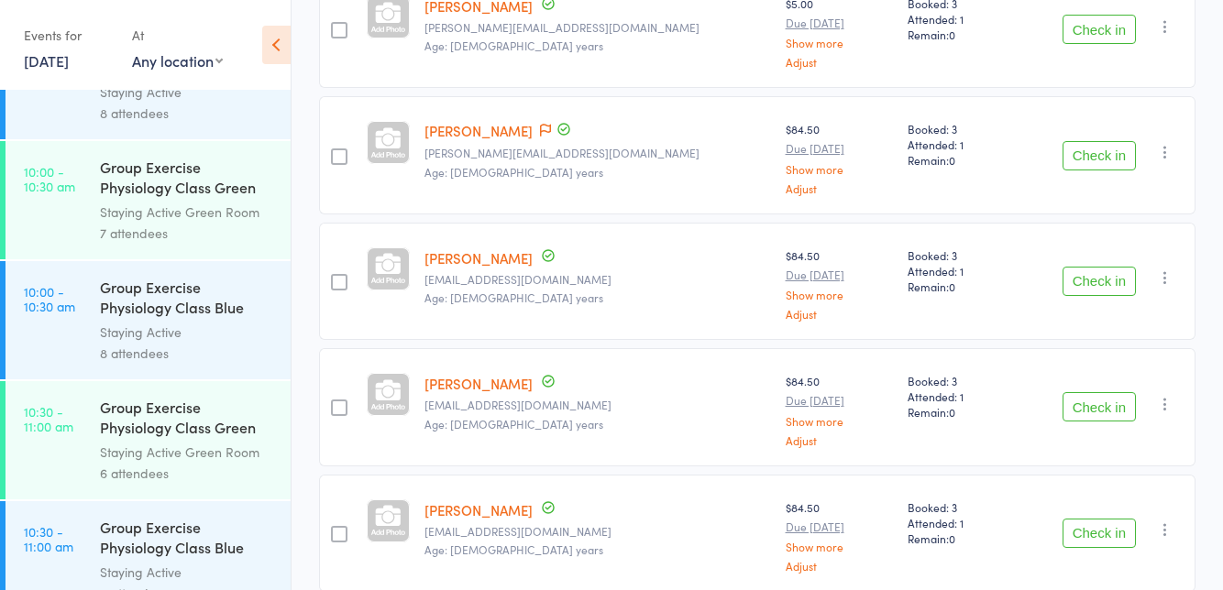
scroll to position [1645, 0]
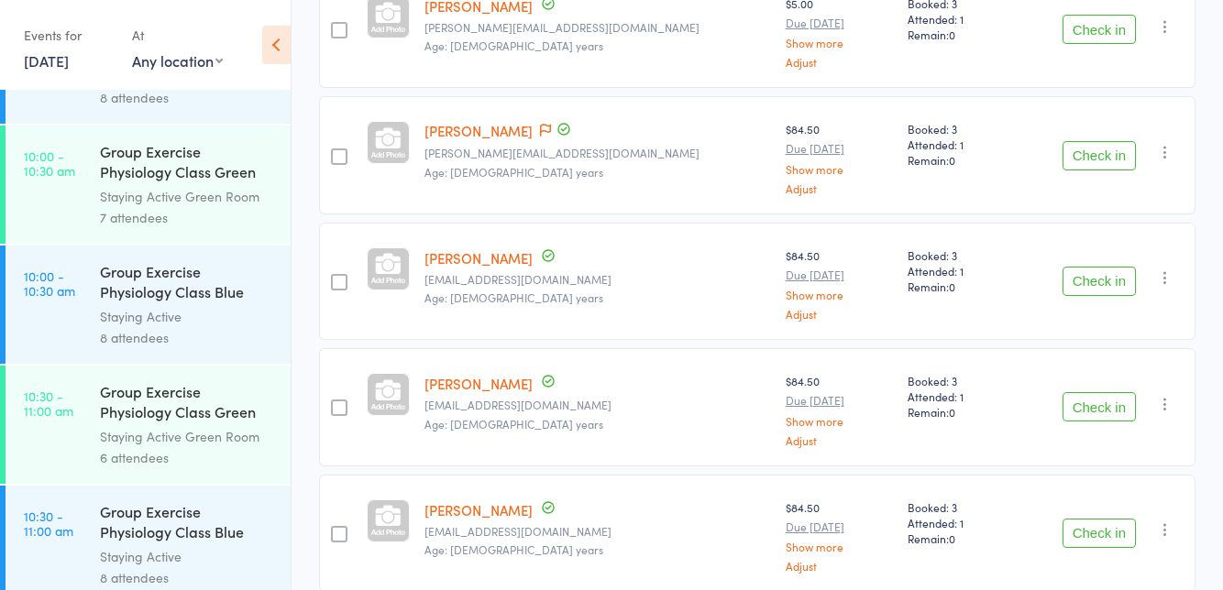
click at [185, 423] on div "Group Exercise Physiology Class Green Room" at bounding box center [187, 403] width 175 height 45
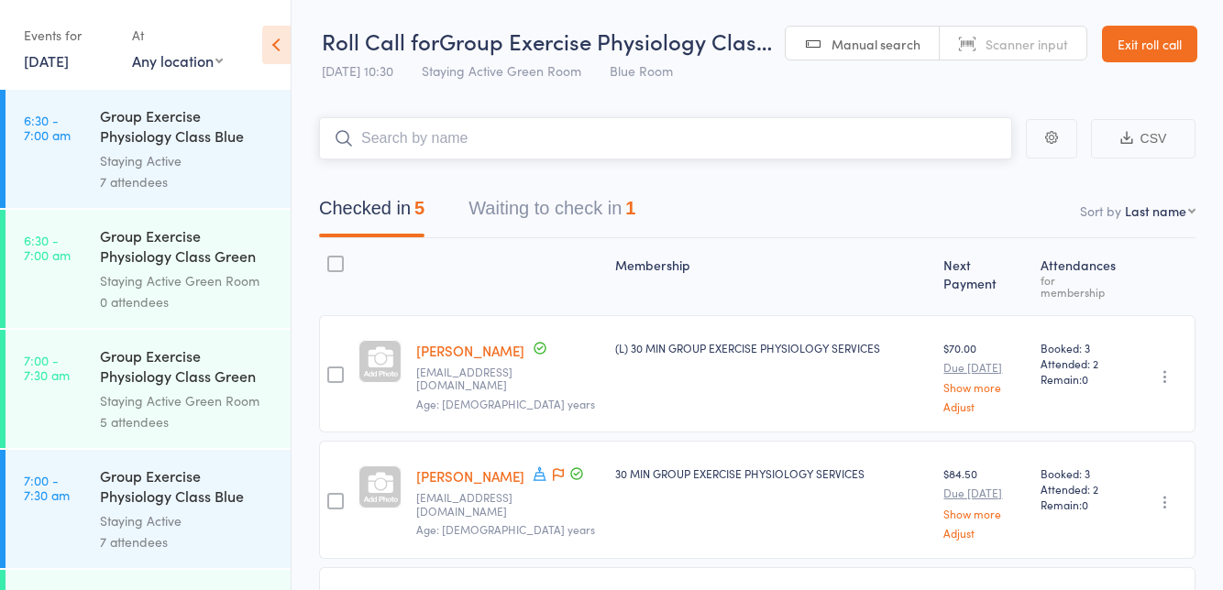
click at [623, 218] on button "Waiting to check in 1" at bounding box center [551, 213] width 167 height 49
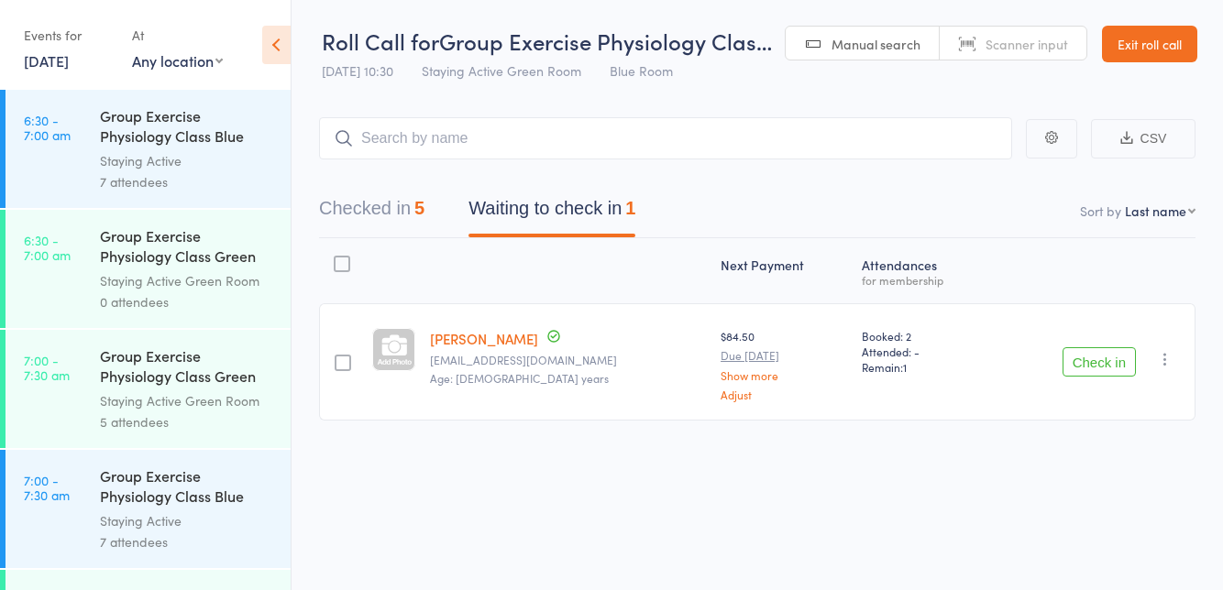
click at [1169, 357] on icon "button" at bounding box center [1165, 359] width 18 height 18
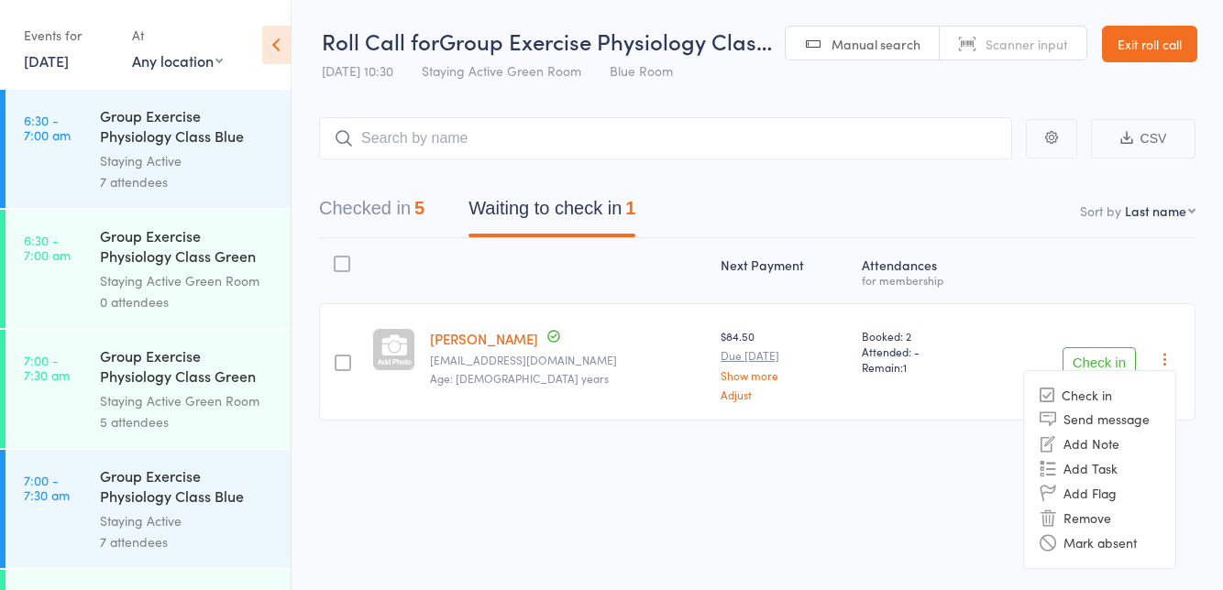
click at [1097, 519] on li "Remove" at bounding box center [1099, 518] width 151 height 25
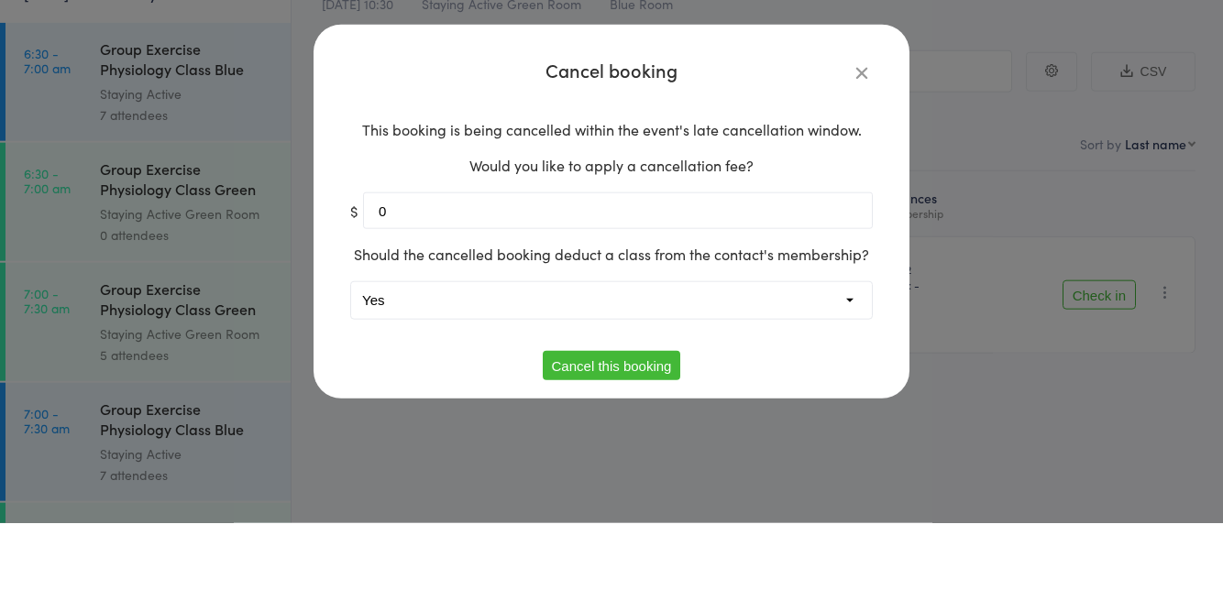
click at [697, 368] on select "Yes No" at bounding box center [611, 367] width 521 height 37
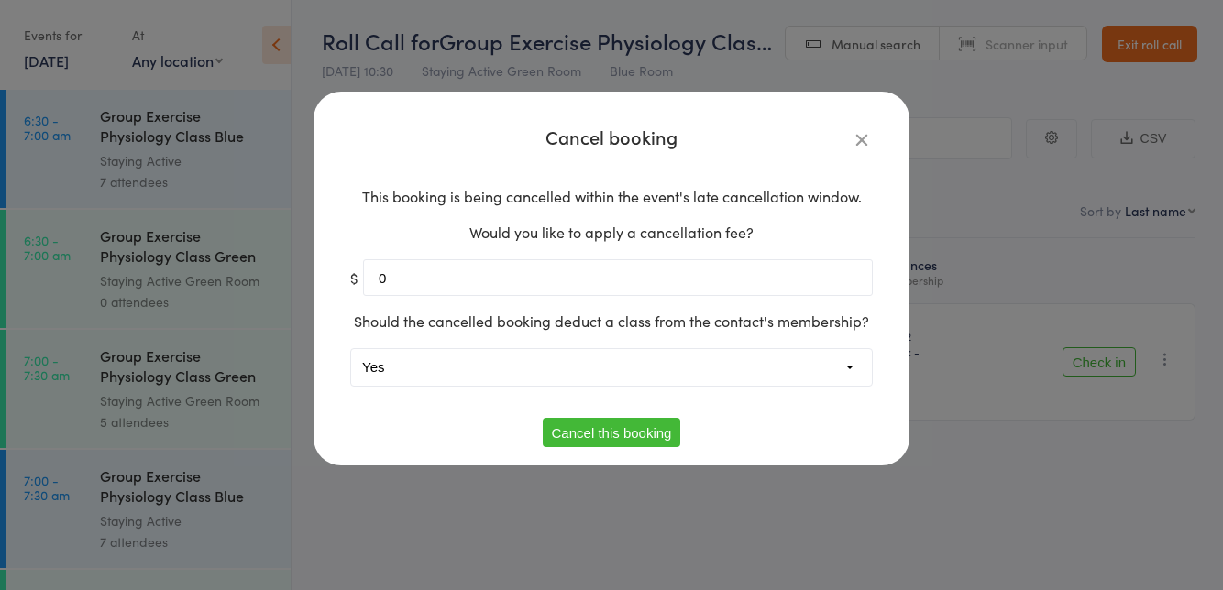
select select "1"
click at [644, 432] on button "Cancel this booking" at bounding box center [612, 432] width 138 height 29
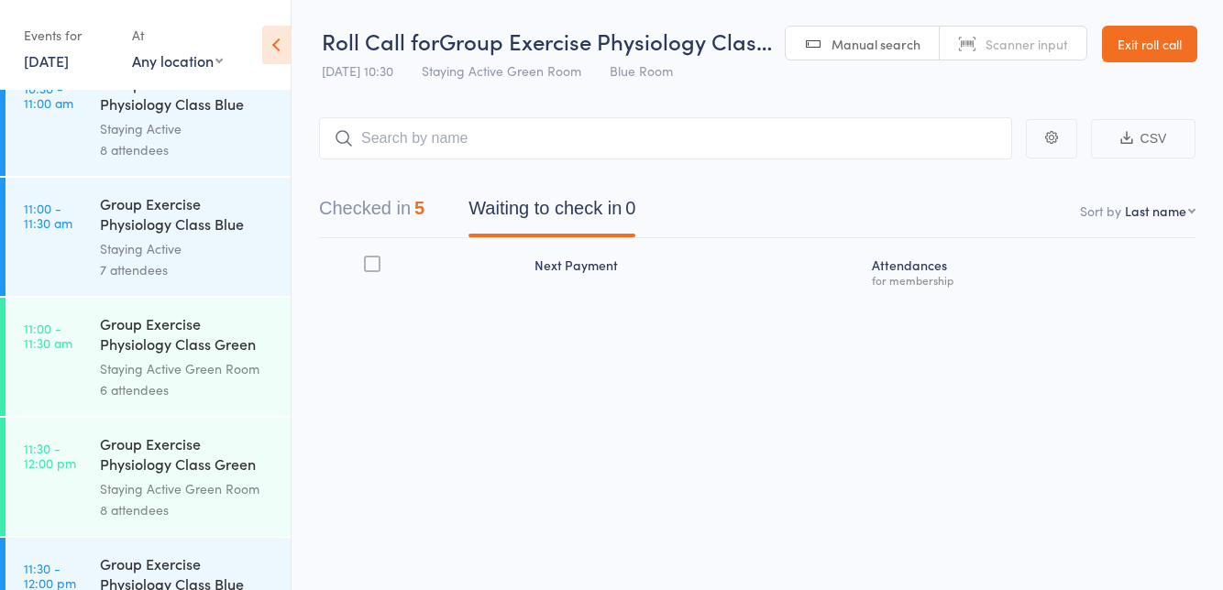
scroll to position [2071, 0]
click at [204, 493] on div "Staying Active Green Room" at bounding box center [187, 491] width 175 height 21
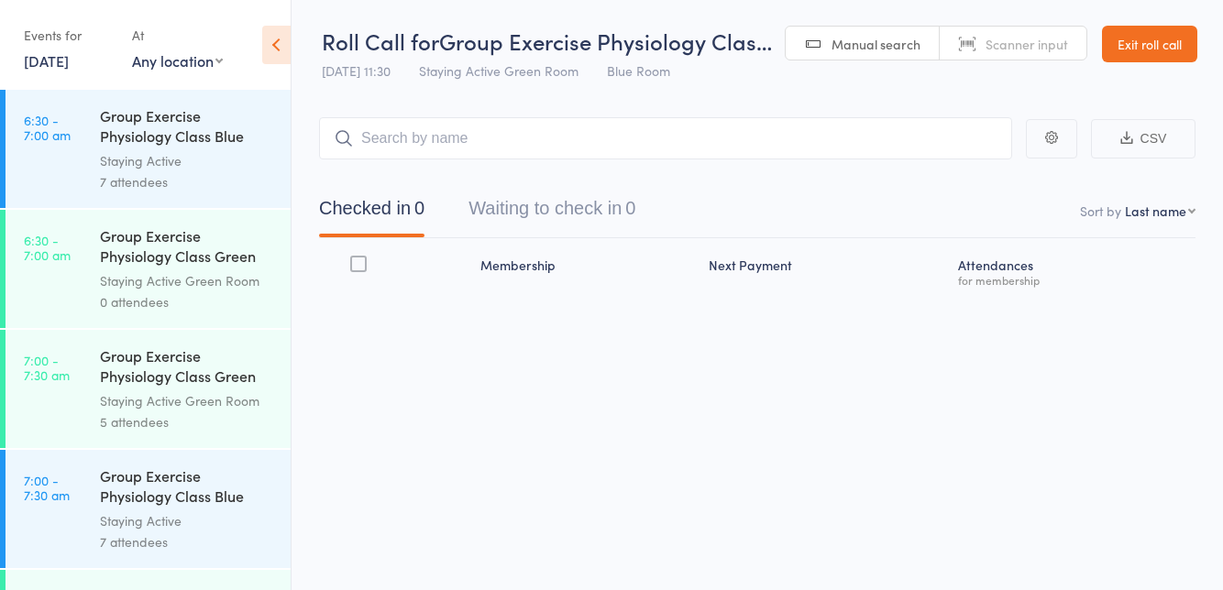
click at [278, 61] on icon at bounding box center [276, 45] width 28 height 38
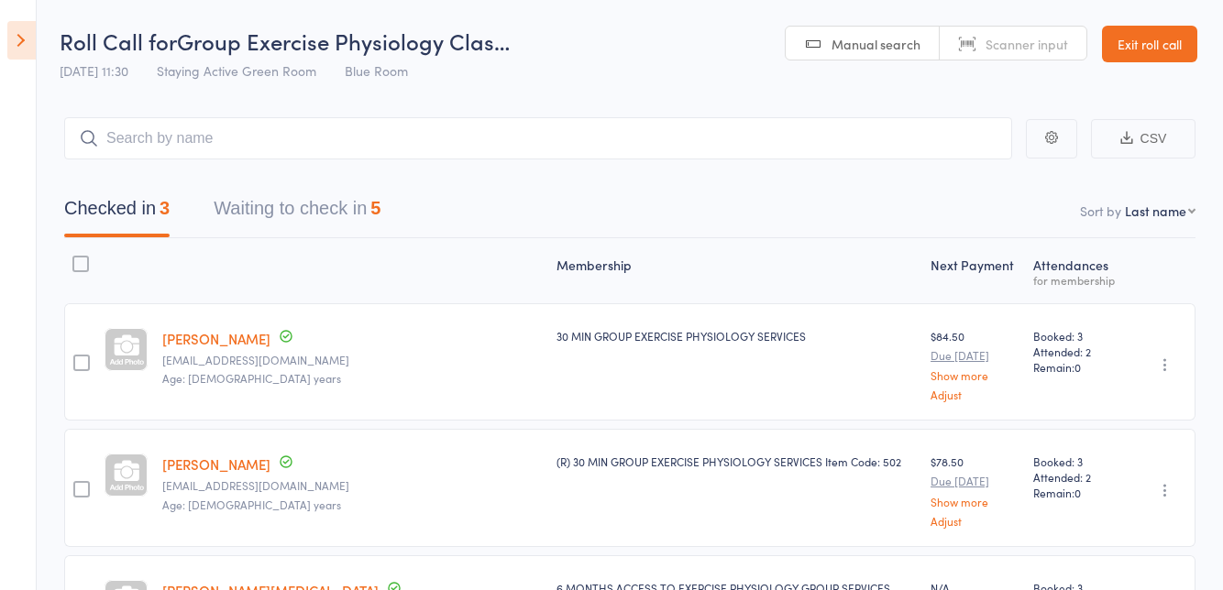
click at [335, 237] on button "Waiting to check in 5" at bounding box center [297, 213] width 167 height 49
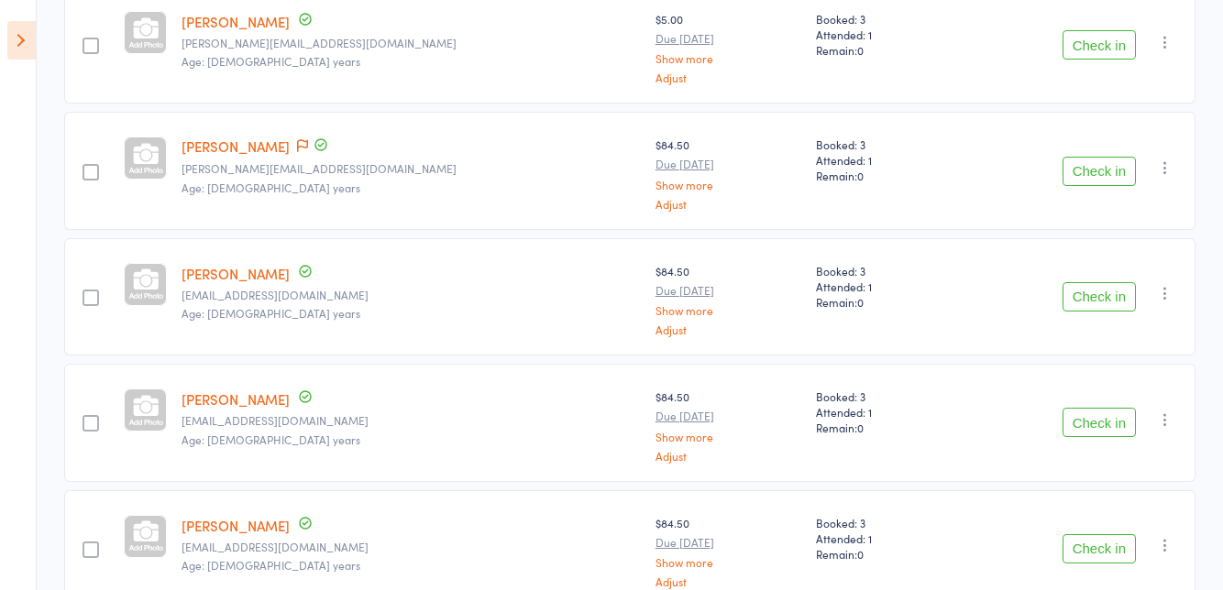
scroll to position [304, 0]
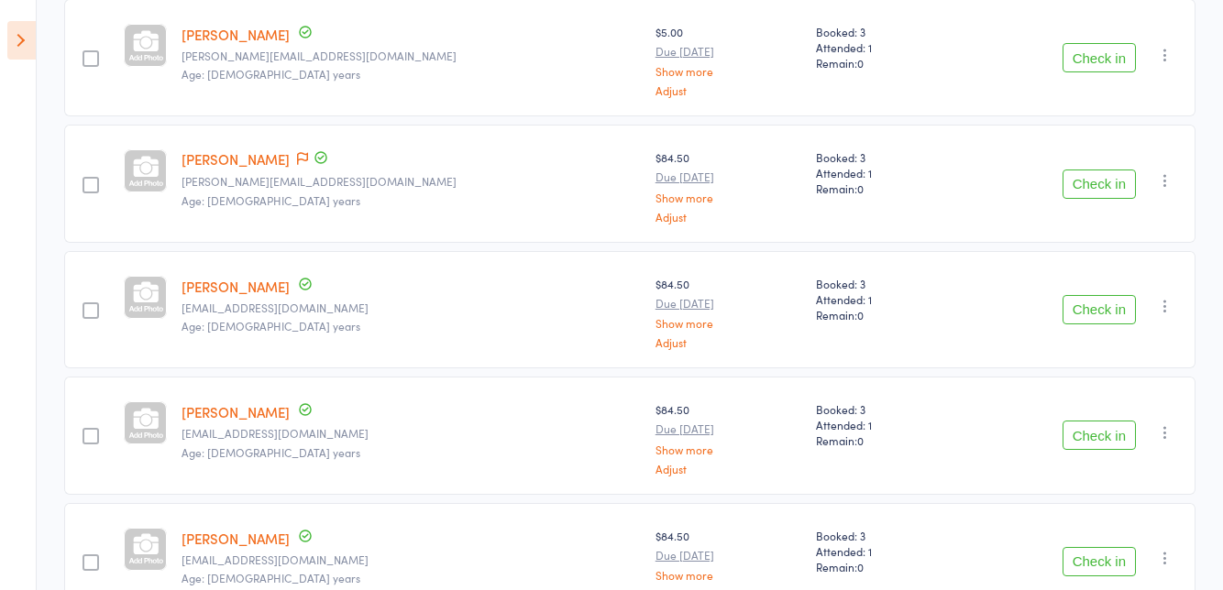
click at [1098, 311] on button "Check in" at bounding box center [1098, 309] width 73 height 29
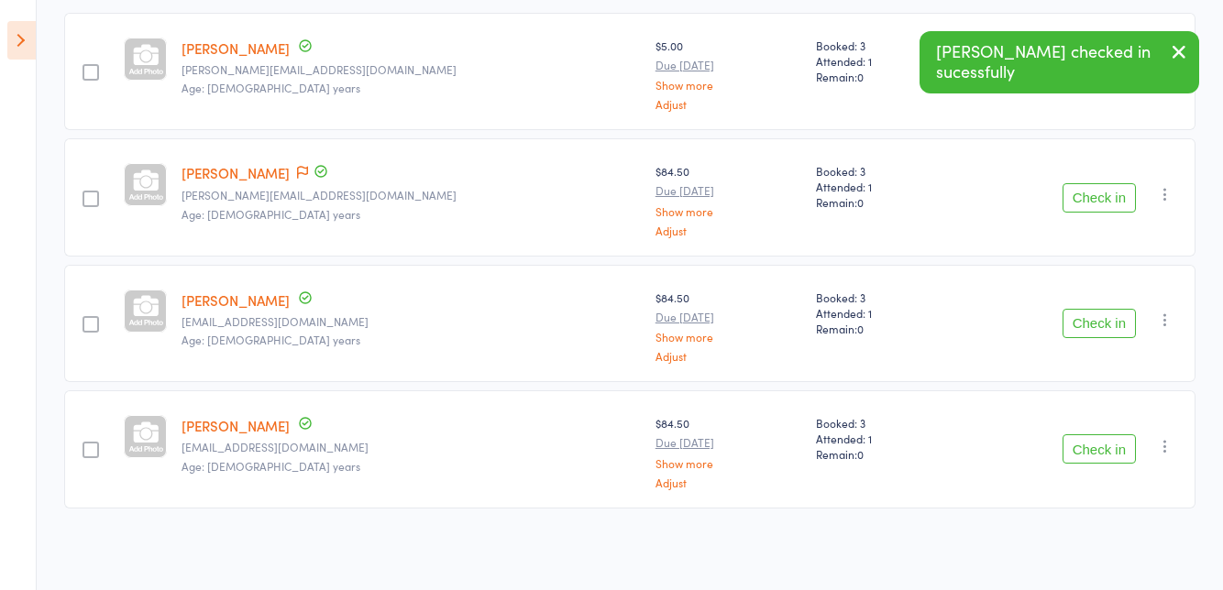
scroll to position [285, 0]
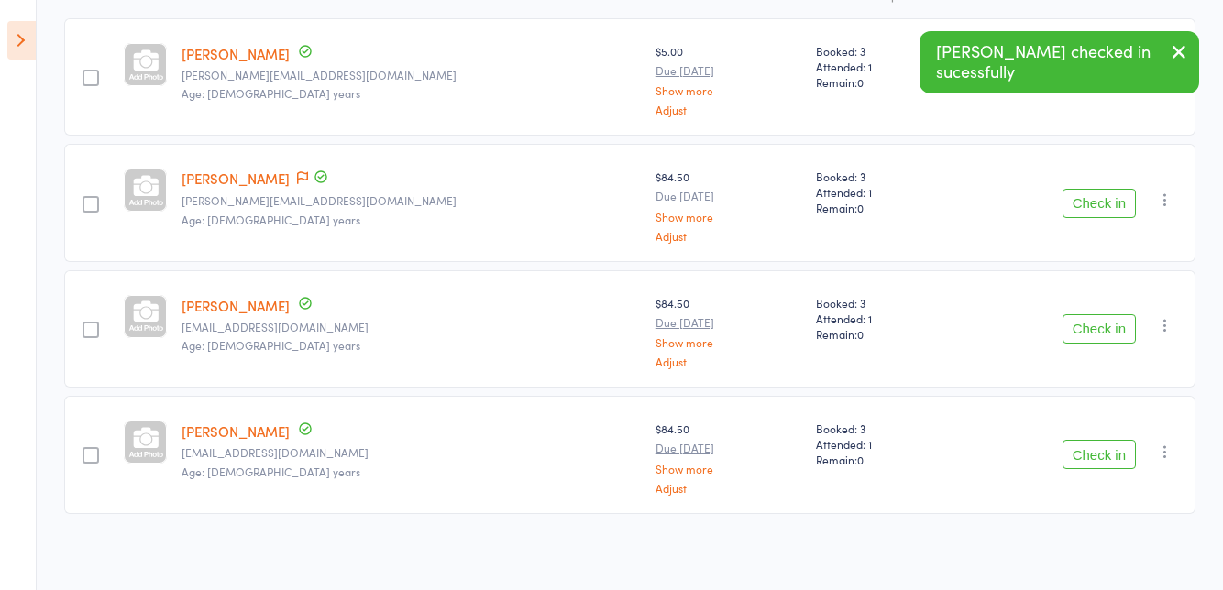
click at [1104, 202] on button "Check in" at bounding box center [1098, 203] width 73 height 29
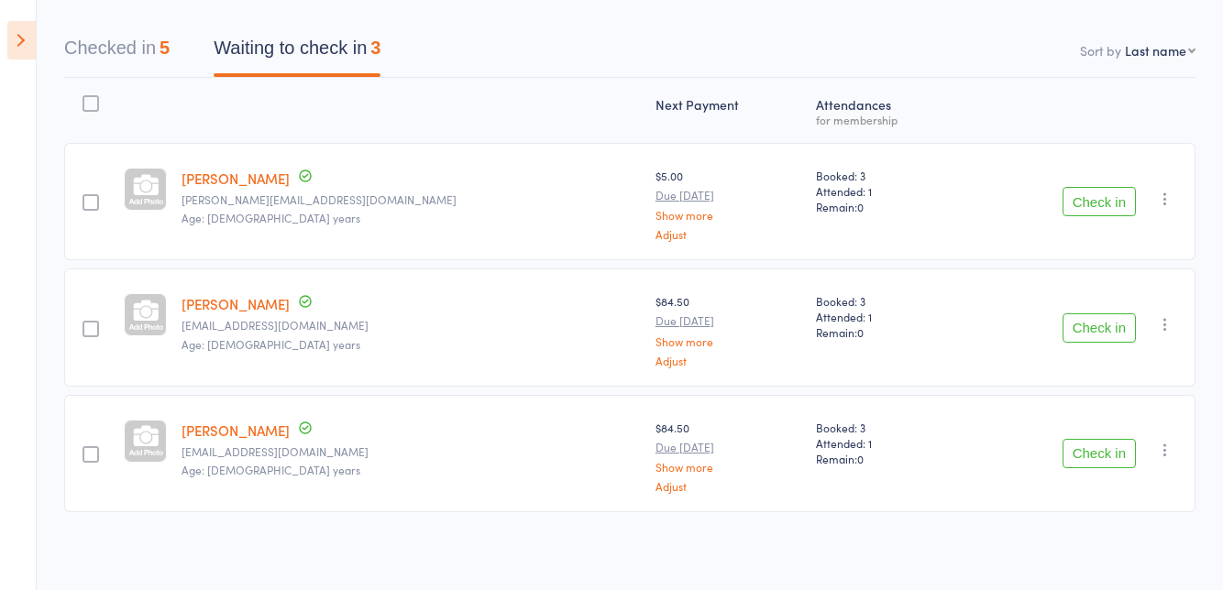
click at [1106, 330] on button "Check in" at bounding box center [1098, 327] width 73 height 29
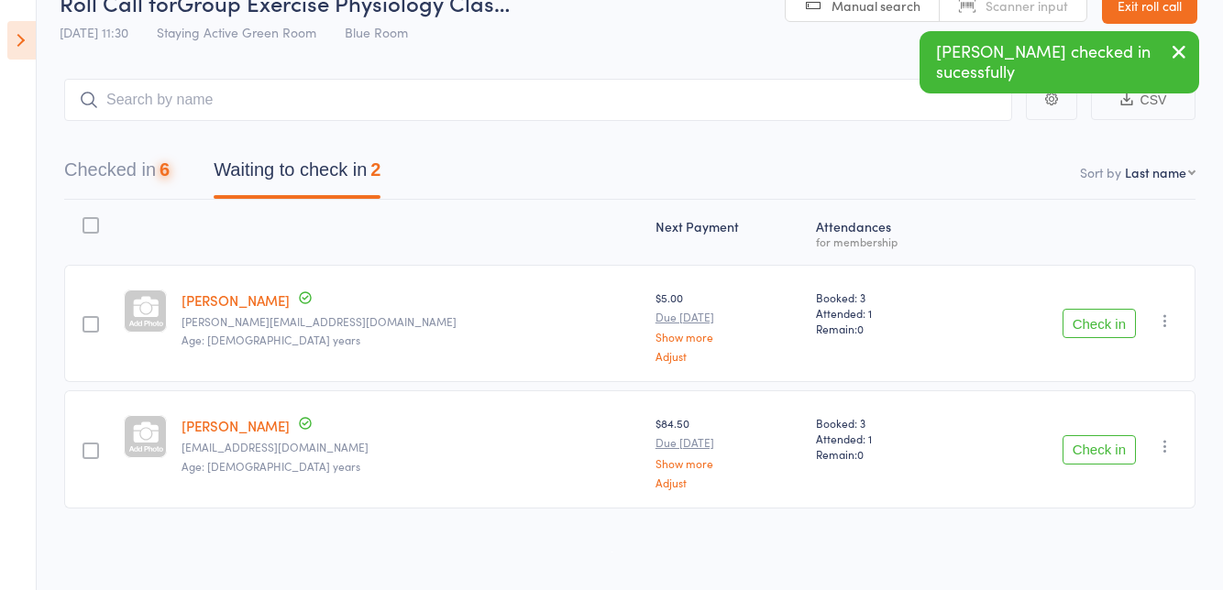
scroll to position [36, 0]
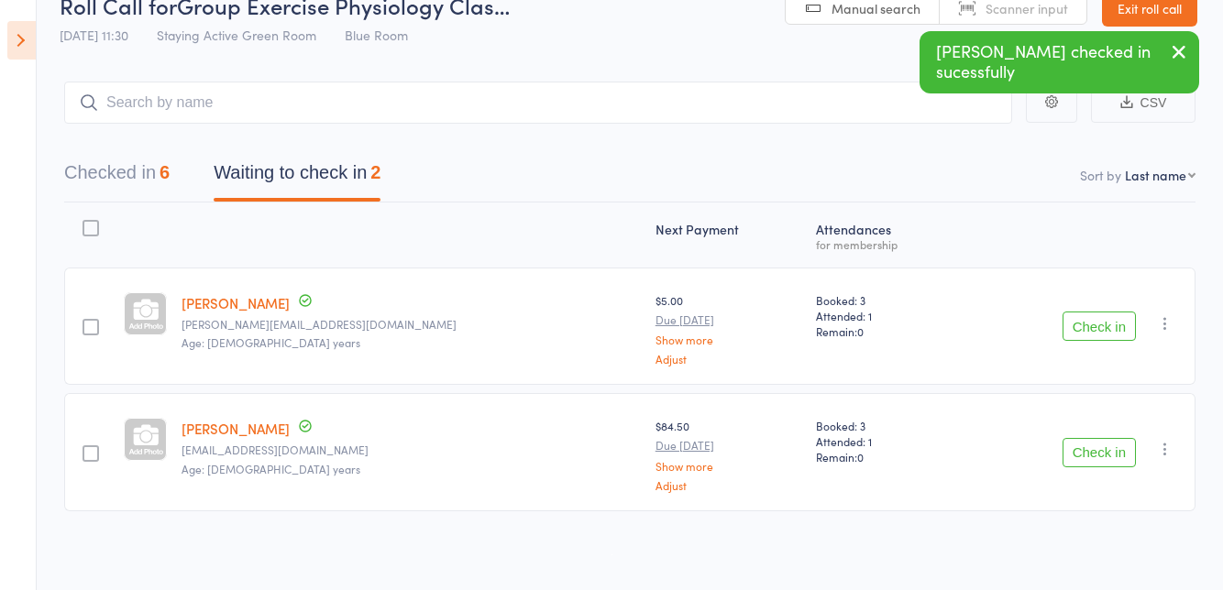
click at [1097, 445] on button "Check in" at bounding box center [1098, 452] width 73 height 29
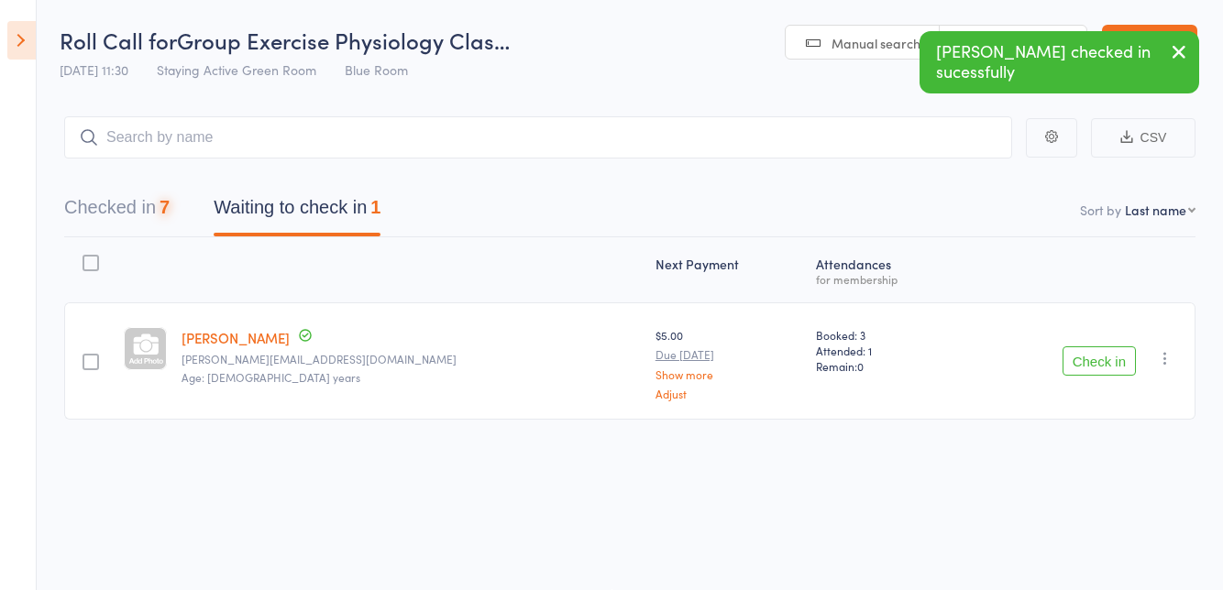
scroll to position [1, 0]
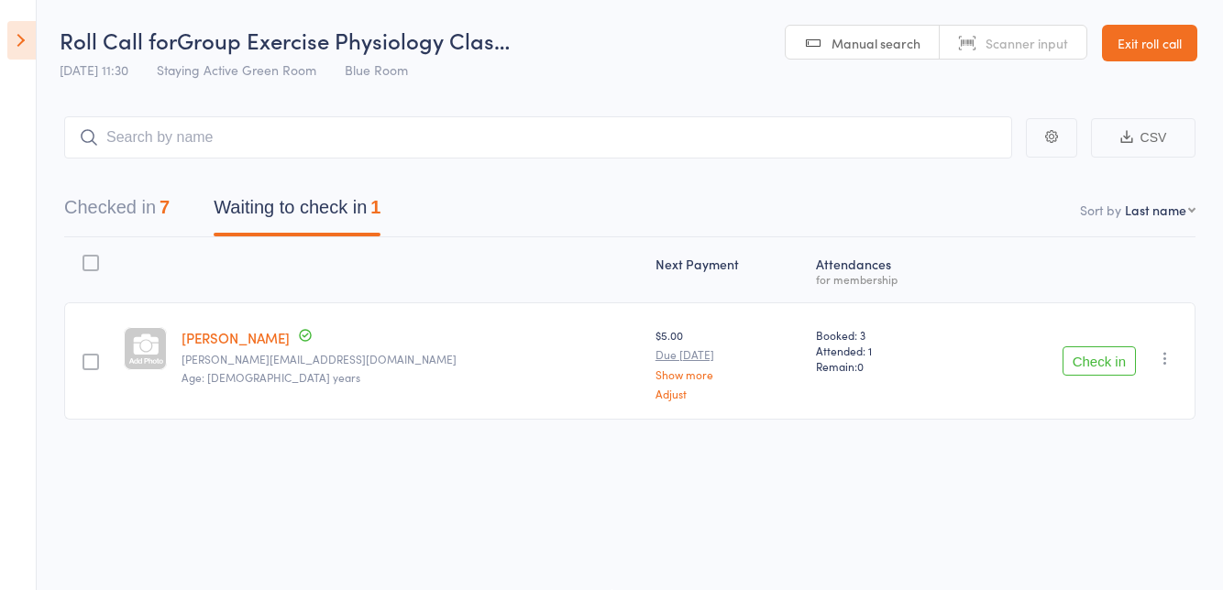
click at [1108, 359] on button "Check in" at bounding box center [1098, 360] width 73 height 29
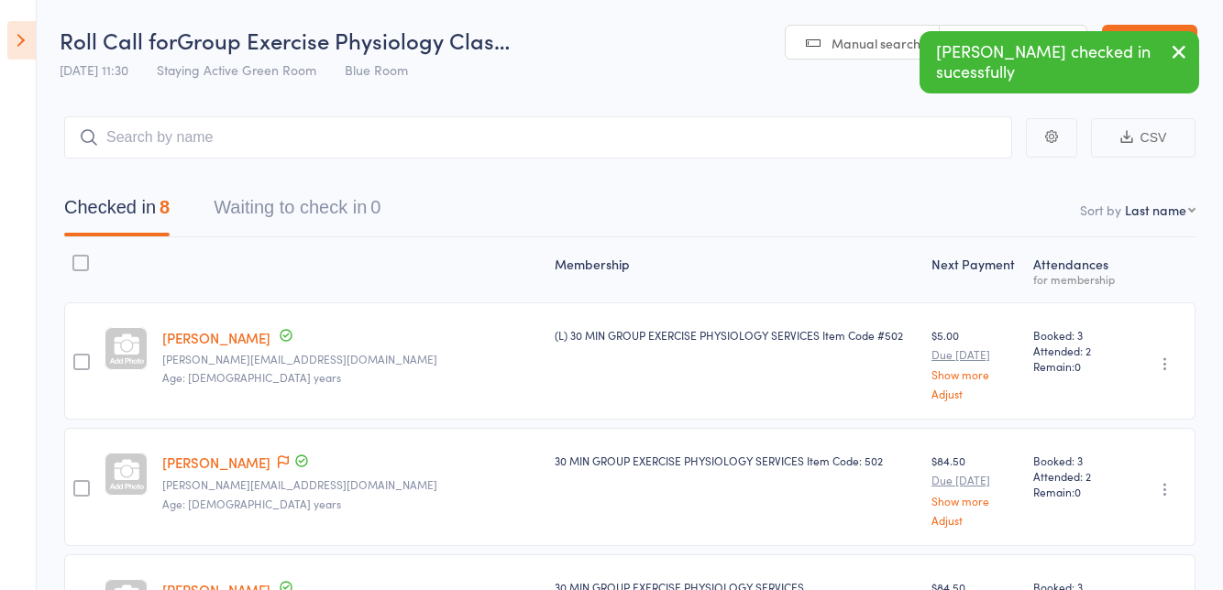
click at [12, 55] on icon at bounding box center [21, 40] width 28 height 38
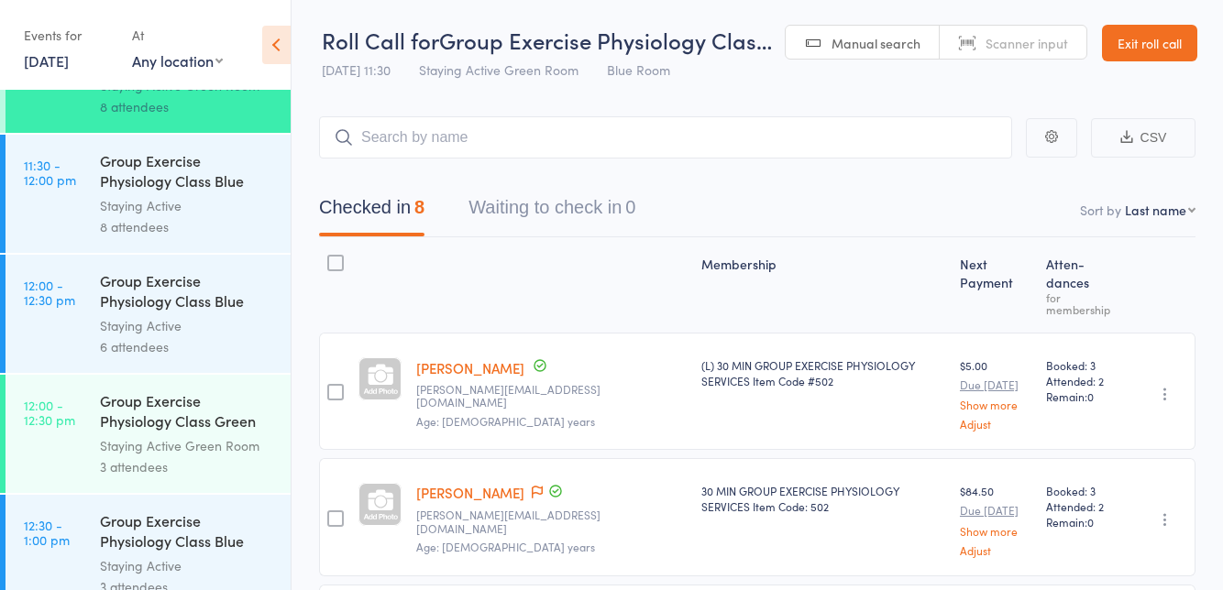
scroll to position [2477, 0]
click at [204, 403] on div "Group Exercise Physiology Class Green Room" at bounding box center [187, 412] width 175 height 45
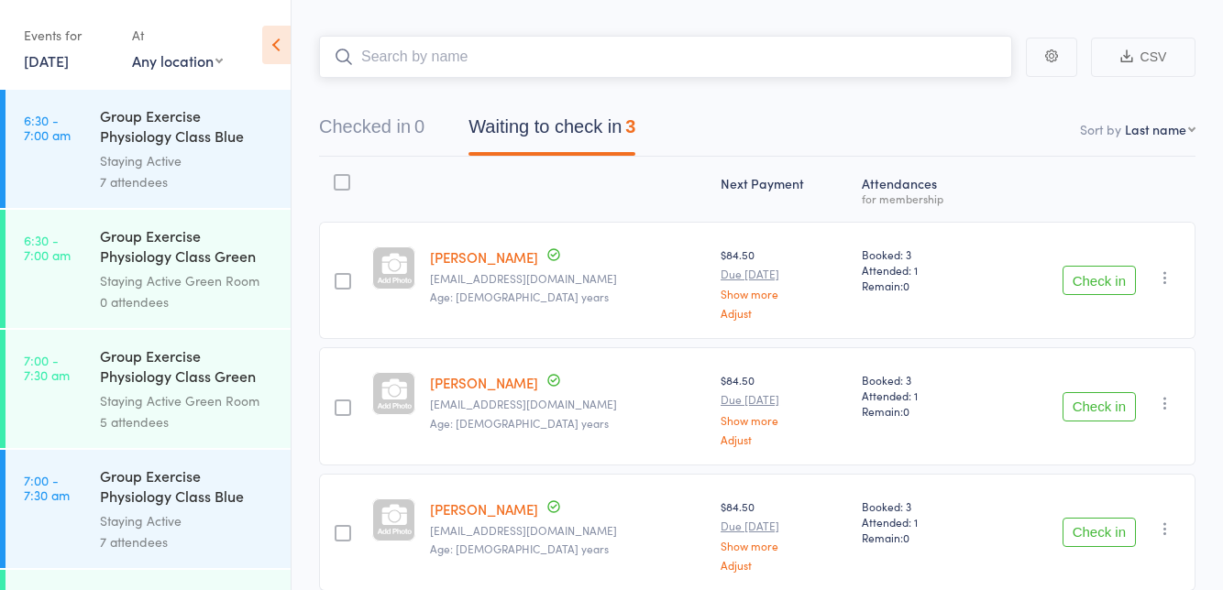
scroll to position [83, 0]
click at [1111, 284] on button "Check in" at bounding box center [1098, 278] width 73 height 29
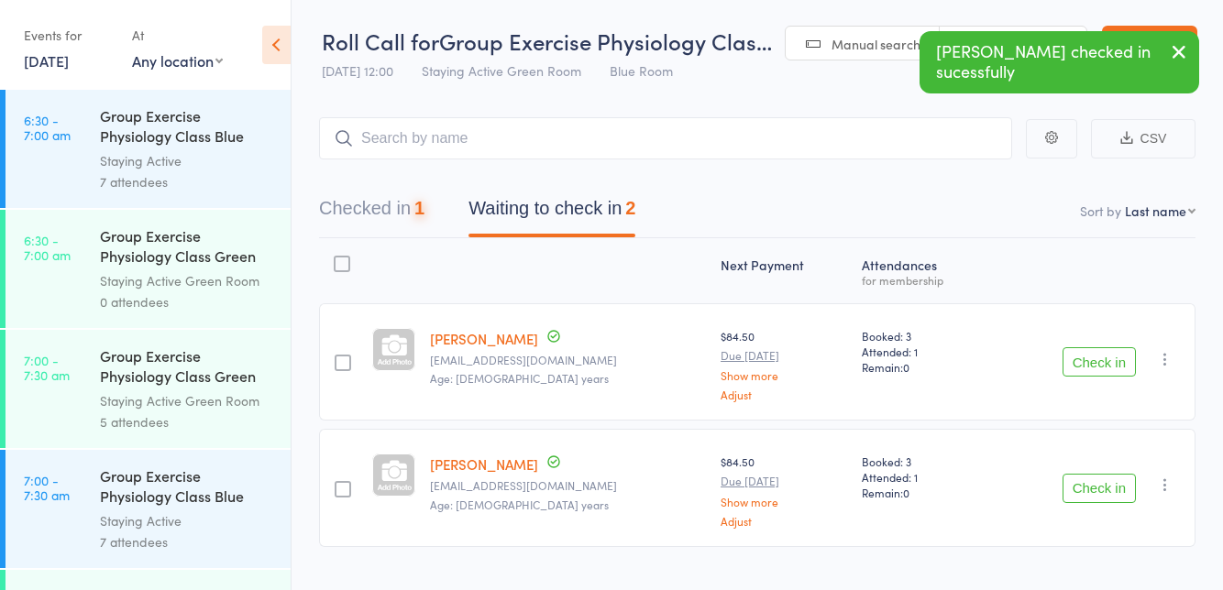
click at [1100, 366] on button "Check in" at bounding box center [1098, 361] width 73 height 29
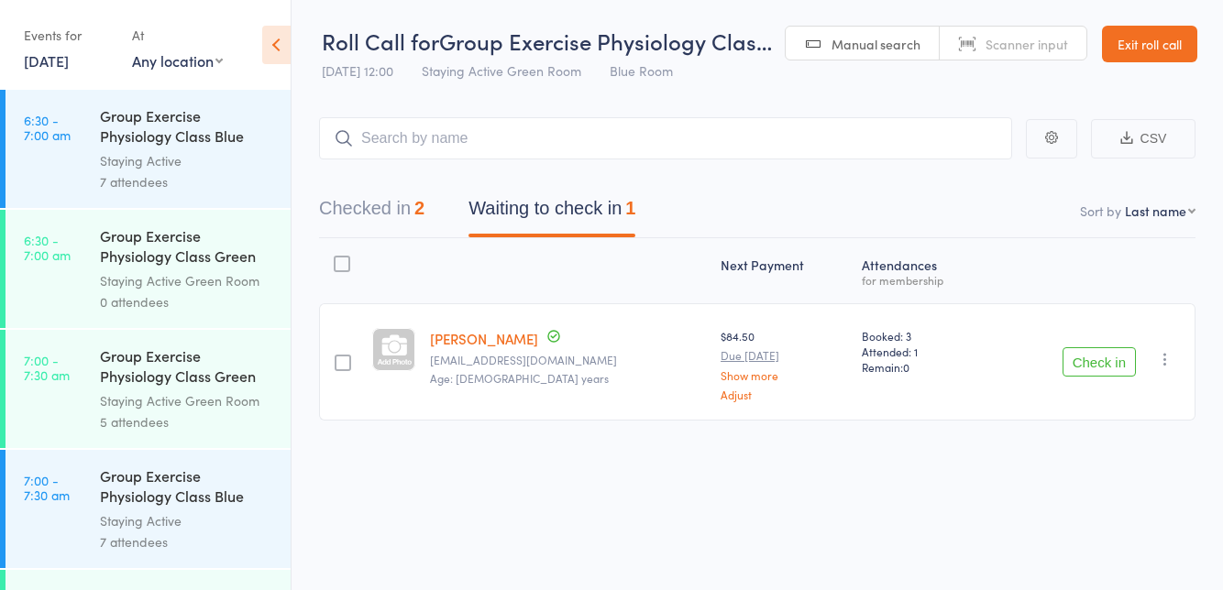
click at [1112, 367] on button "Check in" at bounding box center [1098, 361] width 73 height 29
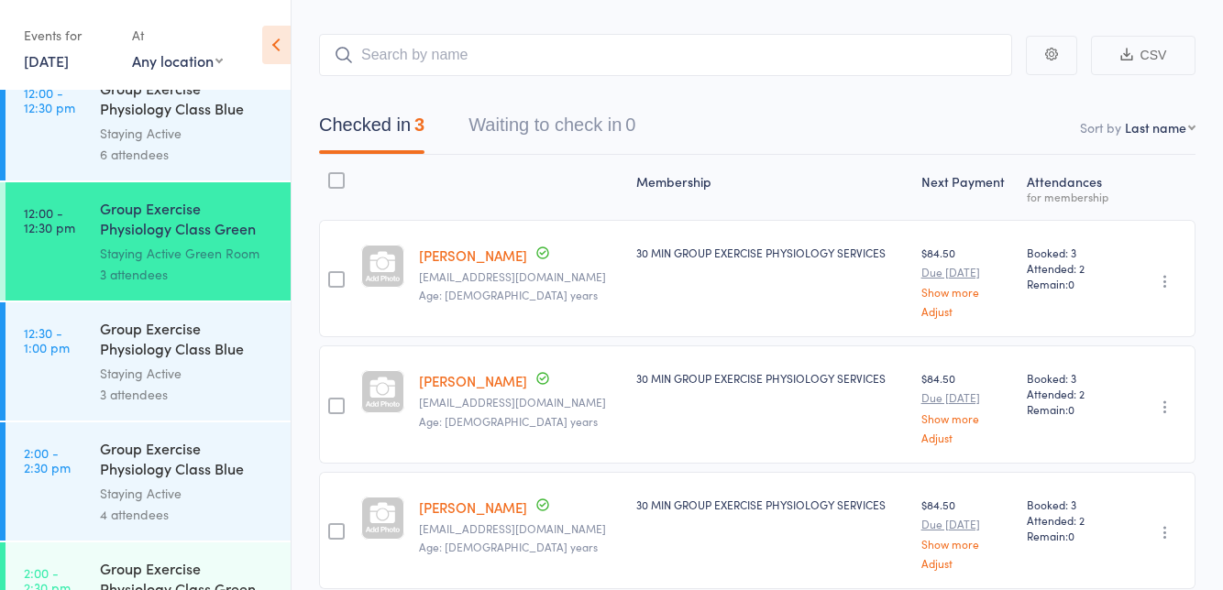
scroll to position [2675, 0]
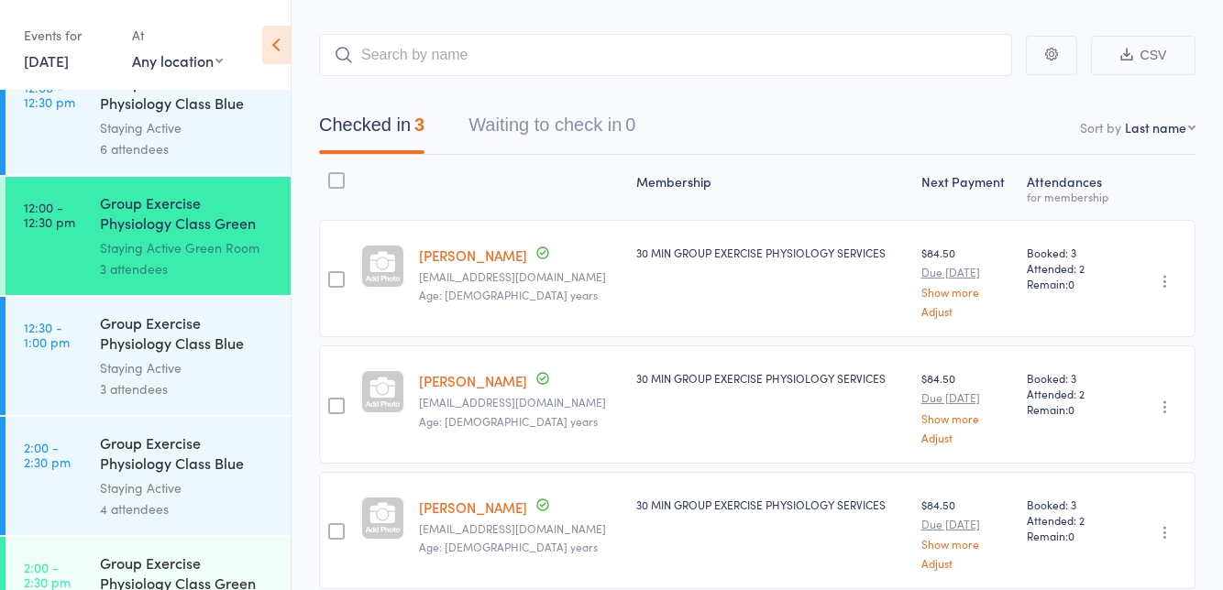
click at [202, 368] on div "Staying Active" at bounding box center [187, 367] width 175 height 21
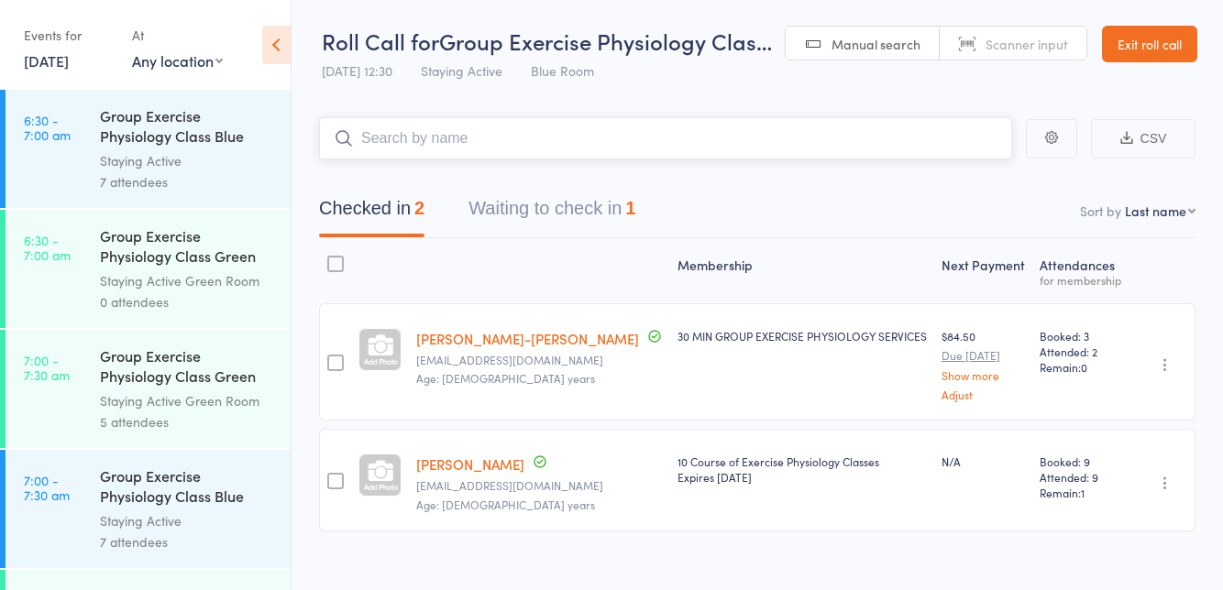
click at [500, 218] on button "Waiting to check in 1" at bounding box center [551, 213] width 167 height 49
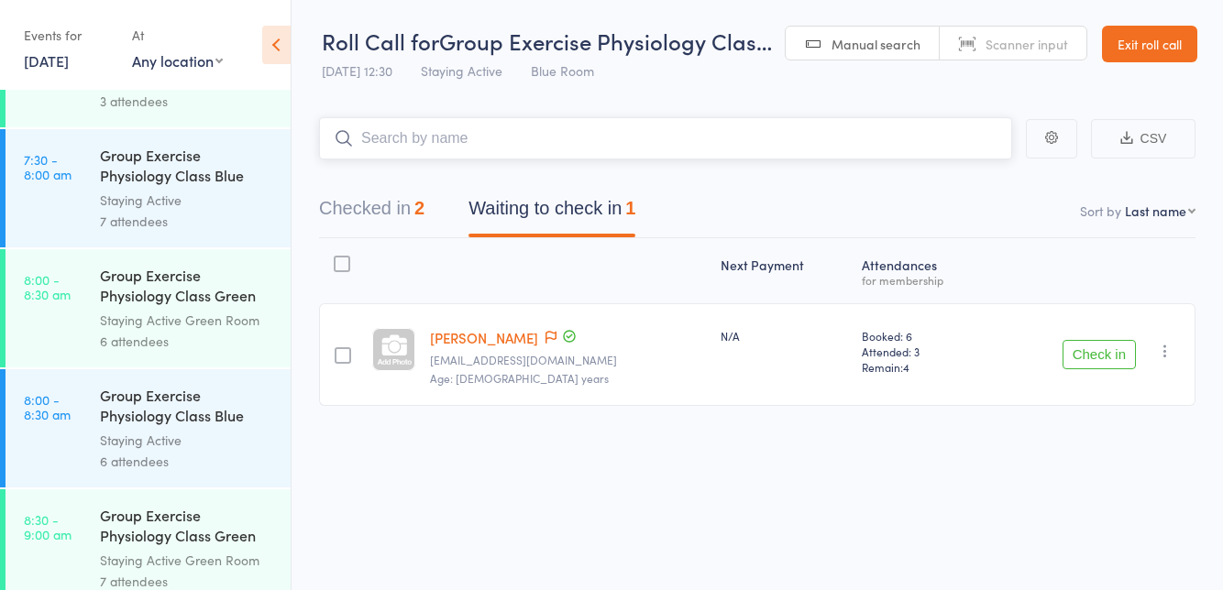
scroll to position [561, 0]
click at [376, 200] on button "Checked in 2" at bounding box center [371, 213] width 105 height 49
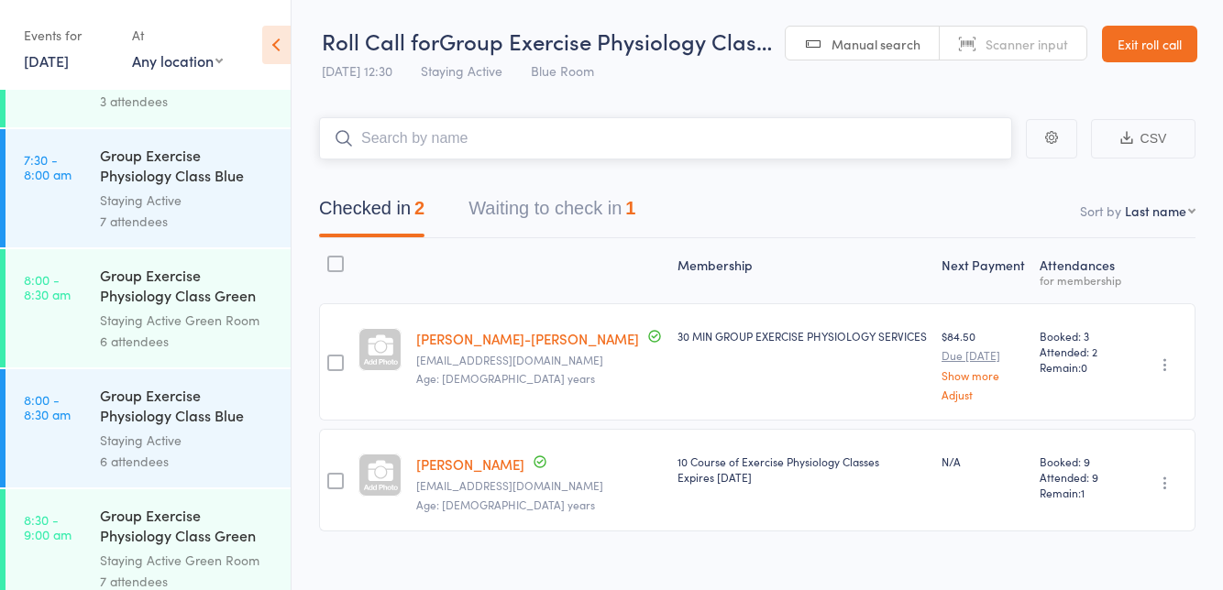
click at [506, 236] on button "Waiting to check in 1" at bounding box center [551, 213] width 167 height 49
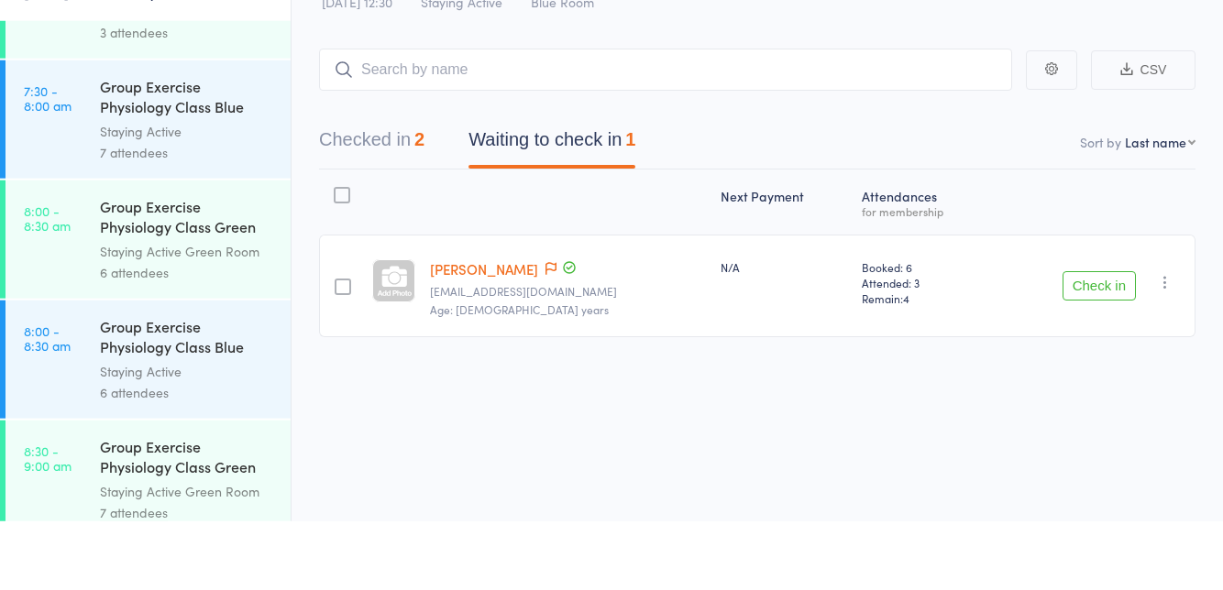
click at [518, 346] on link "[PERSON_NAME]" at bounding box center [484, 337] width 108 height 19
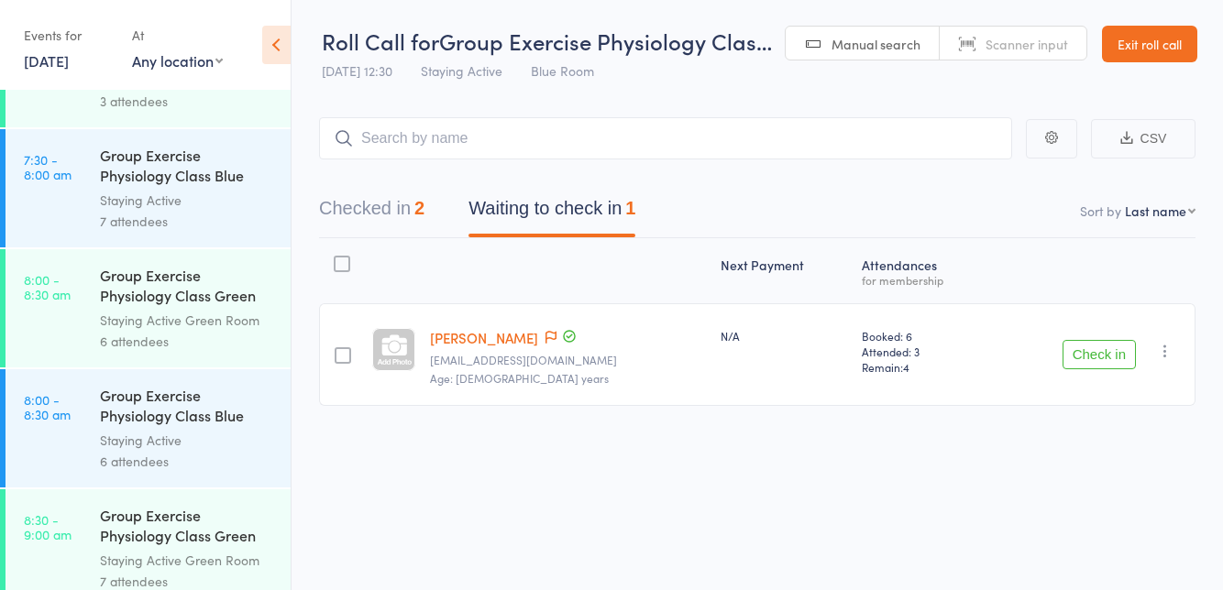
click at [545, 336] on icon at bounding box center [550, 337] width 11 height 13
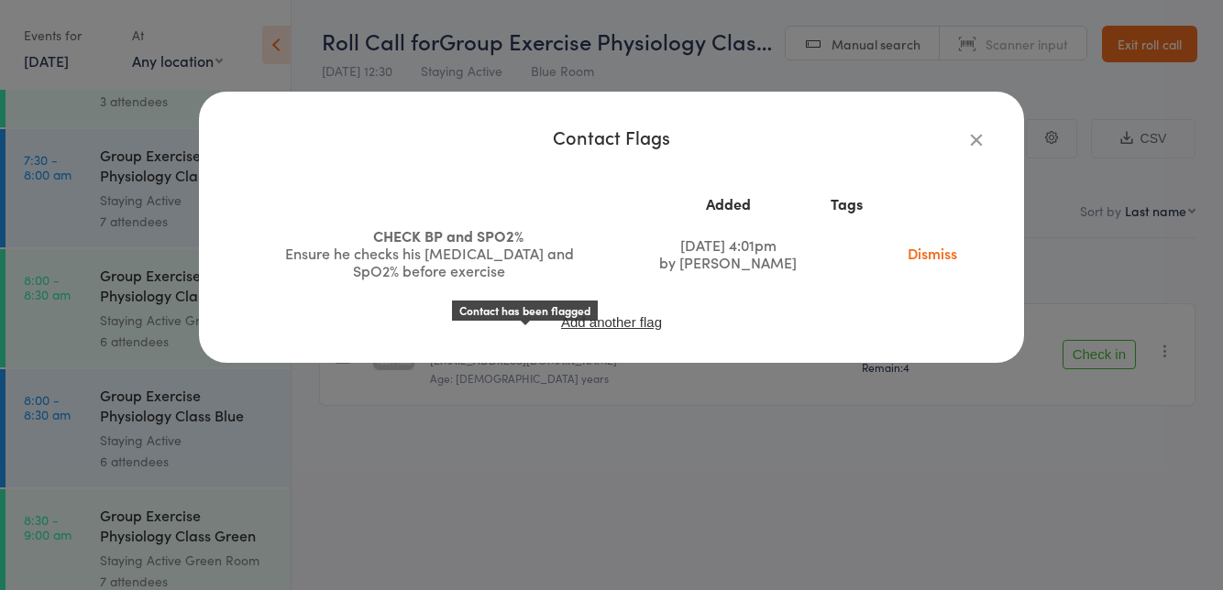
click at [976, 143] on icon "button" at bounding box center [976, 139] width 20 height 20
